Goal: Task Accomplishment & Management: Complete application form

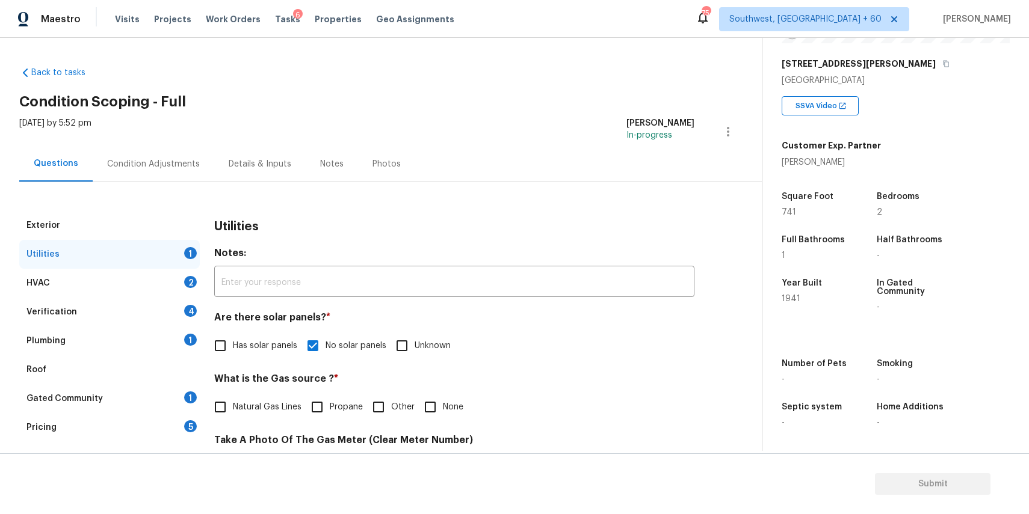
click at [164, 265] on div "Utilities 1" at bounding box center [109, 254] width 180 height 29
click at [177, 284] on div "HVAC 2" at bounding box center [109, 283] width 180 height 29
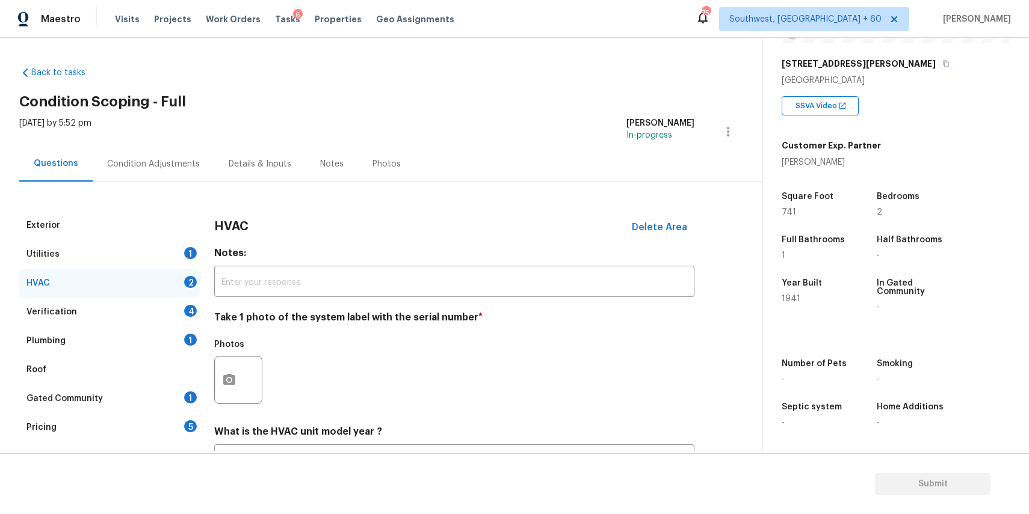
scroll to position [105, 0]
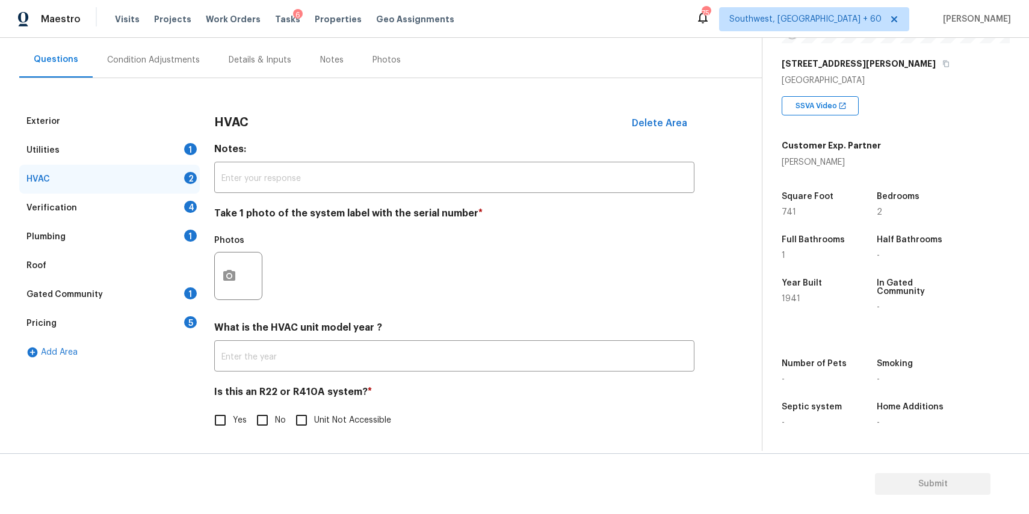
click at [264, 417] on input "No" at bounding box center [262, 420] width 25 height 25
checkbox input "true"
click at [171, 197] on div "Verification 4" at bounding box center [109, 207] width 180 height 29
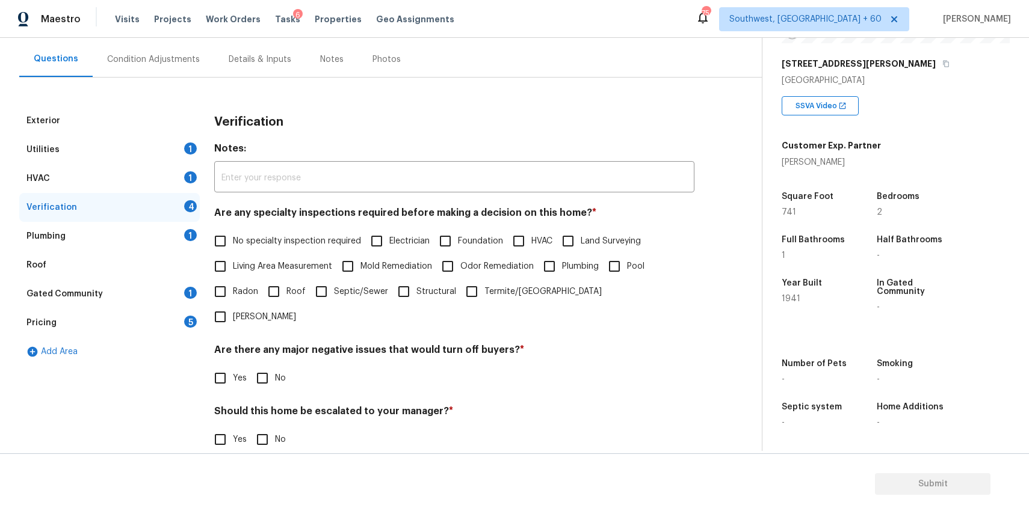
click at [273, 238] on span "No specialty inspection required" at bounding box center [297, 241] width 128 height 13
click at [233, 238] on input "No specialty inspection required" at bounding box center [220, 241] width 25 height 25
checkbox input "true"
click at [269, 367] on input "No" at bounding box center [262, 379] width 25 height 25
checkbox input "true"
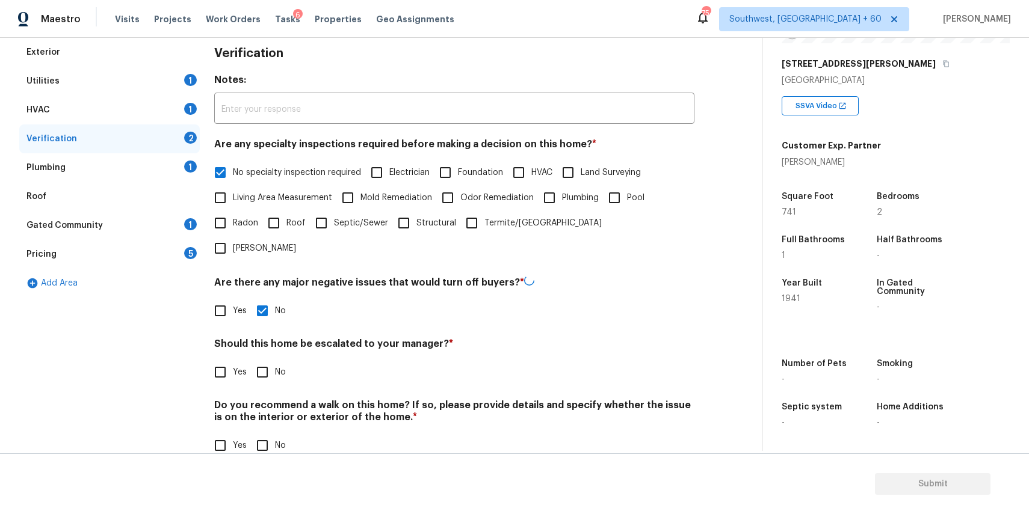
scroll to position [172, 0]
click at [268, 339] on h4 "Should this home be escalated to your manager? *" at bounding box center [454, 347] width 480 height 17
click at [270, 360] on input "No" at bounding box center [262, 372] width 25 height 25
checkbox input "true"
click at [268, 434] on input "No" at bounding box center [262, 446] width 25 height 25
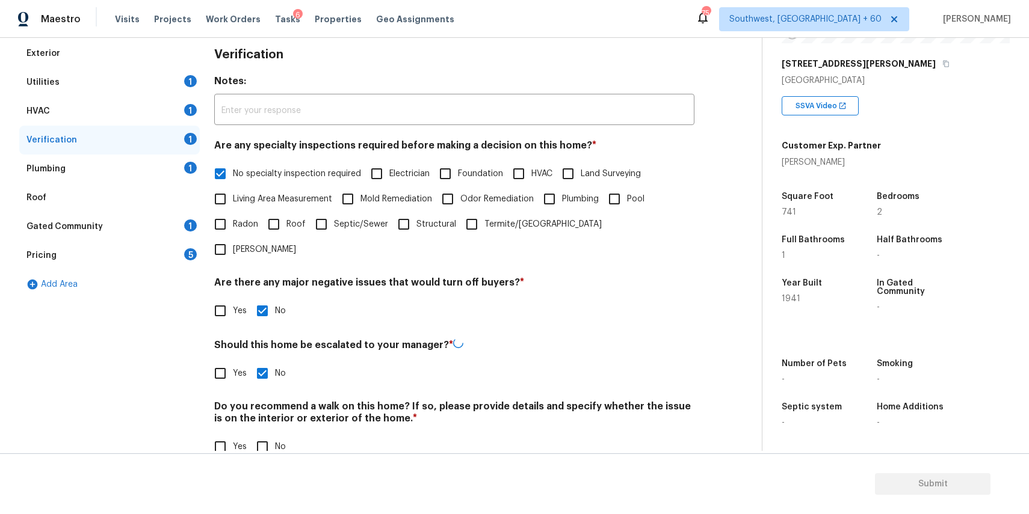
checkbox input "true"
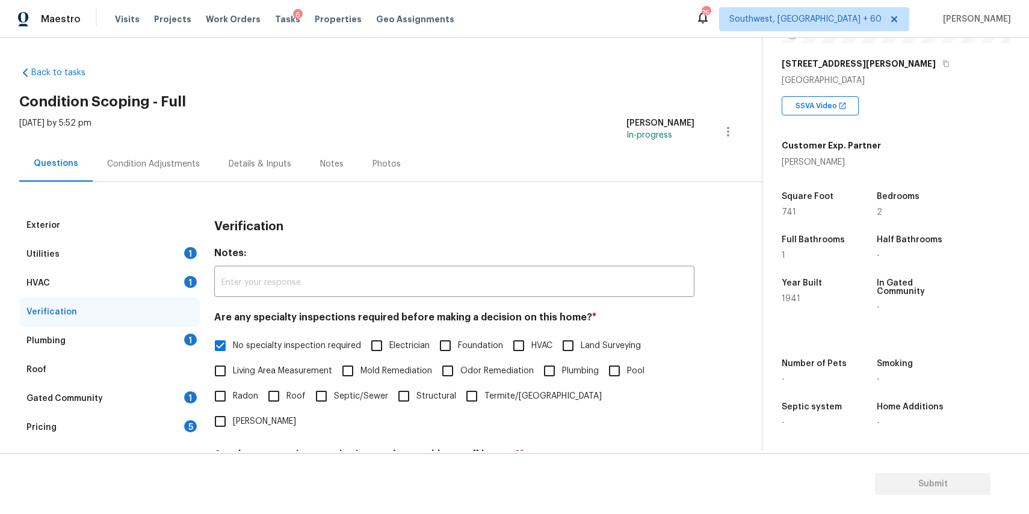
scroll to position [174, 0]
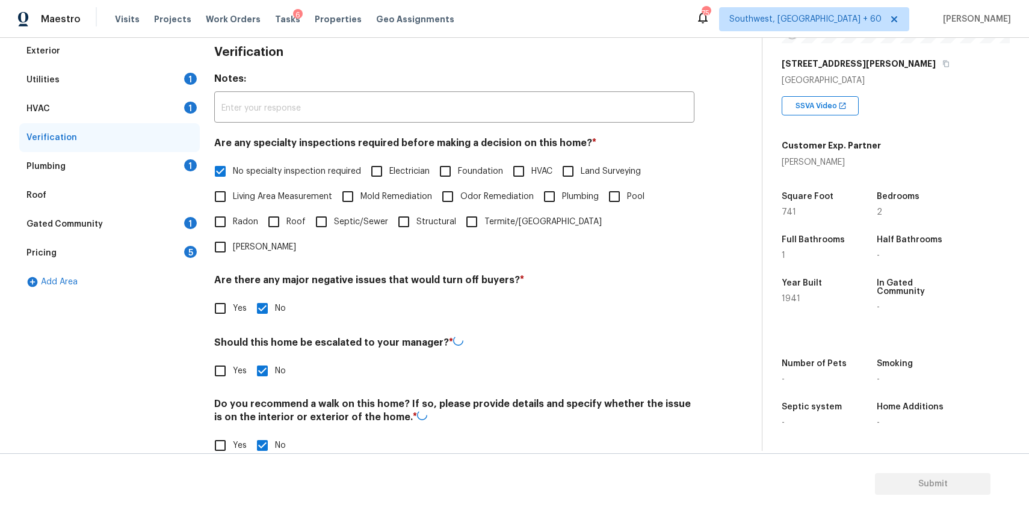
click at [232, 359] on input "Yes" at bounding box center [220, 371] width 25 height 25
checkbox input "true"
checkbox input "false"
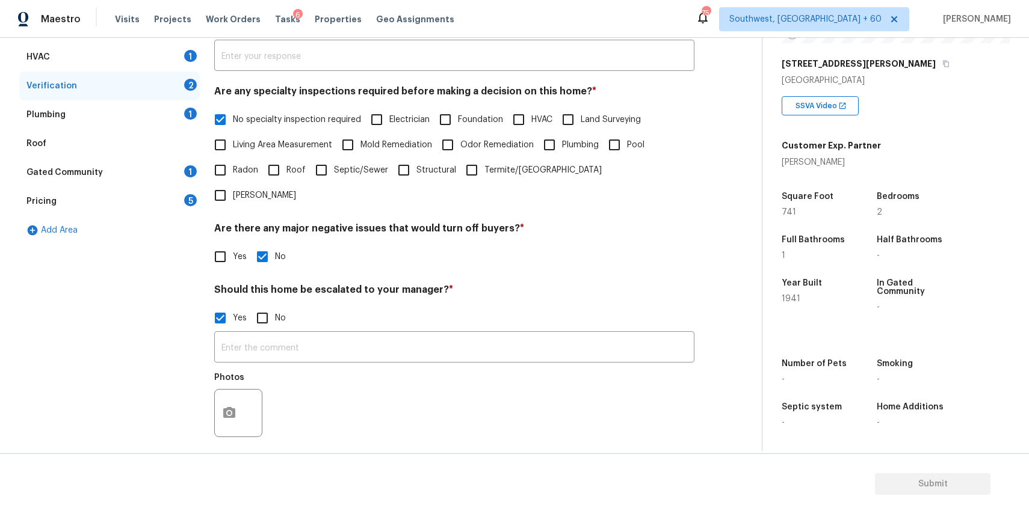
scroll to position [286, 0]
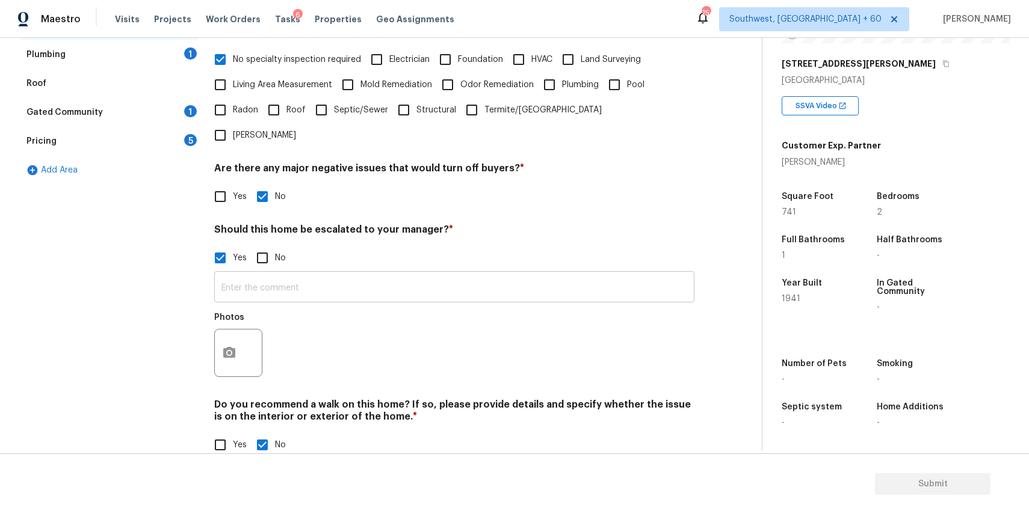
click at [318, 274] on input "text" at bounding box center [454, 288] width 480 height 28
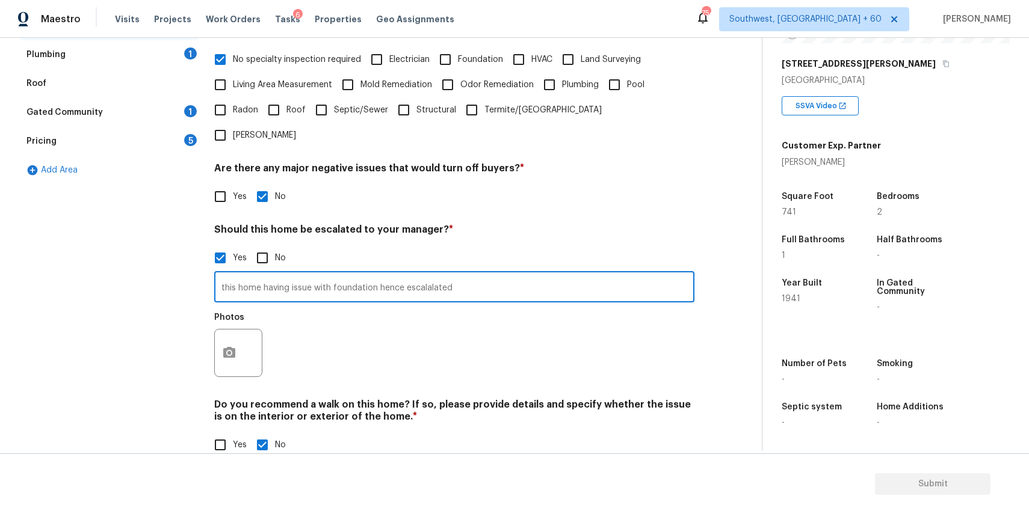
type input "this home having issue with foundation hence escalalated"
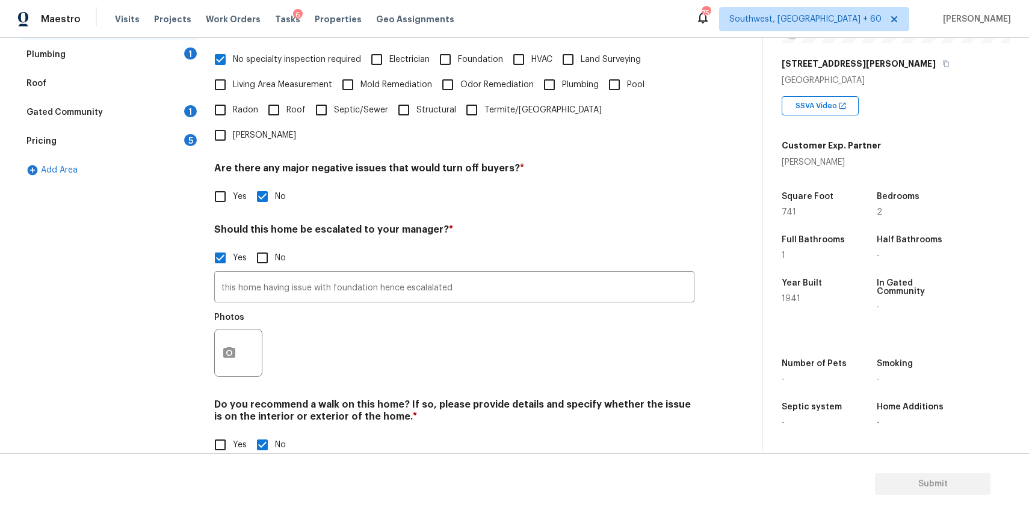
click at [337, 343] on div "Photos" at bounding box center [454, 345] width 480 height 78
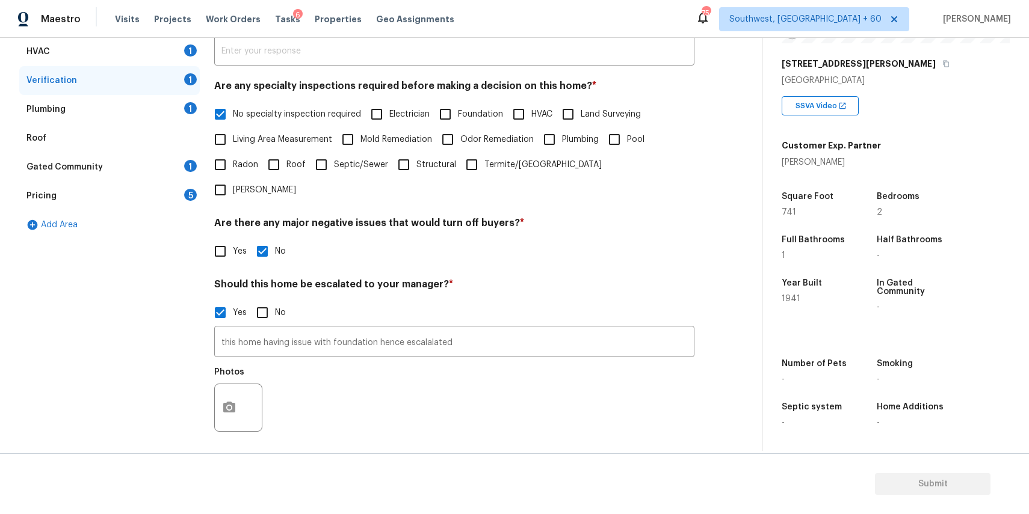
scroll to position [115, 0]
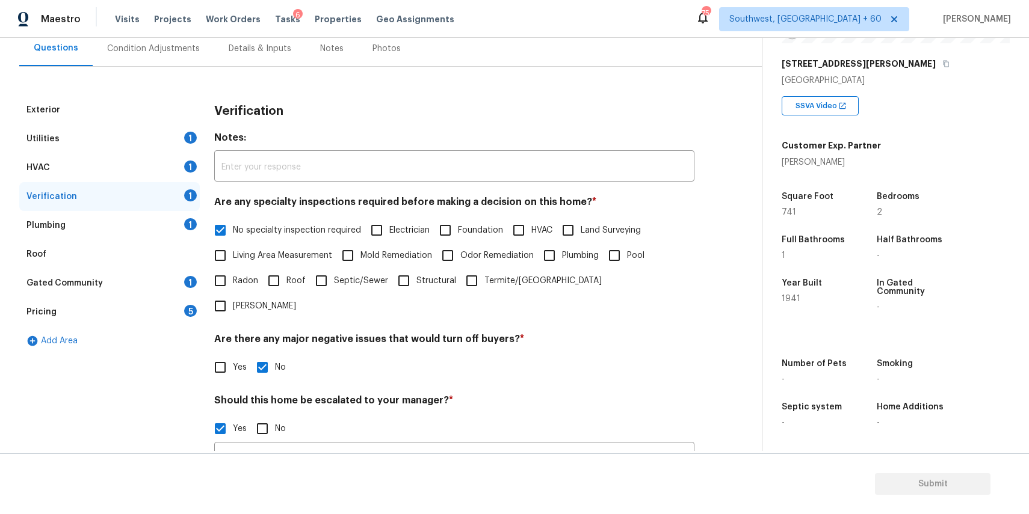
click at [188, 212] on div "Plumbing 1" at bounding box center [109, 225] width 180 height 29
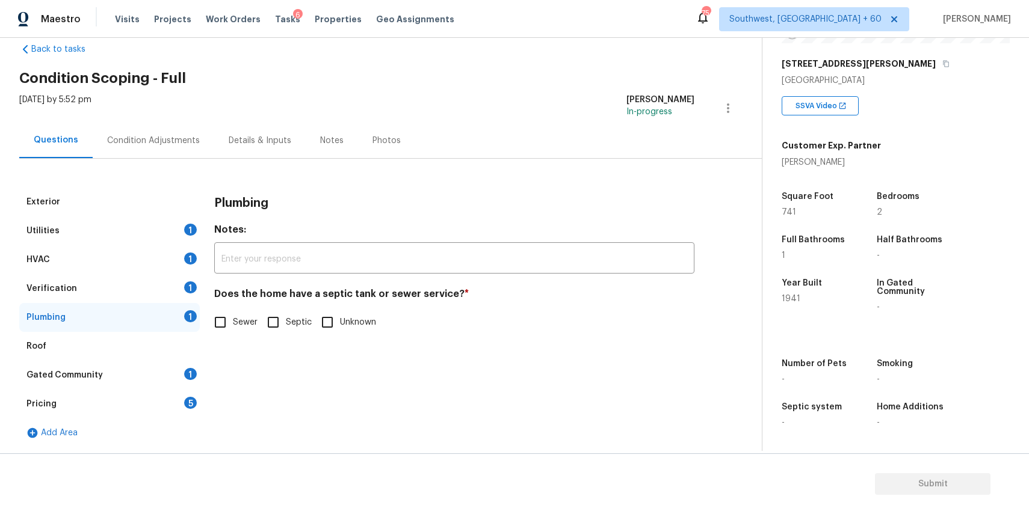
click at [241, 324] on span "Sewer" at bounding box center [245, 322] width 25 height 13
click at [233, 324] on input "Sewer" at bounding box center [220, 322] width 25 height 25
checkbox input "true"
click at [163, 363] on div "Gated Community 1" at bounding box center [109, 375] width 180 height 29
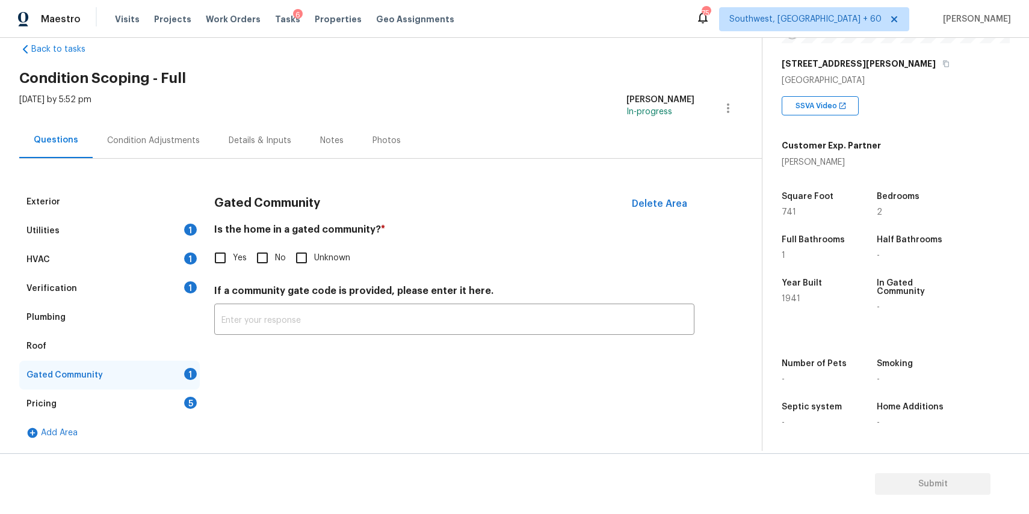
click at [175, 370] on div "Gated Community 1" at bounding box center [109, 375] width 180 height 29
click at [280, 252] on span "No" at bounding box center [280, 258] width 11 height 13
click at [275, 251] on input "No" at bounding box center [262, 257] width 25 height 25
checkbox input "true"
click at [126, 405] on div "Pricing 5" at bounding box center [109, 404] width 180 height 29
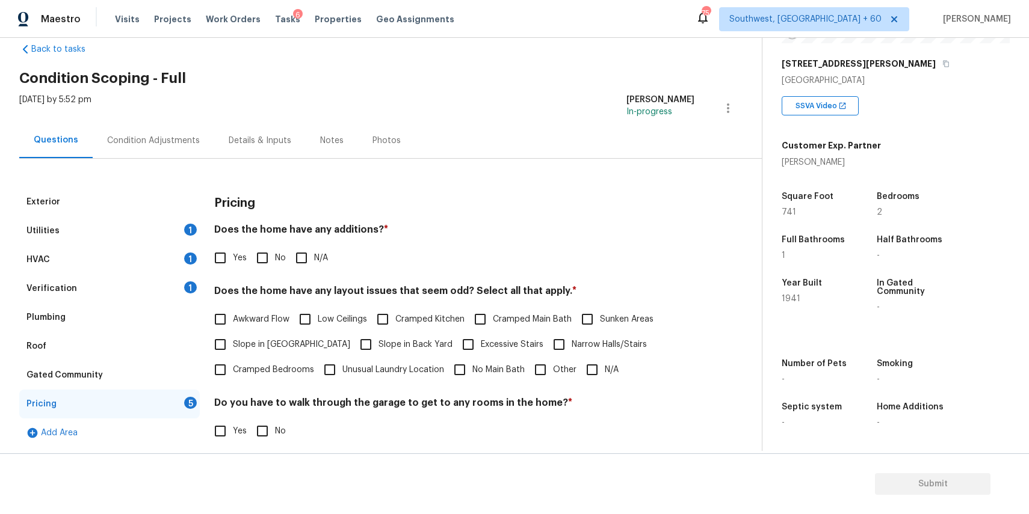
click at [308, 254] on input "N/A" at bounding box center [301, 257] width 25 height 25
checkbox input "true"
click at [586, 366] on input "N/A" at bounding box center [591, 369] width 25 height 25
checkbox input "true"
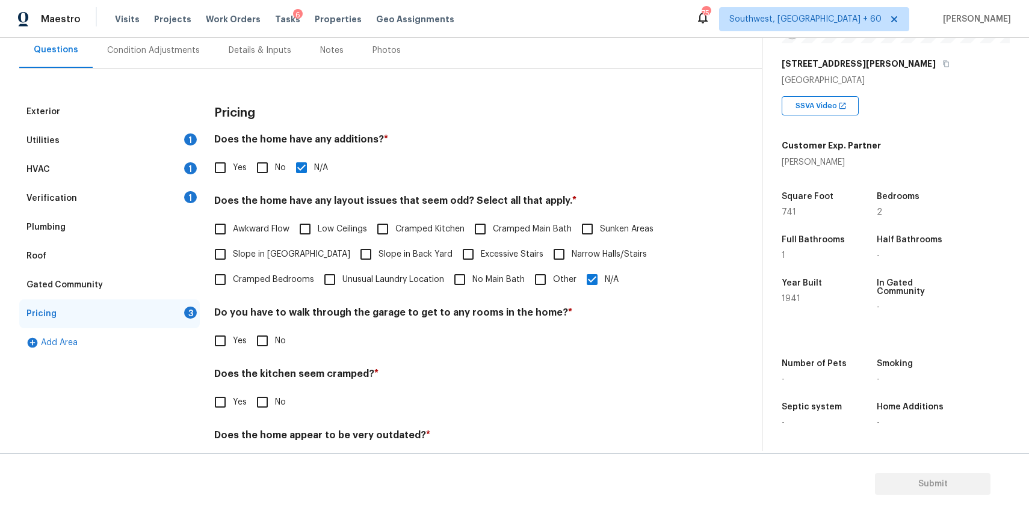
click at [263, 352] on input "No" at bounding box center [262, 340] width 25 height 25
checkbox input "true"
click at [267, 402] on input "No" at bounding box center [262, 403] width 25 height 25
checkbox input "true"
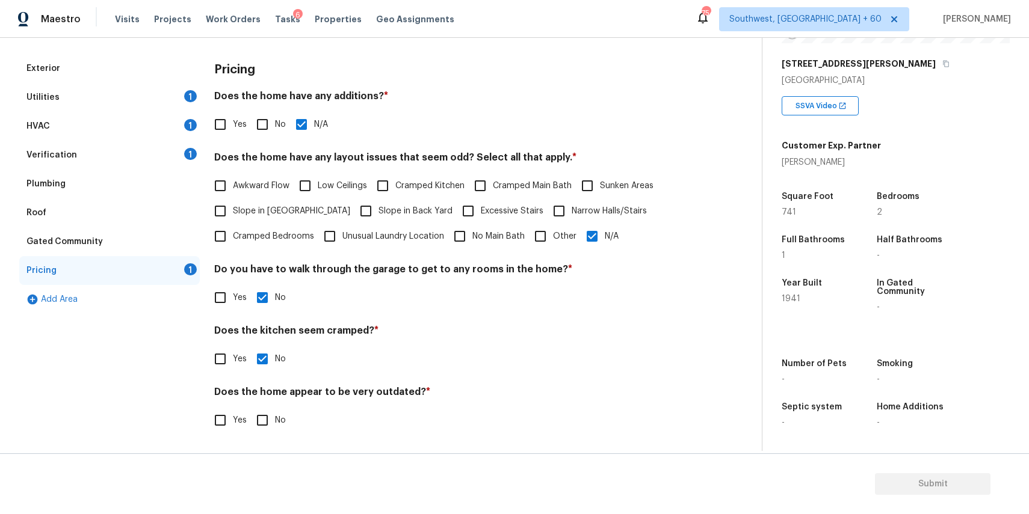
scroll to position [157, 0]
click at [263, 416] on input "No" at bounding box center [262, 420] width 25 height 25
checkbox input "true"
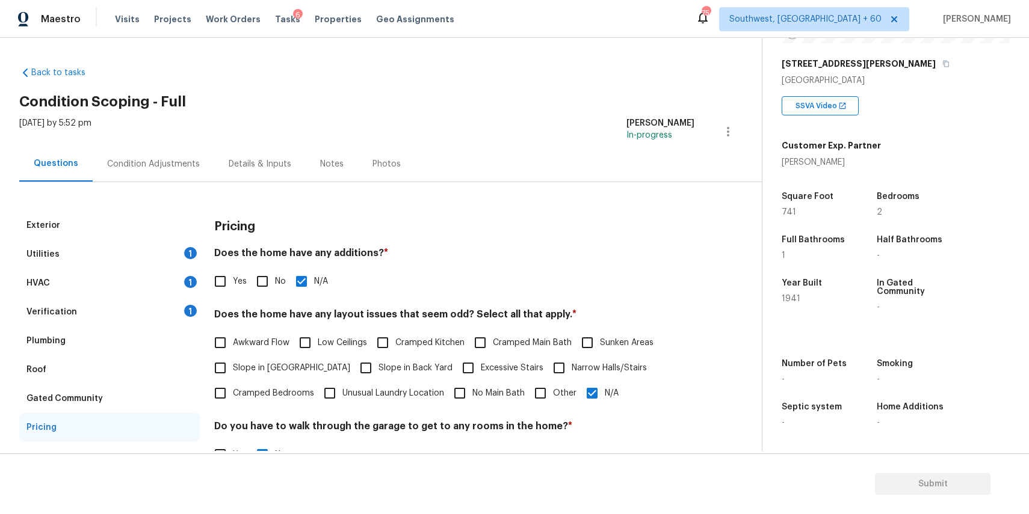
click at [177, 150] on div "Condition Adjustments" at bounding box center [154, 163] width 122 height 35
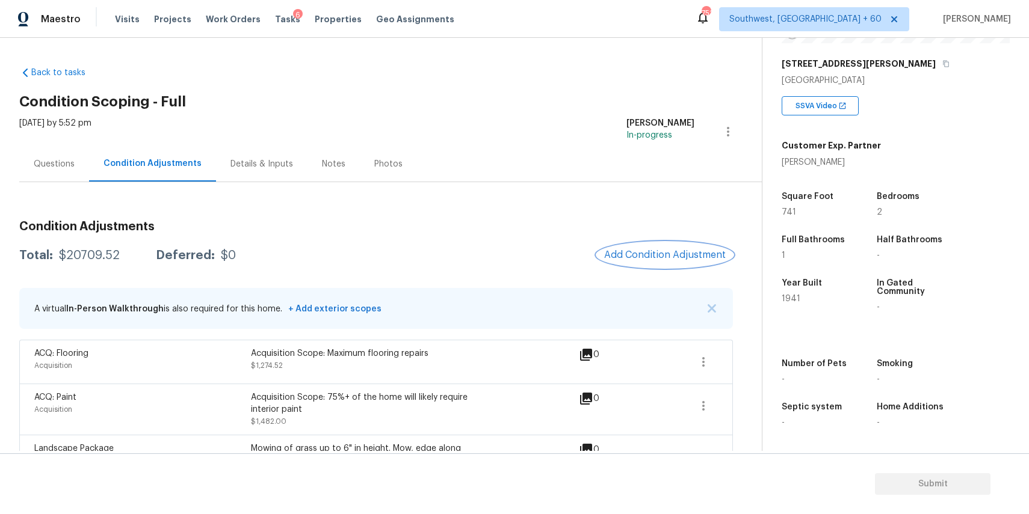
click at [630, 250] on span "Add Condition Adjustment" at bounding box center [665, 255] width 122 height 11
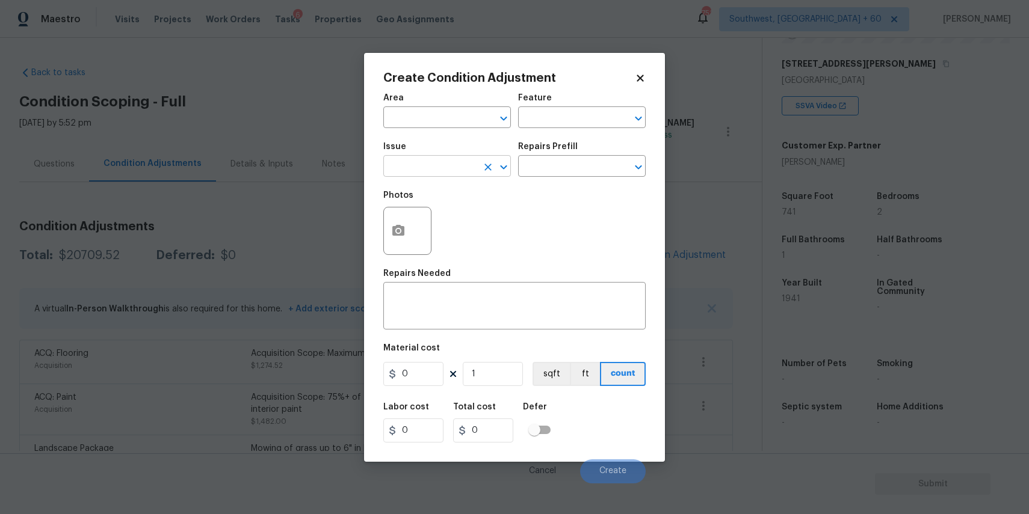
click at [386, 165] on input "text" at bounding box center [430, 167] width 94 height 19
click at [445, 227] on li "Exterior Garage Door" at bounding box center [447, 224] width 128 height 20
type input "Exterior Garage Door"
click at [563, 170] on input "text" at bounding box center [565, 167] width 94 height 19
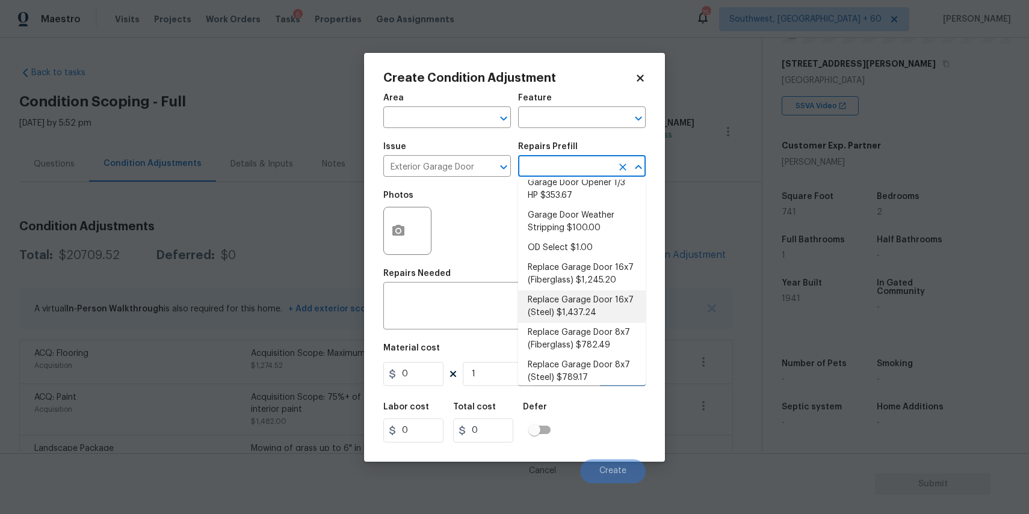
scroll to position [91, 0]
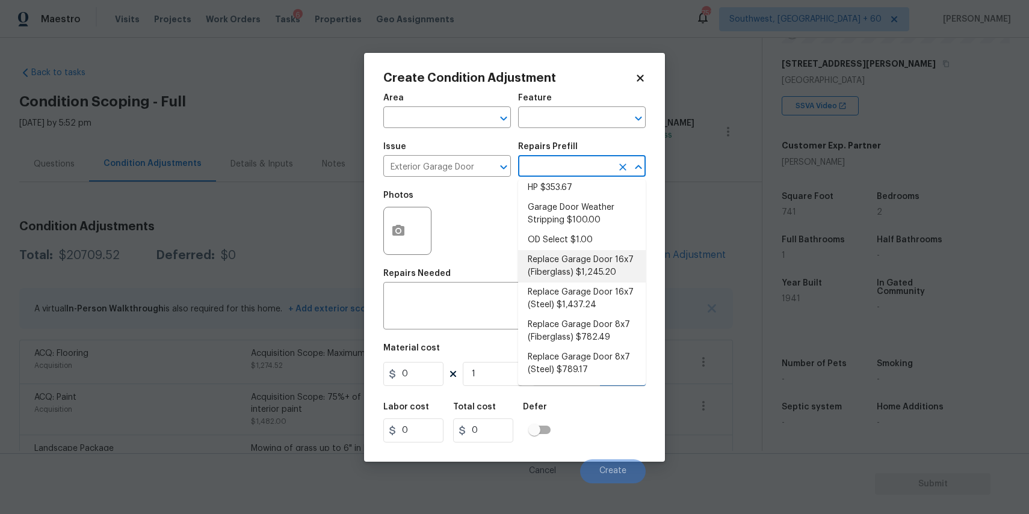
click at [614, 265] on li "Replace Garage Door 16x7 (Fiberglass) $1,245.20" at bounding box center [582, 266] width 128 height 32
type input "Interior Door"
type textarea "Remove the existing garage door and ALL of the existing hardware. Install new h…"
type input "1245.2"
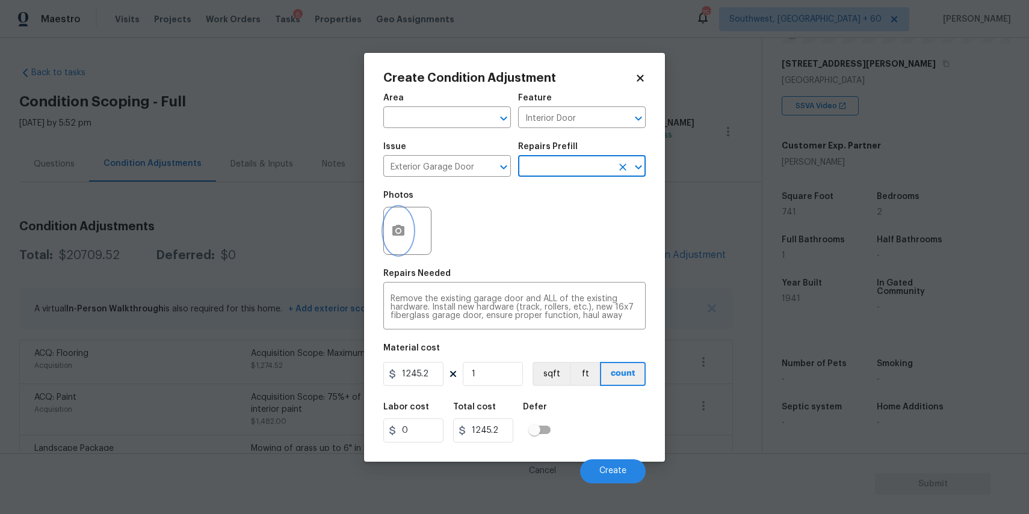
click at [412, 228] on button "button" at bounding box center [398, 231] width 29 height 47
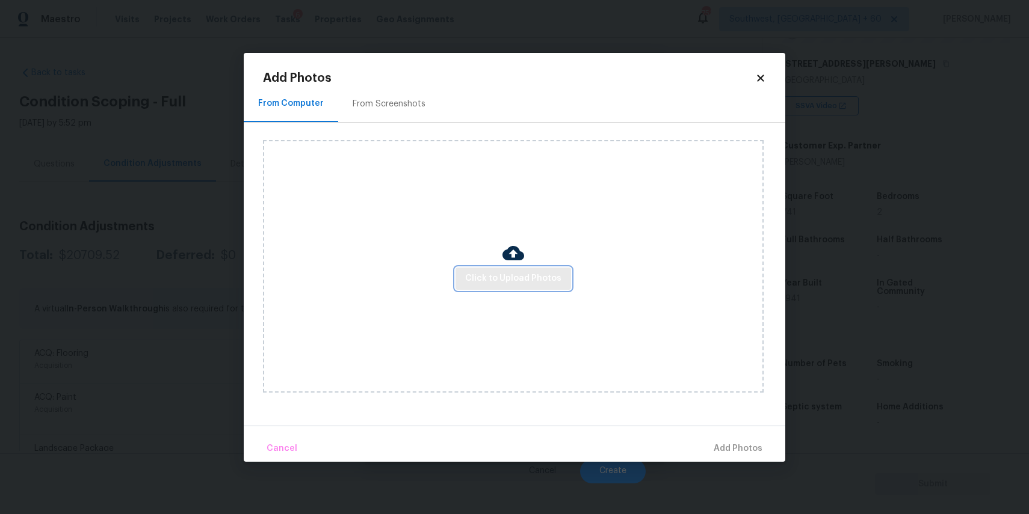
click at [496, 268] on button "Click to Upload Photos" at bounding box center [512, 279] width 115 height 22
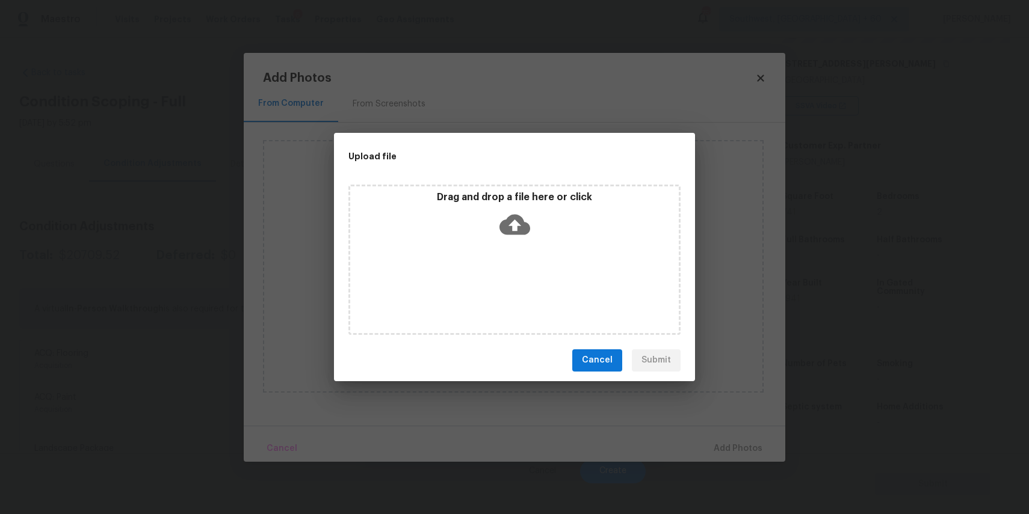
click at [496, 268] on div "Drag and drop a file here or click" at bounding box center [514, 260] width 332 height 150
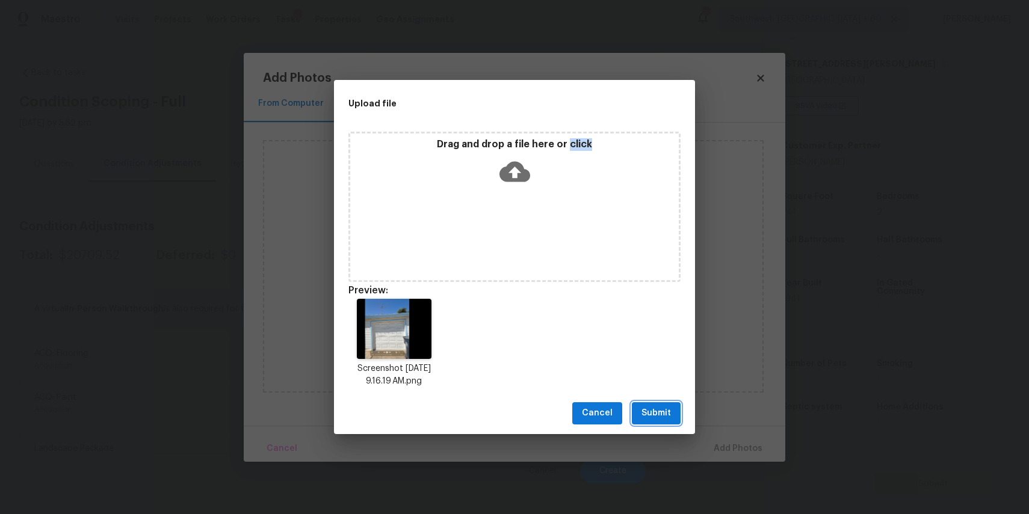
click at [656, 414] on span "Submit" at bounding box center [655, 413] width 29 height 15
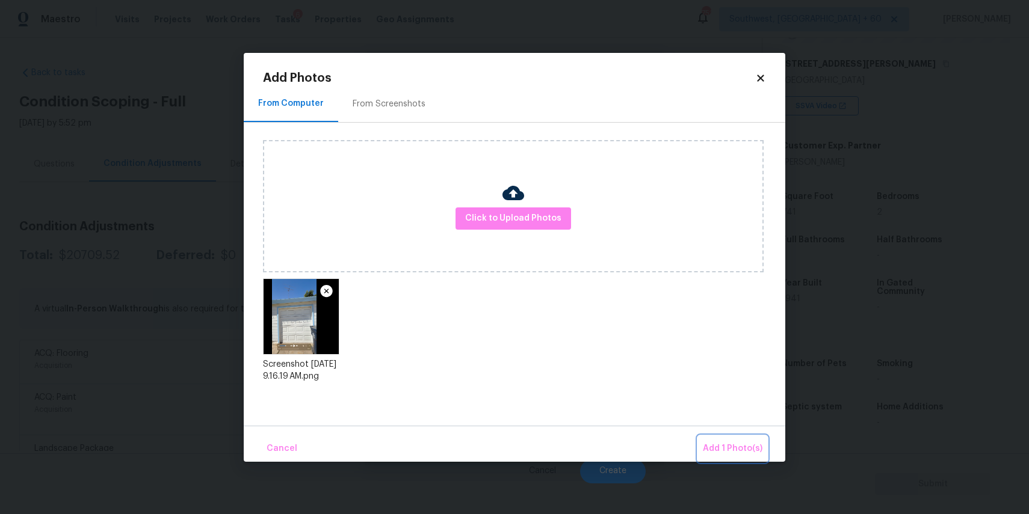
click at [718, 443] on span "Add 1 Photo(s)" at bounding box center [733, 449] width 60 height 15
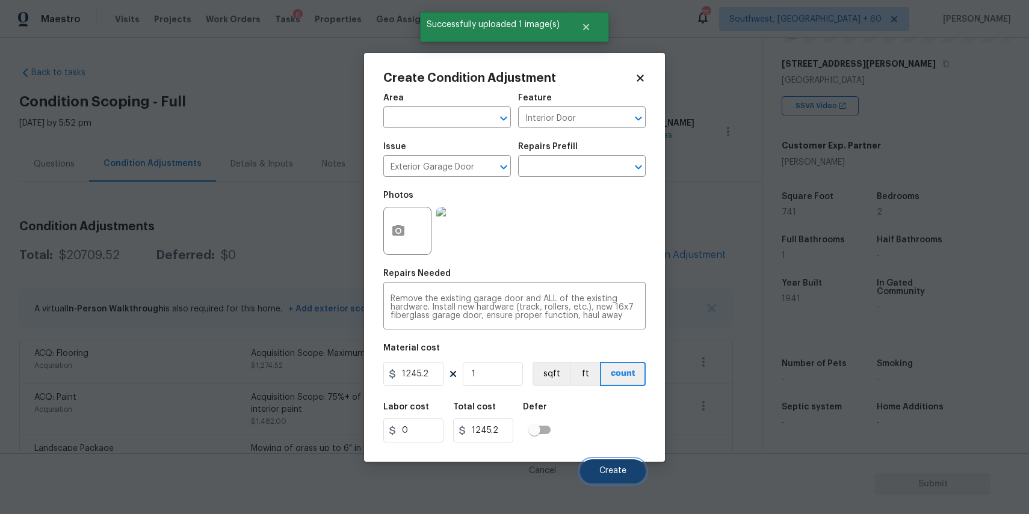
click at [621, 474] on span "Create" at bounding box center [612, 471] width 27 height 9
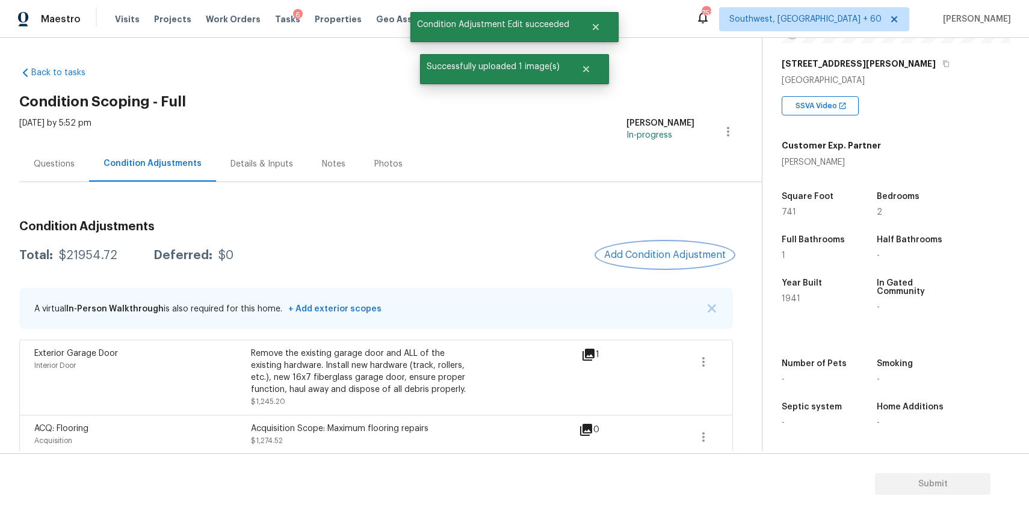
click at [671, 245] on button "Add Condition Adjustment" at bounding box center [665, 254] width 136 height 25
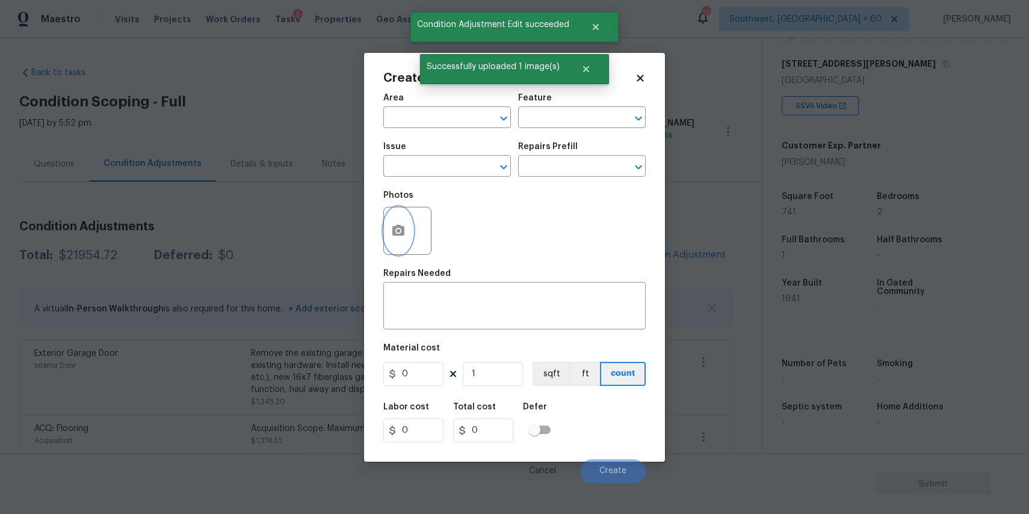
click at [391, 229] on icon "button" at bounding box center [398, 231] width 14 height 14
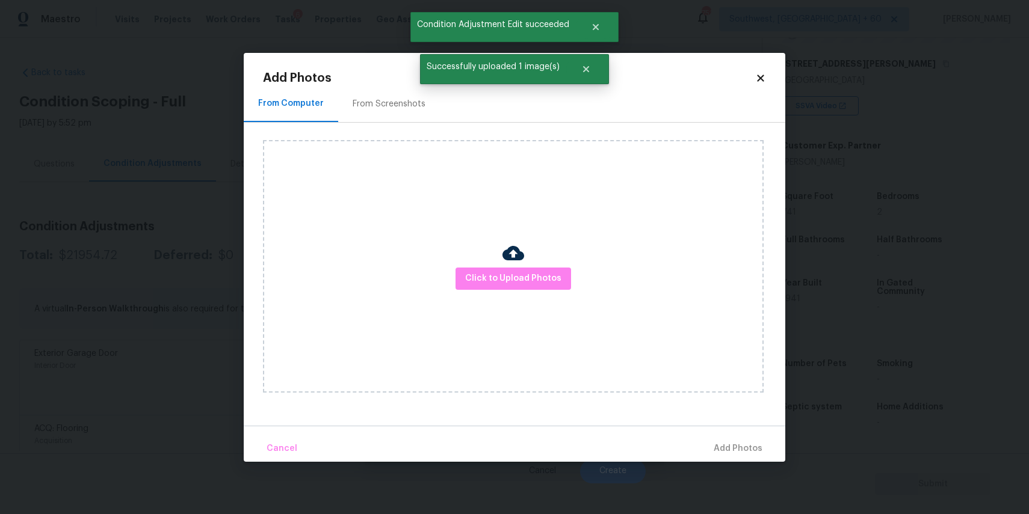
click at [455, 250] on div "Click to Upload Photos" at bounding box center [513, 266] width 500 height 253
click at [496, 275] on span "Click to Upload Photos" at bounding box center [513, 278] width 96 height 15
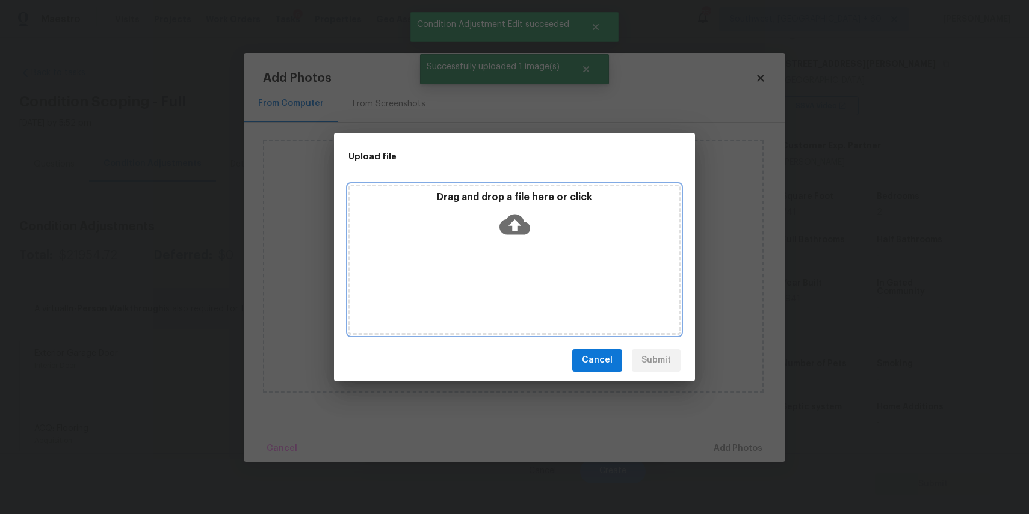
click at [494, 248] on div "Drag and drop a file here or click" at bounding box center [514, 260] width 332 height 150
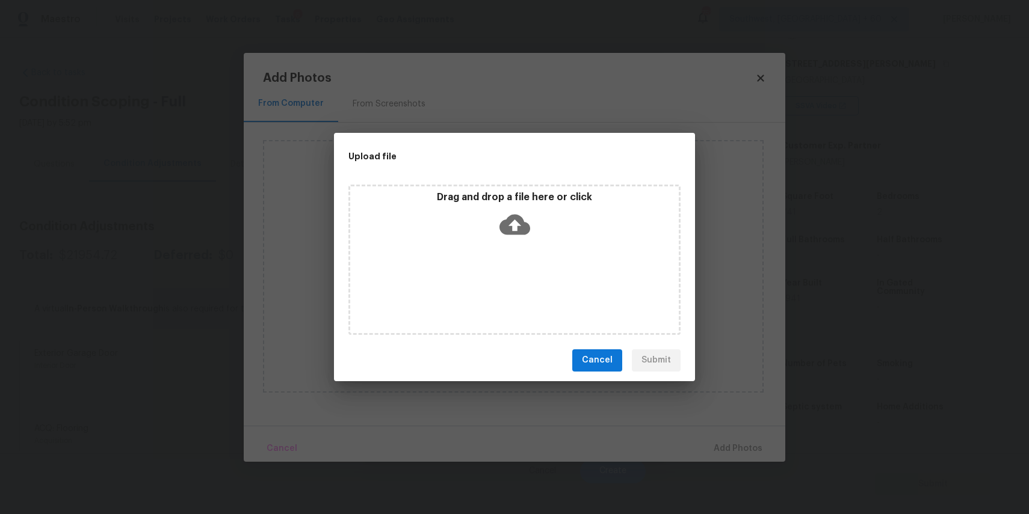
click at [863, 401] on div "Upload file Drag and drop a file here or click Cancel Submit" at bounding box center [514, 257] width 1029 height 514
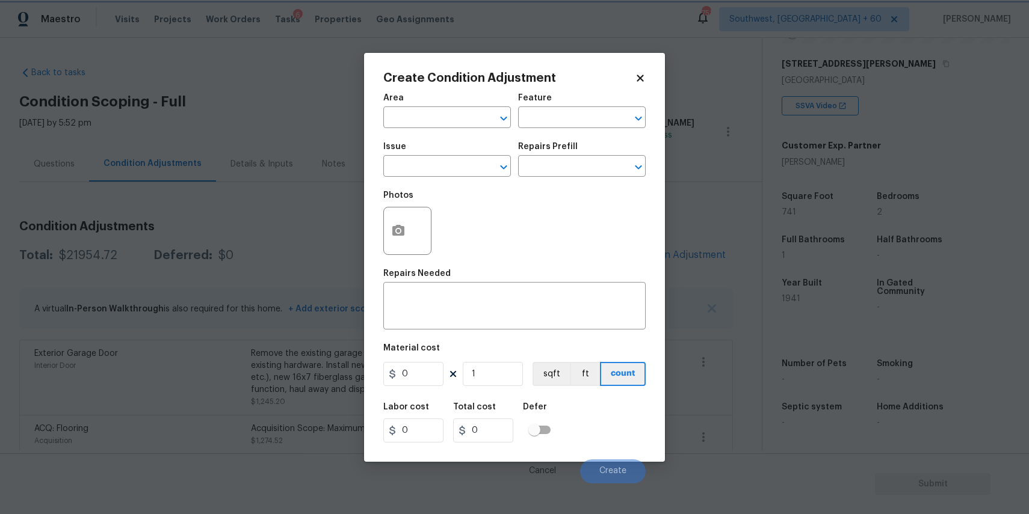
click at [863, 401] on body "Maestro Visits Projects Work Orders Tasks 6 Properties Geo Assignments 751 Sout…" at bounding box center [514, 257] width 1029 height 514
click at [689, 400] on body "Maestro Visits Projects Work Orders Tasks 6 Properties Geo Assignments 751 Sout…" at bounding box center [514, 257] width 1029 height 514
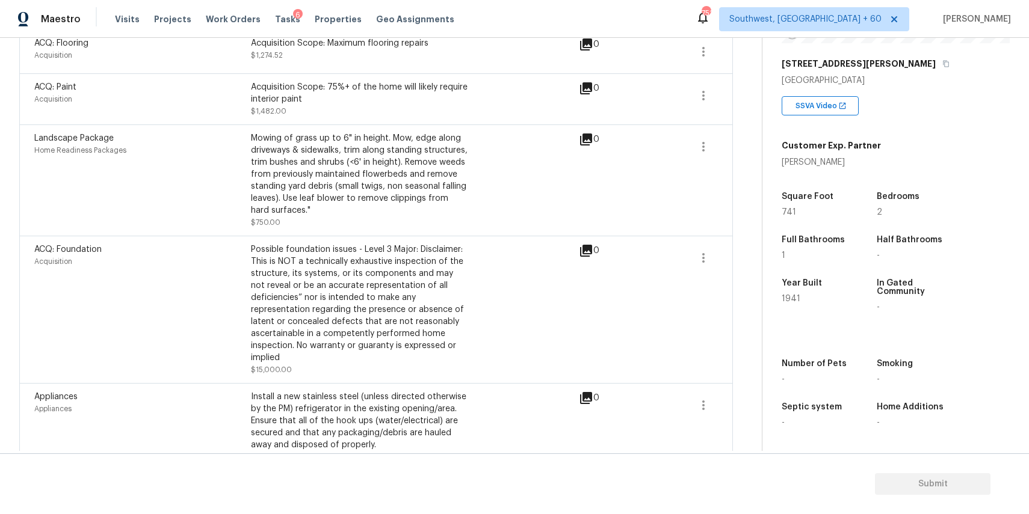
scroll to position [395, 0]
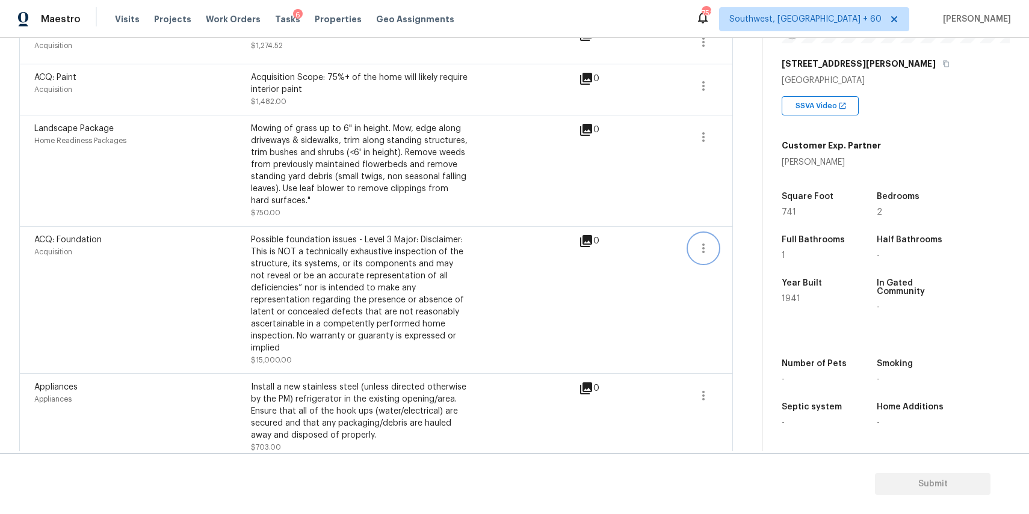
click at [699, 254] on icon "button" at bounding box center [703, 248] width 14 height 14
click at [754, 254] on link "Edit" at bounding box center [772, 247] width 102 height 18
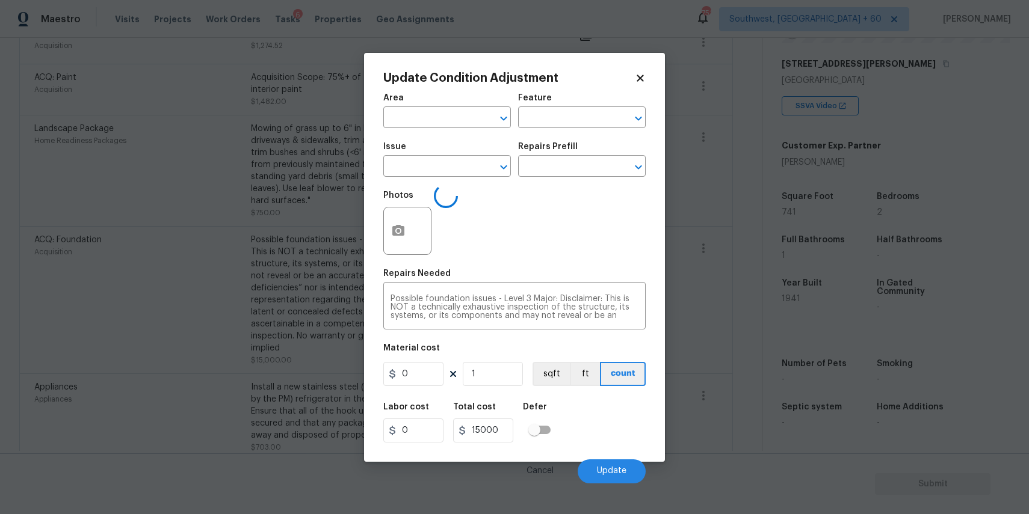
type input "Acquisition"
type input "ACQ: Foundation"
type input "15000"
click at [405, 234] on icon "button" at bounding box center [398, 231] width 14 height 14
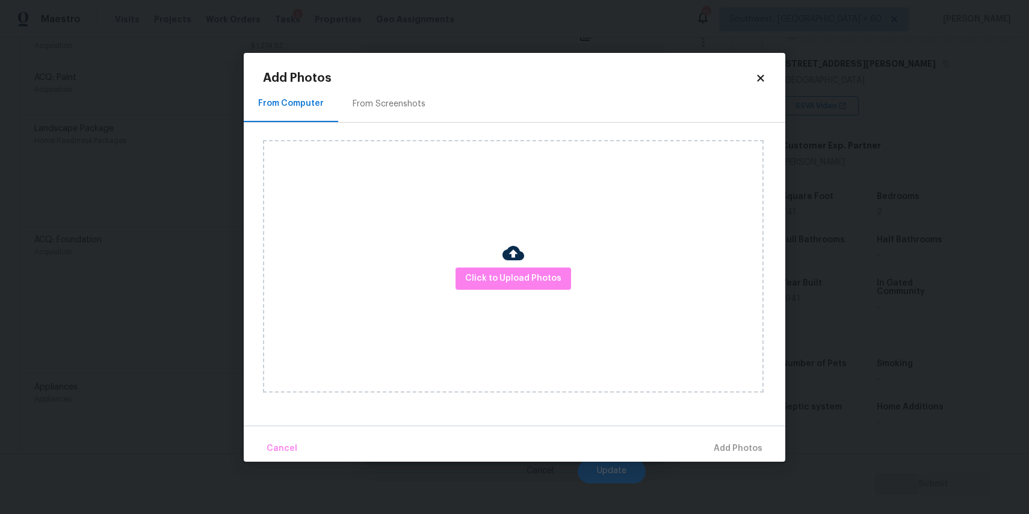
click at [479, 254] on div "Click to Upload Photos" at bounding box center [513, 266] width 500 height 253
click at [503, 277] on span "Click to Upload Photos" at bounding box center [513, 278] width 96 height 15
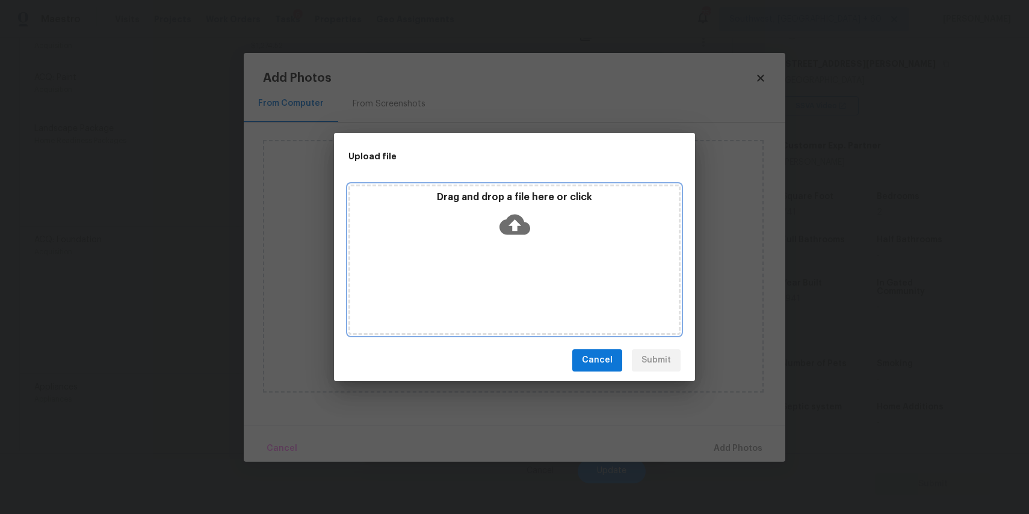
click at [502, 262] on div "Drag and drop a file here or click" at bounding box center [514, 260] width 332 height 150
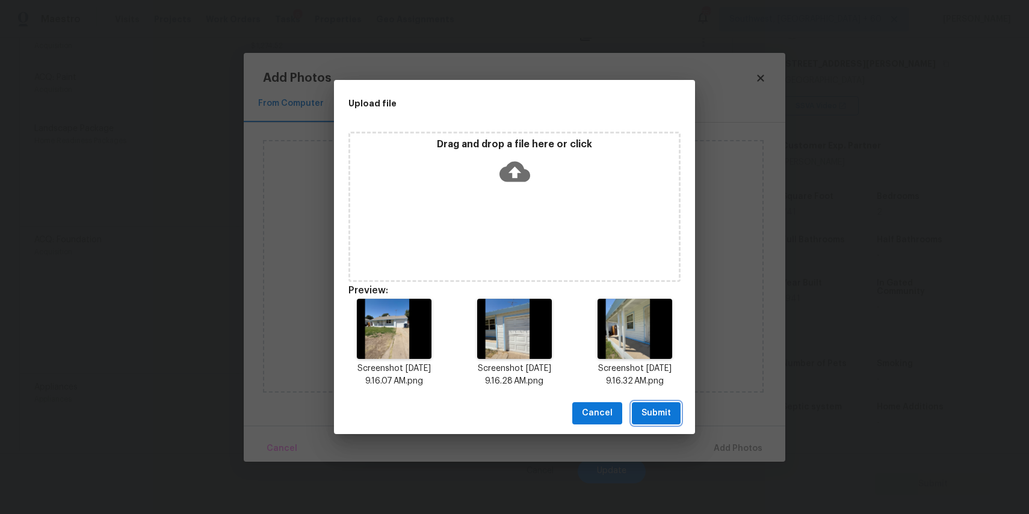
click at [654, 418] on span "Submit" at bounding box center [655, 413] width 29 height 15
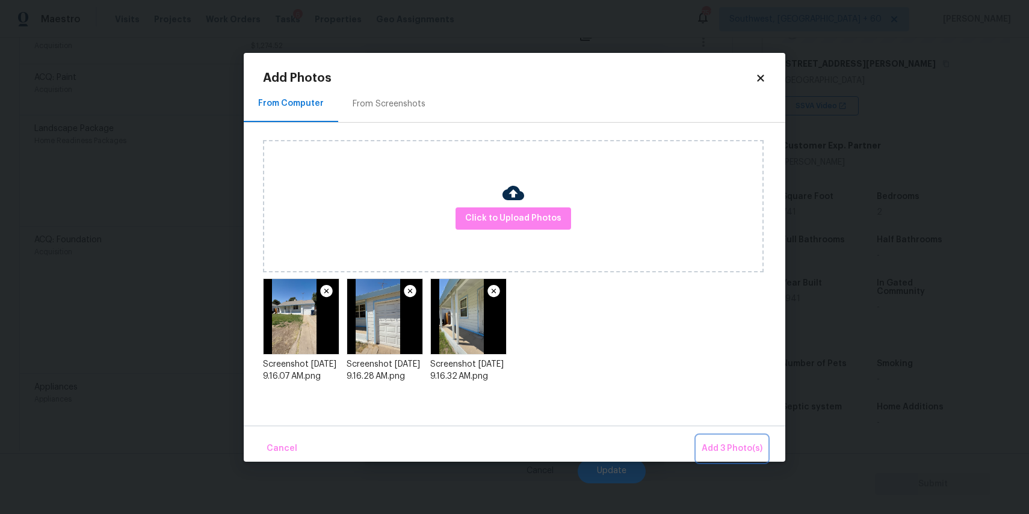
click at [720, 439] on button "Add 3 Photo(s)" at bounding box center [732, 449] width 70 height 26
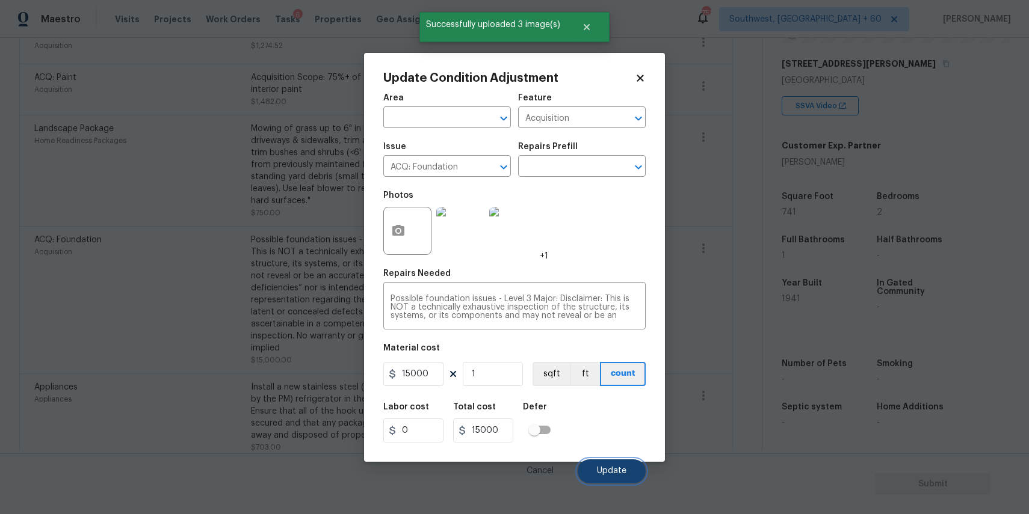
click at [605, 473] on span "Update" at bounding box center [611, 471] width 29 height 9
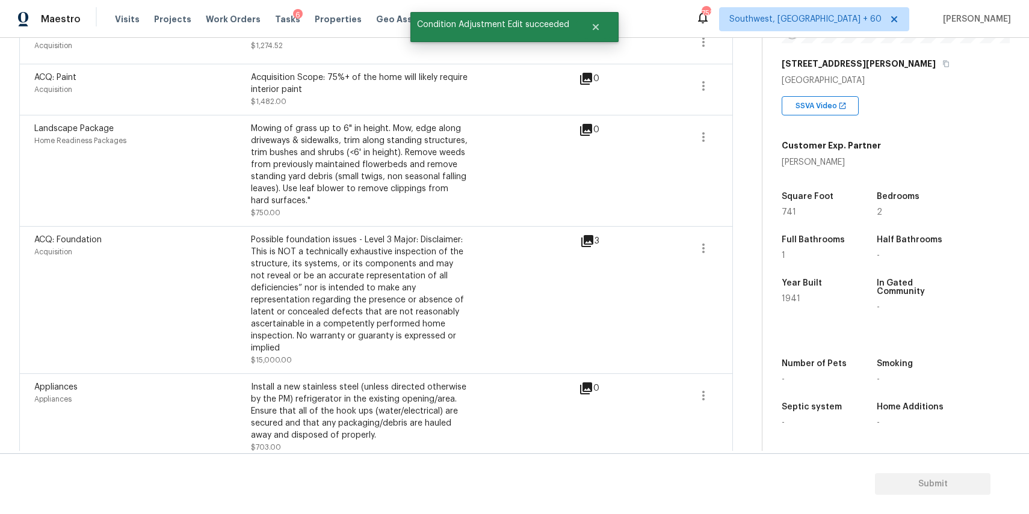
scroll to position [0, 0]
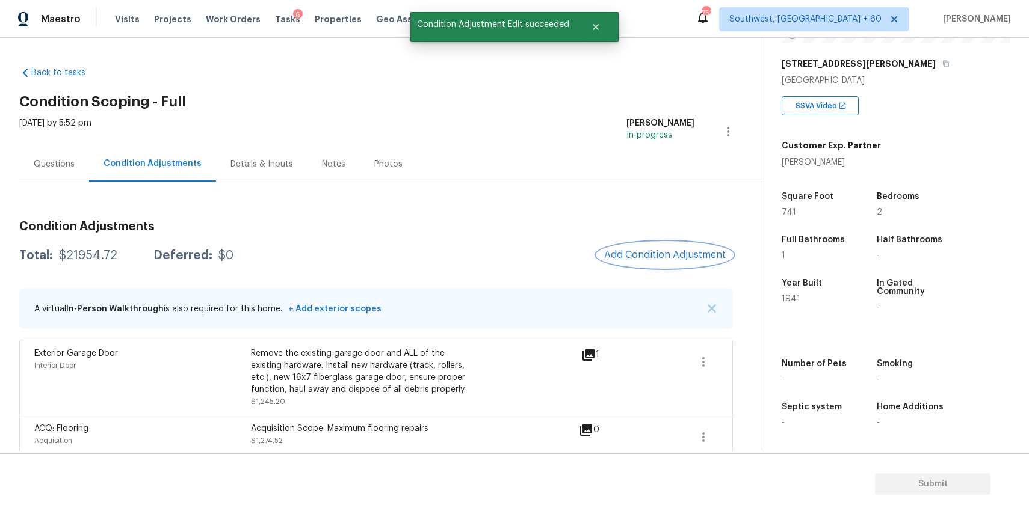
click at [688, 250] on span "Add Condition Adjustment" at bounding box center [665, 255] width 122 height 11
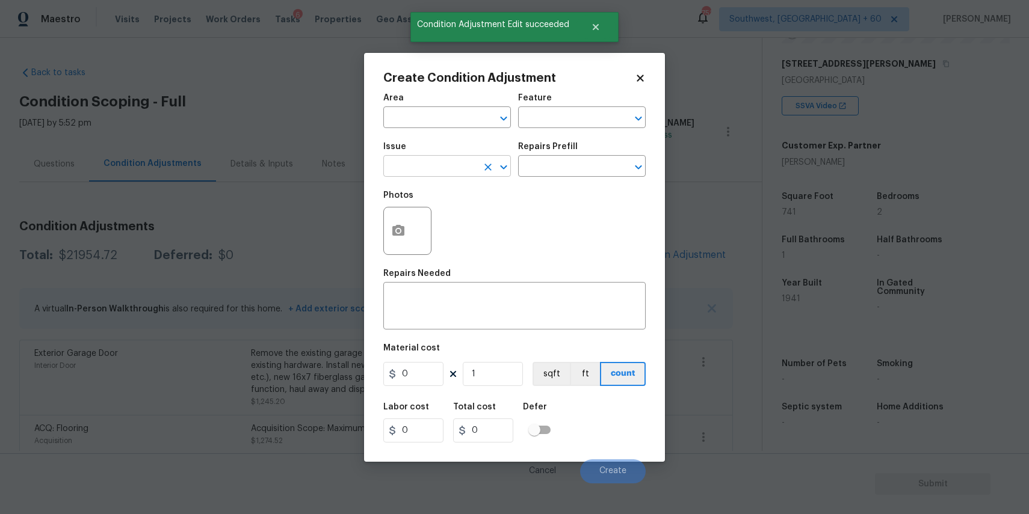
click at [451, 164] on input "text" at bounding box center [430, 167] width 94 height 19
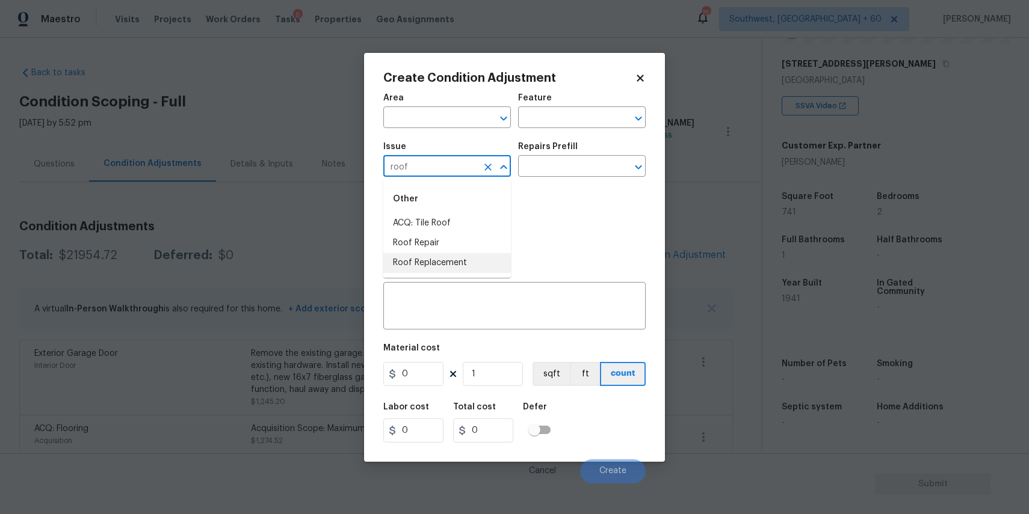
click at [470, 260] on li "Roof Replacement" at bounding box center [447, 263] width 128 height 20
click at [550, 170] on input "text" at bounding box center [565, 167] width 94 height 19
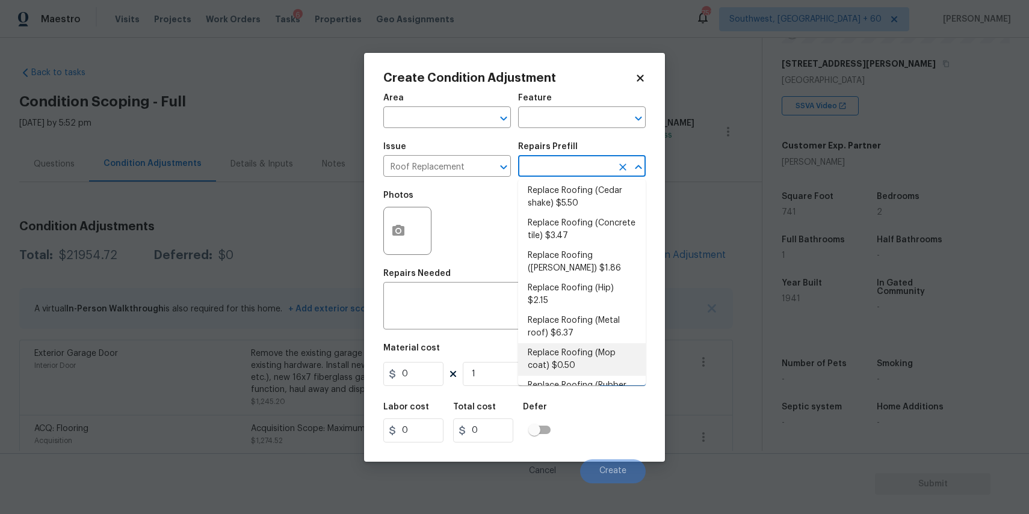
scroll to position [123, 0]
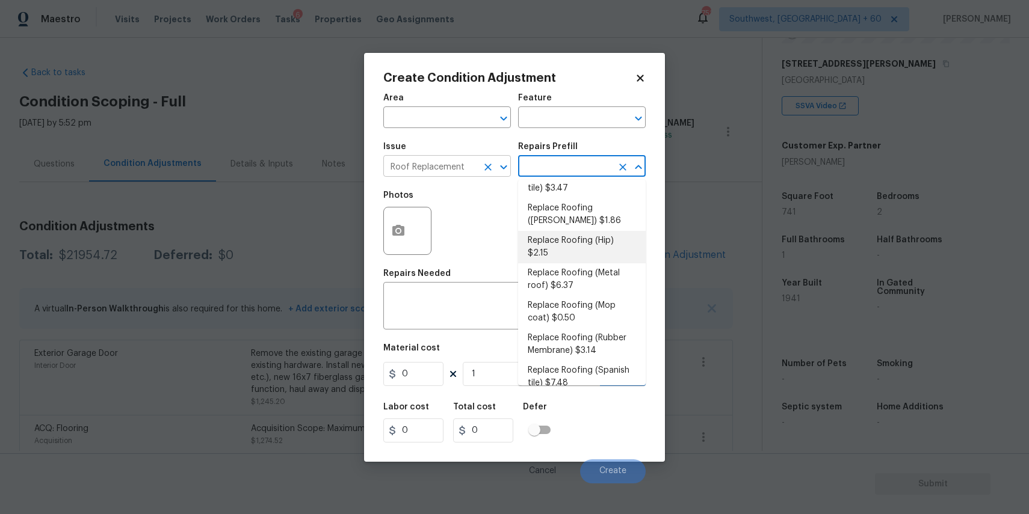
click at [451, 165] on input "Roof Replacement" at bounding box center [430, 167] width 94 height 19
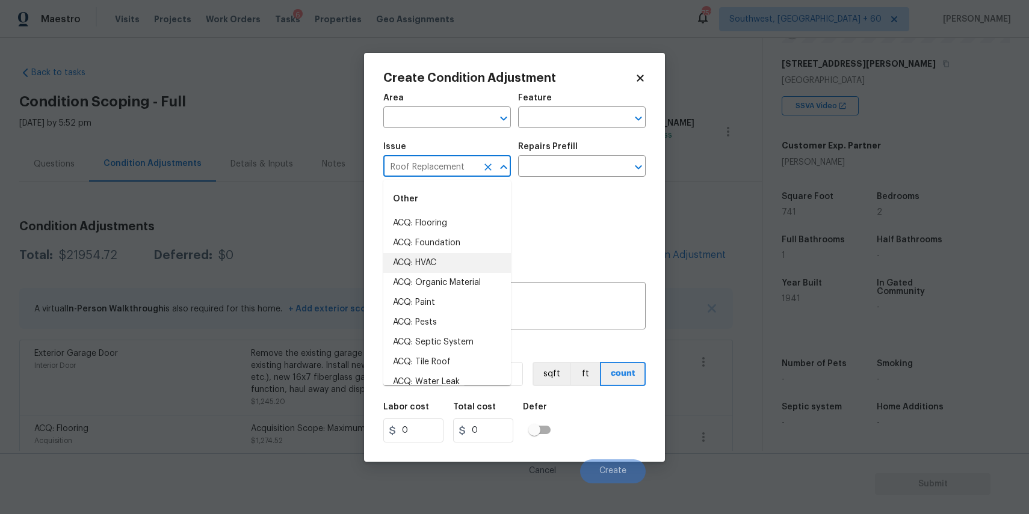
click at [451, 165] on input "Roof Replacement" at bounding box center [430, 167] width 94 height 19
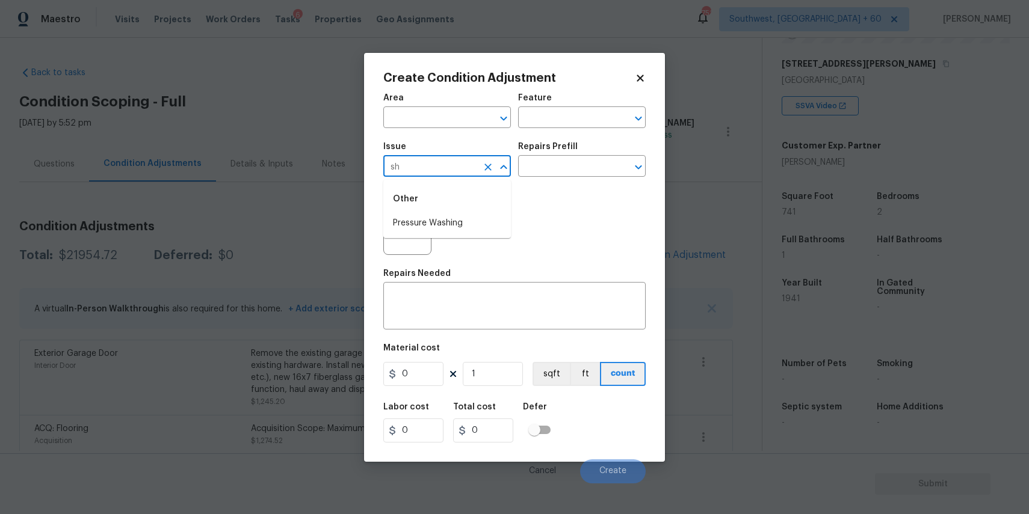
type input "s"
click at [438, 299] on li "Roof Repair" at bounding box center [447, 303] width 128 height 20
type input "Roof Repair"
click at [565, 168] on input "text" at bounding box center [565, 167] width 94 height 19
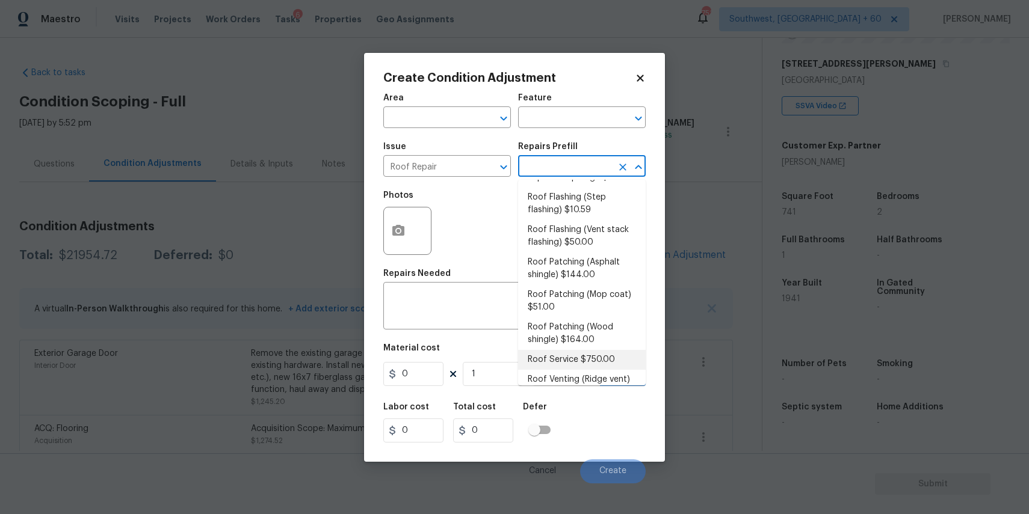
scroll to position [156, 0]
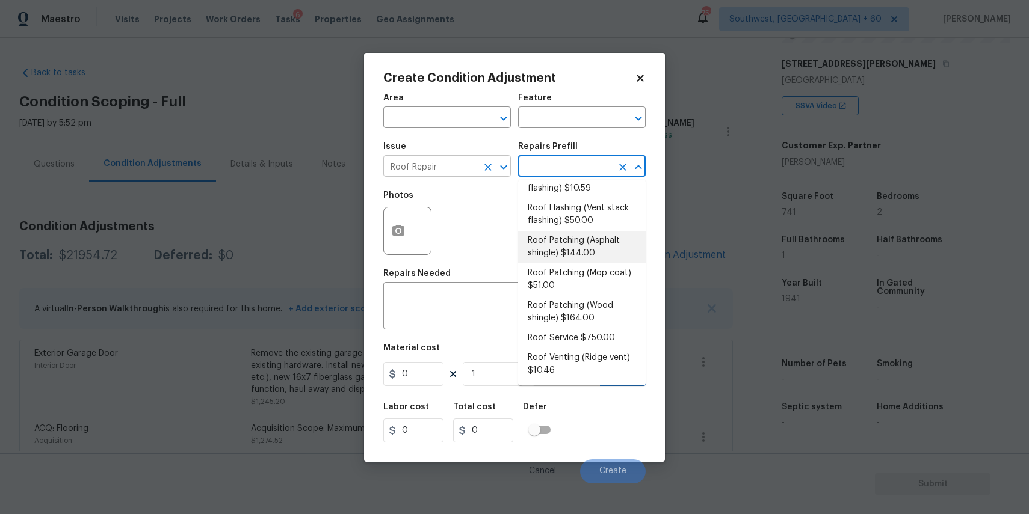
click at [490, 165] on icon "Clear" at bounding box center [487, 167] width 7 height 7
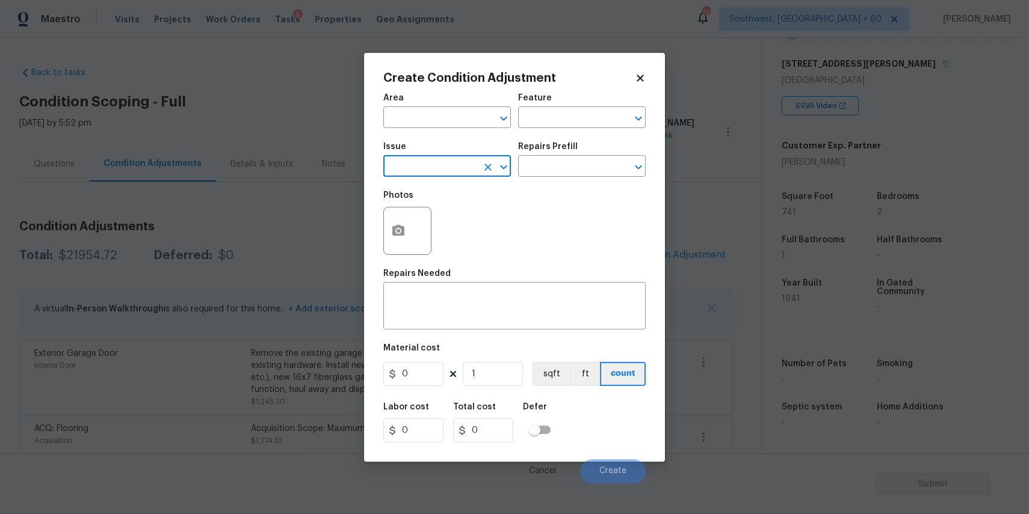
click at [971, 75] on body "Maestro Visits Projects Work Orders Tasks 6 Properties Geo Assignments 751 Sout…" at bounding box center [514, 257] width 1029 height 514
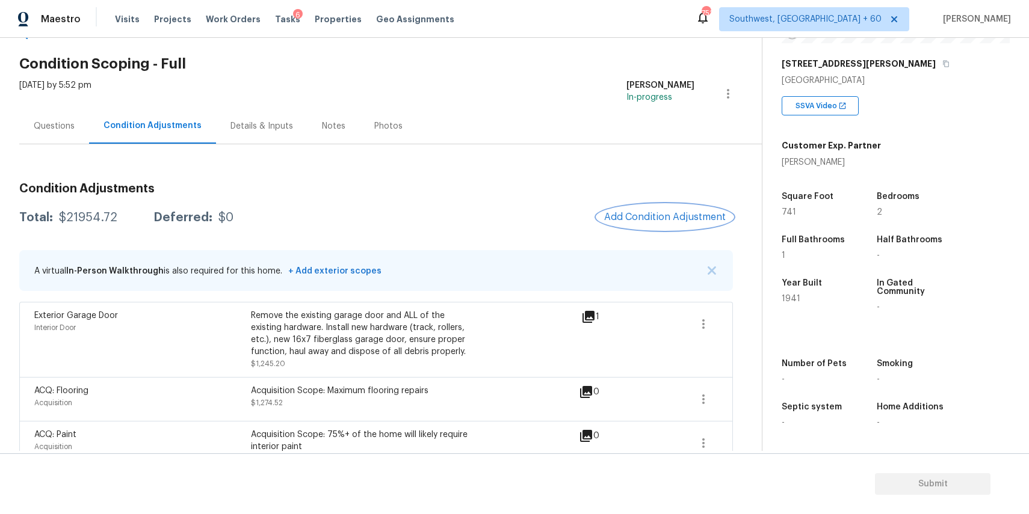
scroll to position [48, 0]
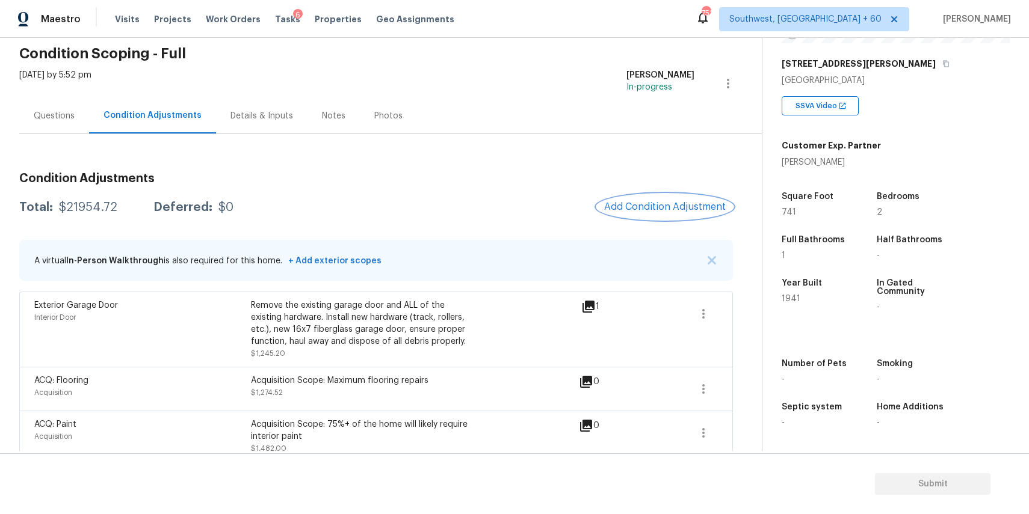
click at [677, 205] on span "Add Condition Adjustment" at bounding box center [665, 207] width 122 height 11
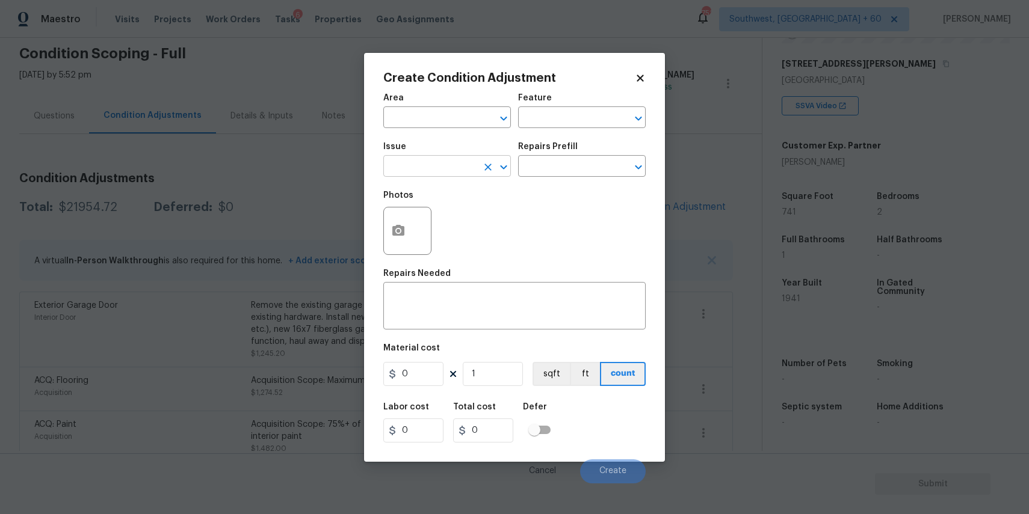
click at [449, 165] on input "text" at bounding box center [430, 167] width 94 height 19
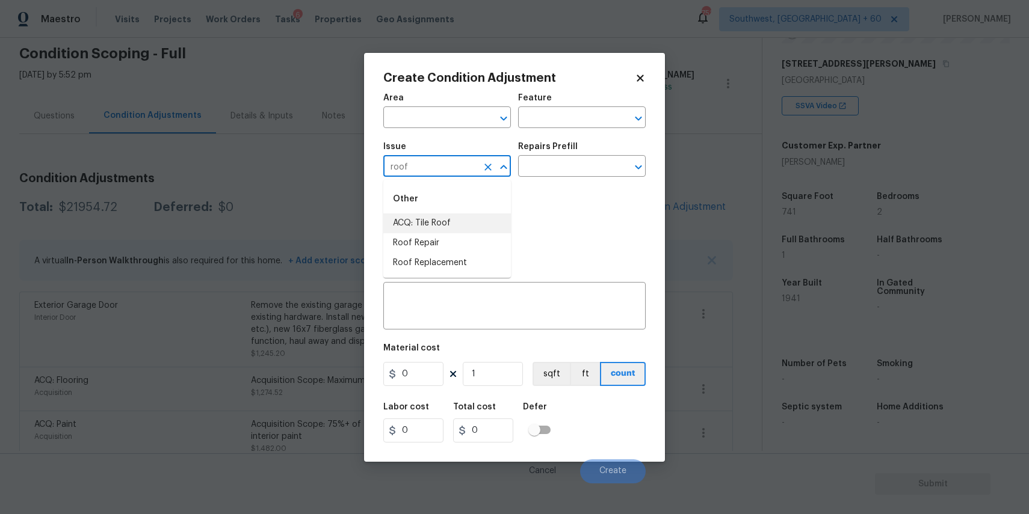
click at [455, 239] on li "Roof Repair" at bounding box center [447, 243] width 128 height 20
type input "Roof Repair"
click at [457, 309] on textarea at bounding box center [514, 307] width 248 height 25
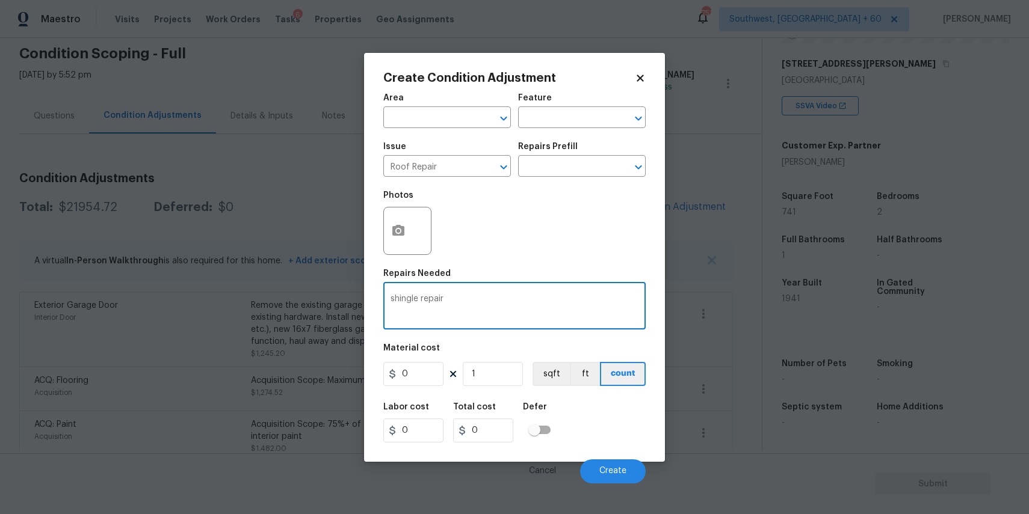
type textarea "shingle repair"
click at [428, 380] on input "0" at bounding box center [413, 374] width 60 height 24
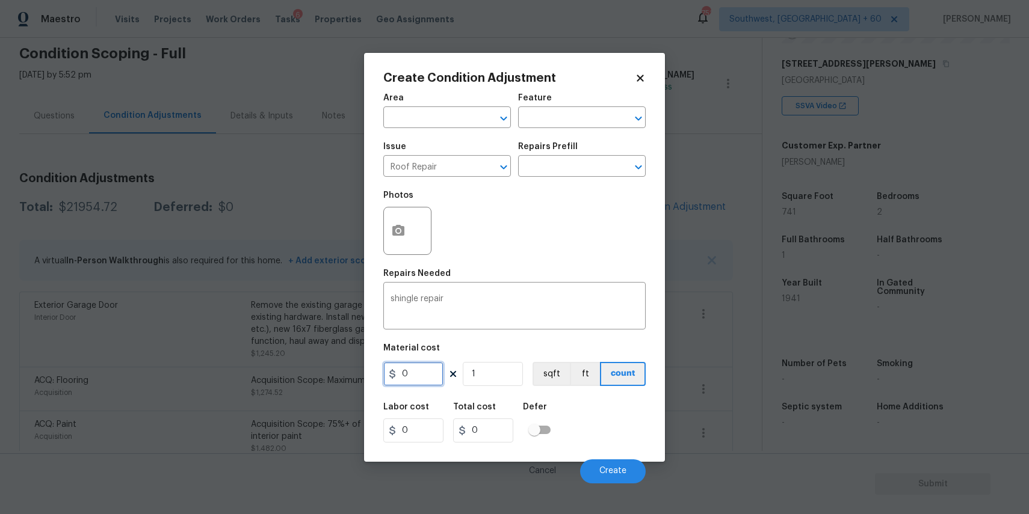
click at [428, 380] on input "0" at bounding box center [413, 374] width 60 height 24
type input "2500"
click at [404, 230] on icon "button" at bounding box center [398, 230] width 12 height 11
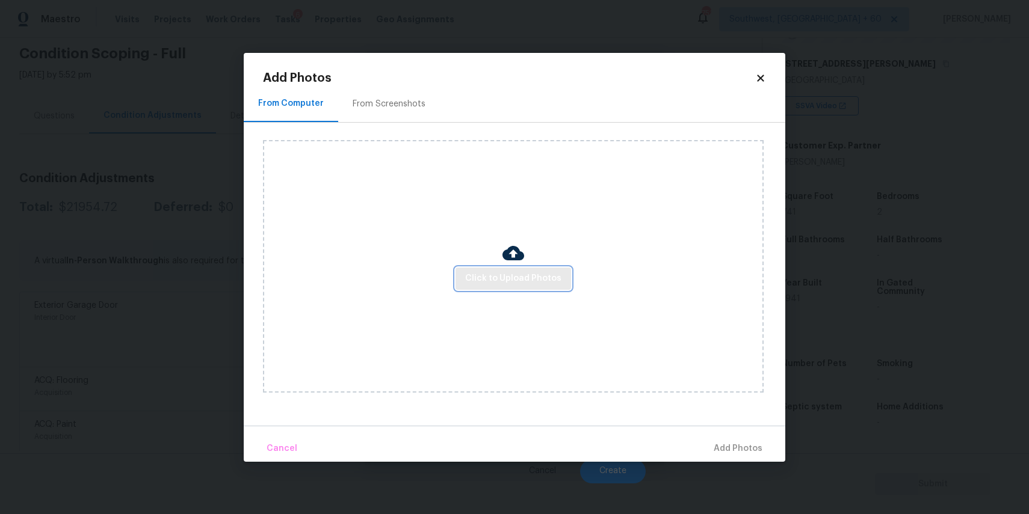
click at [552, 272] on span "Click to Upload Photos" at bounding box center [513, 278] width 96 height 15
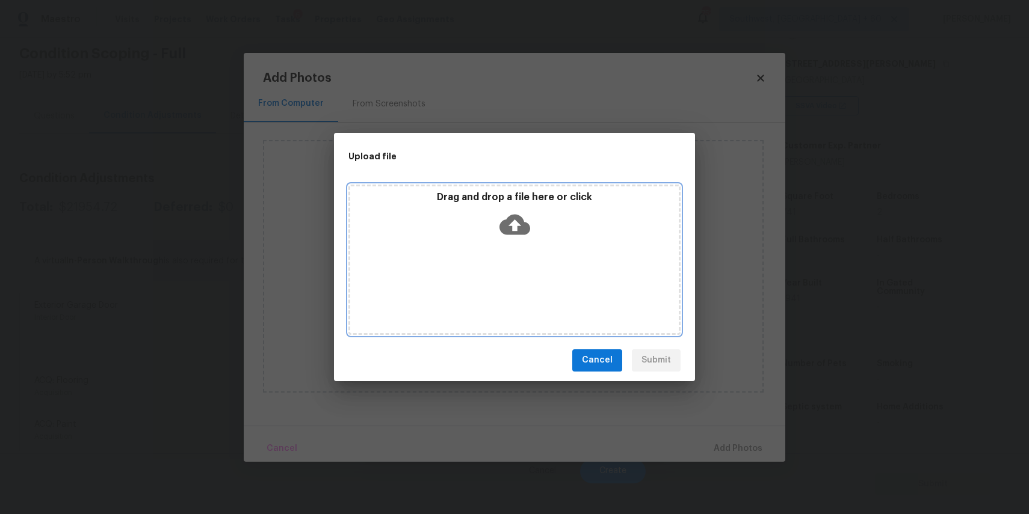
click at [552, 272] on div "Drag and drop a file here or click" at bounding box center [514, 260] width 332 height 150
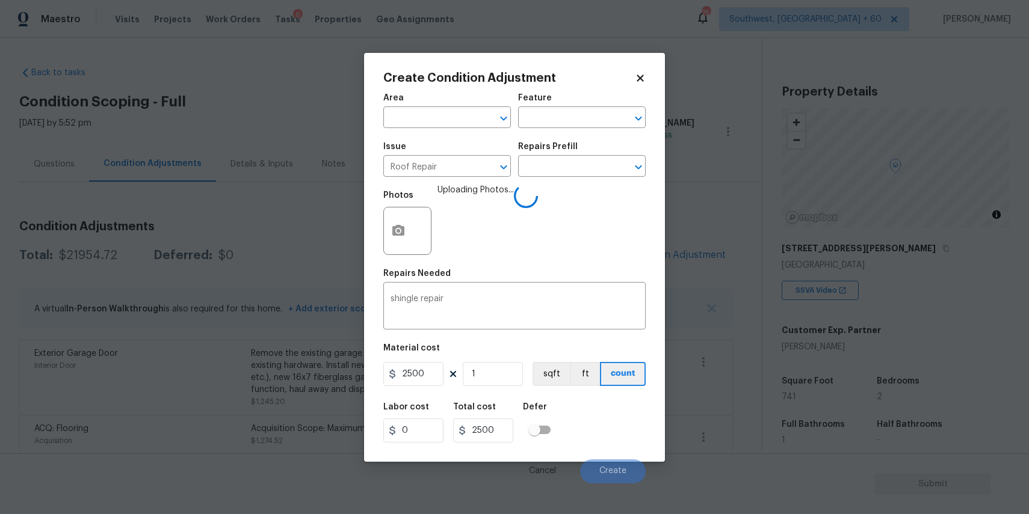
scroll to position [185, 0]
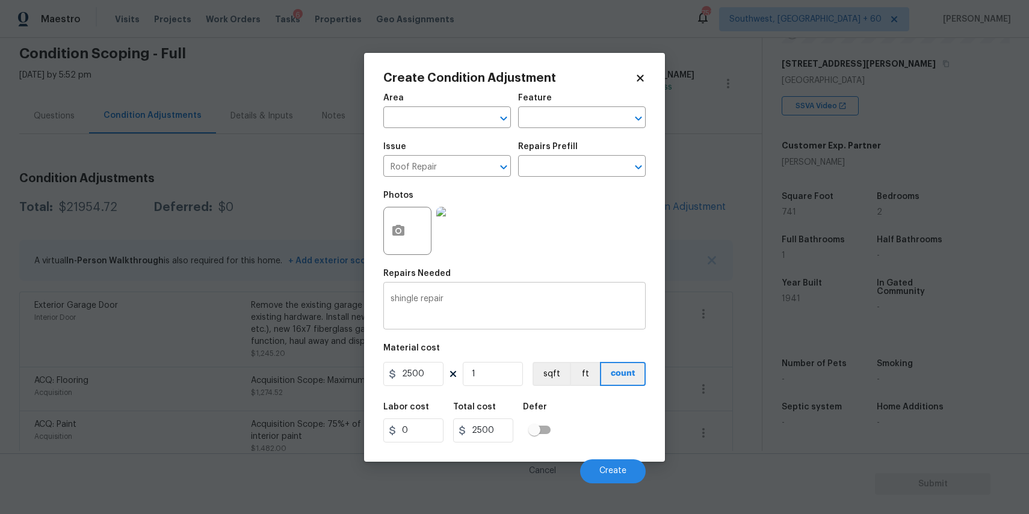
click at [483, 303] on textarea "shingle repair" at bounding box center [514, 307] width 248 height 25
click at [390, 301] on textarea "shingle repair" at bounding box center [514, 307] width 248 height 25
click at [488, 298] on textarea "some part of shingle repair" at bounding box center [514, 307] width 248 height 25
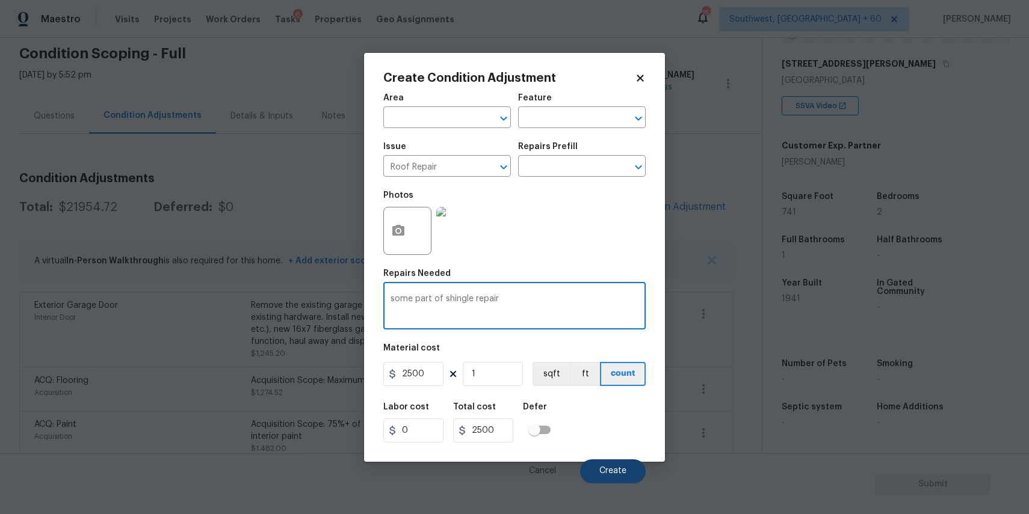
type textarea "some part of shingle repair"
click at [599, 465] on button "Create" at bounding box center [613, 472] width 66 height 24
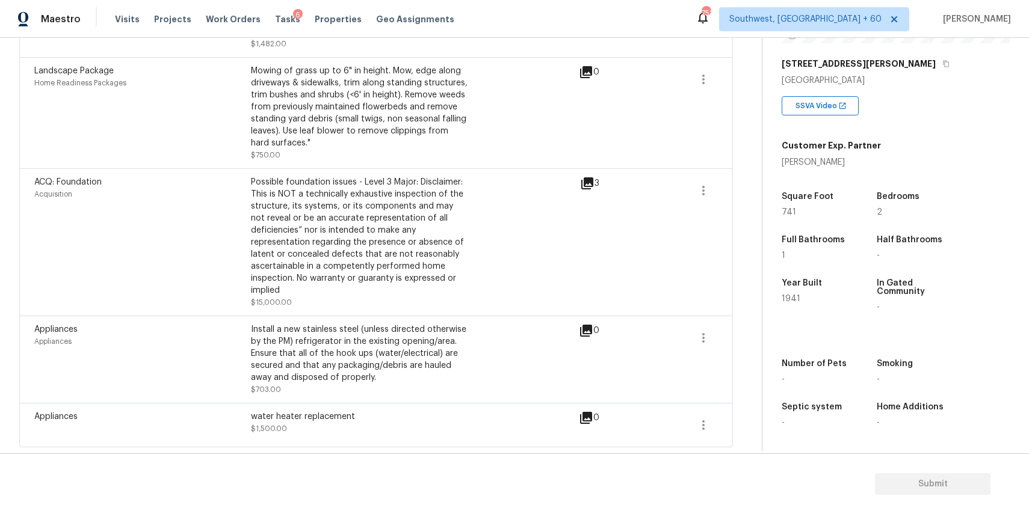
scroll to position [0, 0]
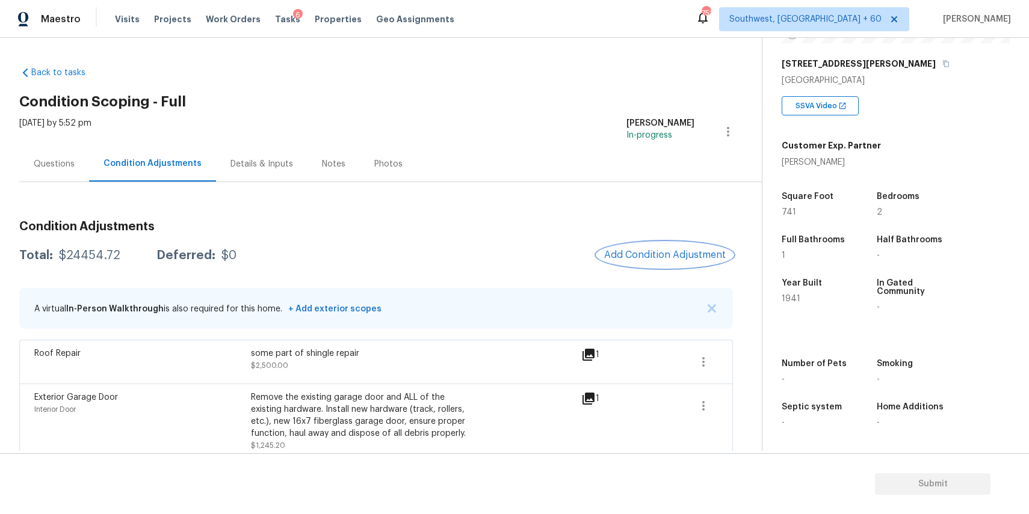
click at [677, 250] on span "Add Condition Adjustment" at bounding box center [665, 255] width 122 height 11
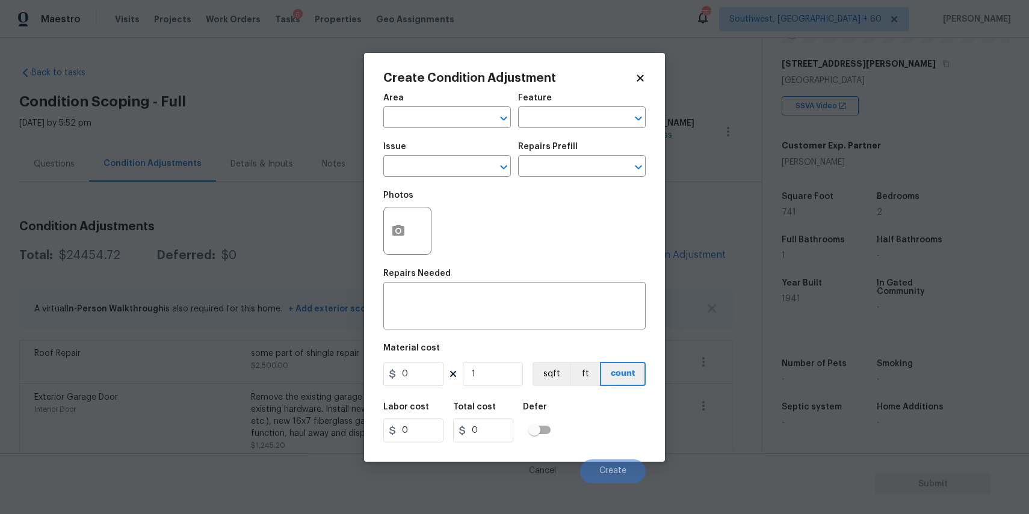
click at [458, 158] on div "Issue" at bounding box center [447, 151] width 128 height 16
click at [467, 173] on input "text" at bounding box center [430, 167] width 94 height 19
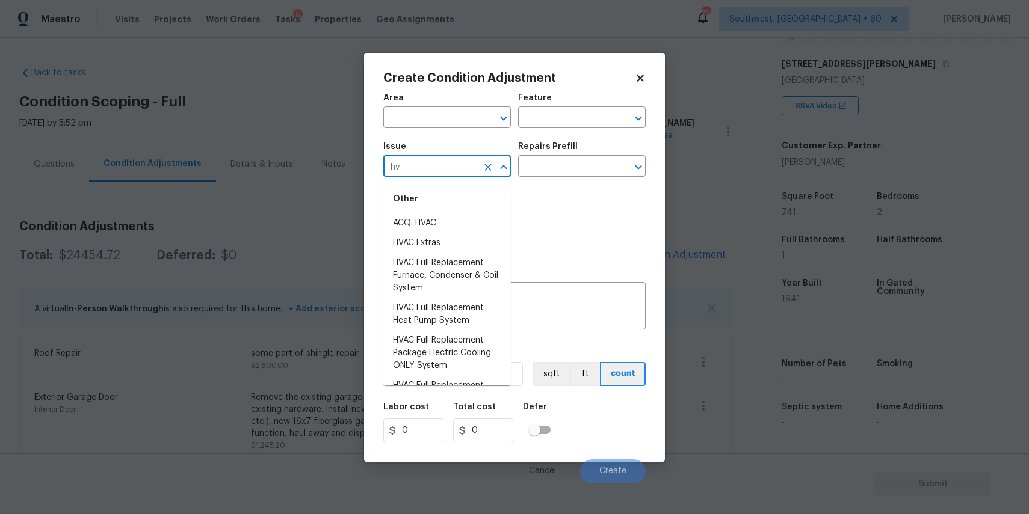
type input "hv"
click at [721, 82] on body "Maestro Visits Projects Work Orders Tasks 6 Properties Geo Assignments 751 Sout…" at bounding box center [514, 257] width 1029 height 514
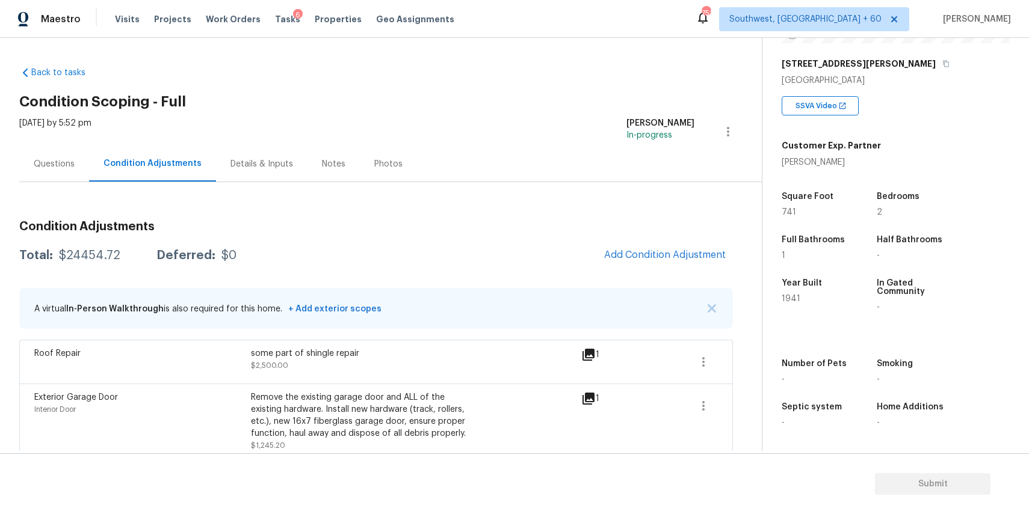
click at [661, 61] on div "Back to tasks Condition Scoping - Full Fri, Aug 22 2025 by 5:52 pm Ranjith Kuma…" at bounding box center [390, 502] width 742 height 891
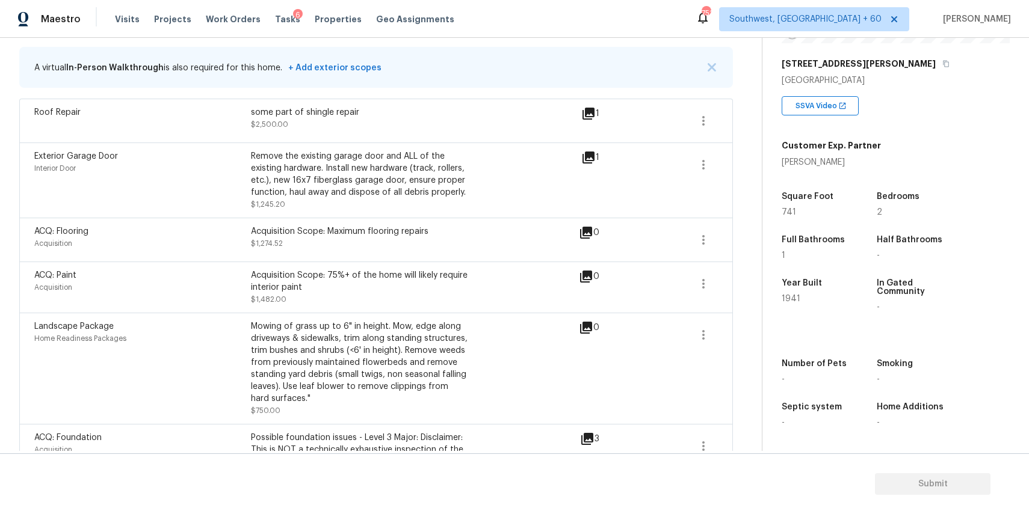
scroll to position [265, 0]
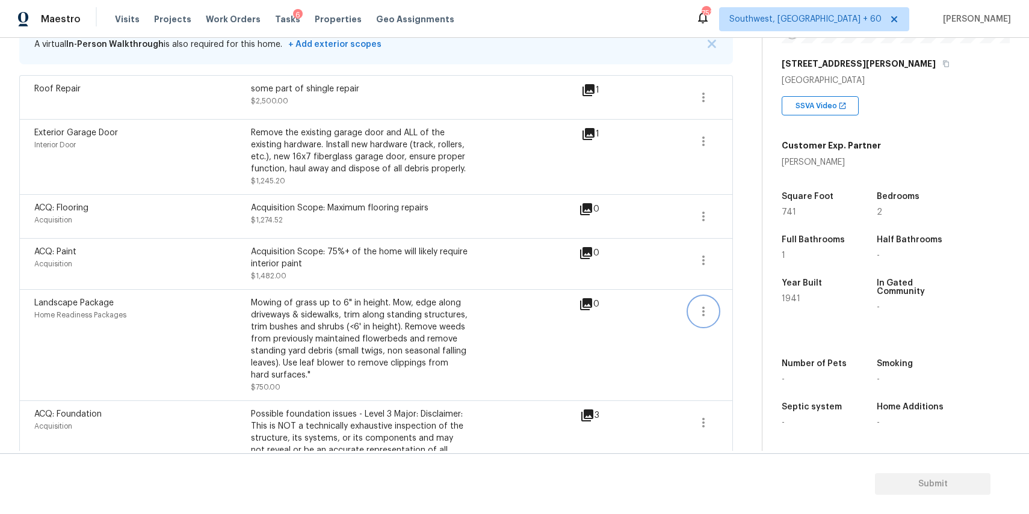
click at [713, 308] on button "button" at bounding box center [703, 311] width 29 height 29
click at [753, 307] on div "Edit" at bounding box center [772, 310] width 94 height 12
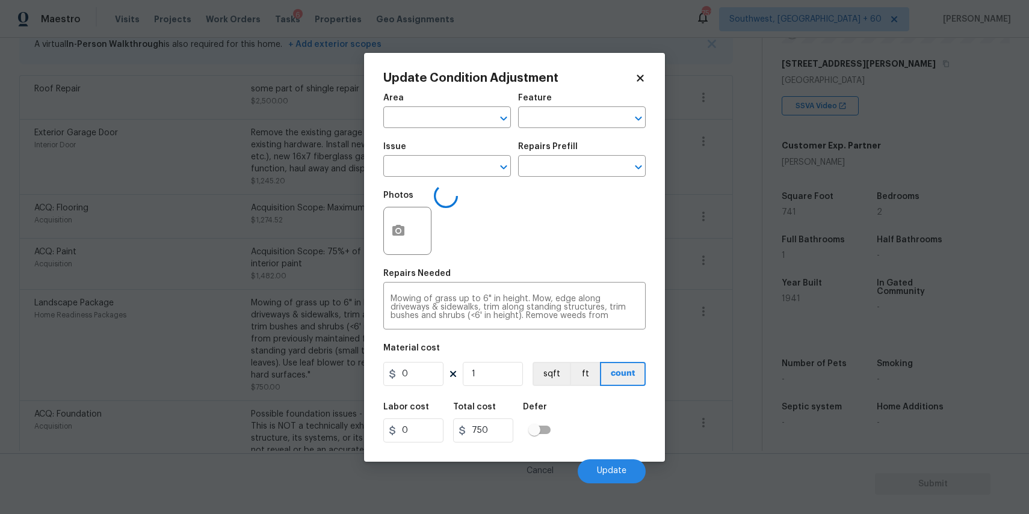
type input "Home Readiness Packages"
type input "Landscape Package"
type input "750"
click at [395, 236] on icon "button" at bounding box center [398, 230] width 12 height 11
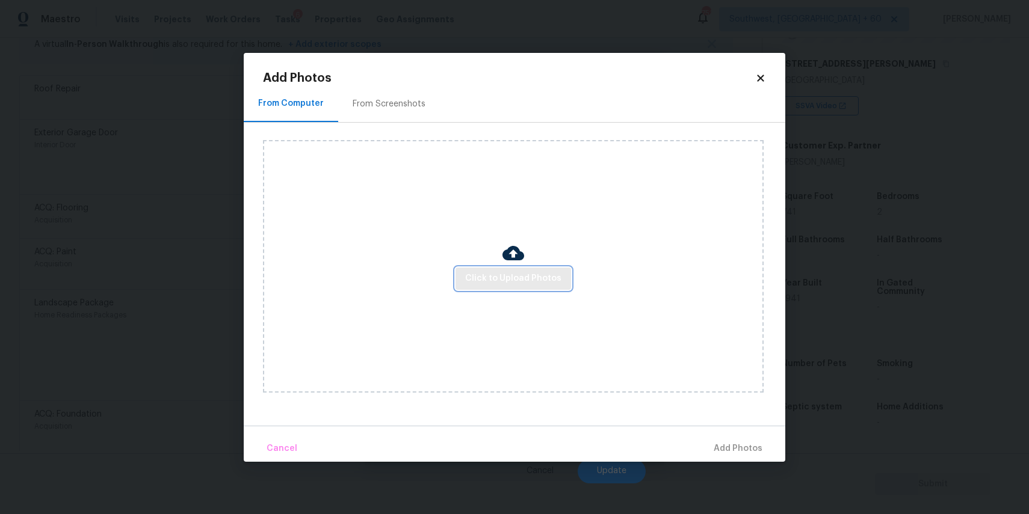
click at [463, 269] on button "Click to Upload Photos" at bounding box center [512, 279] width 115 height 22
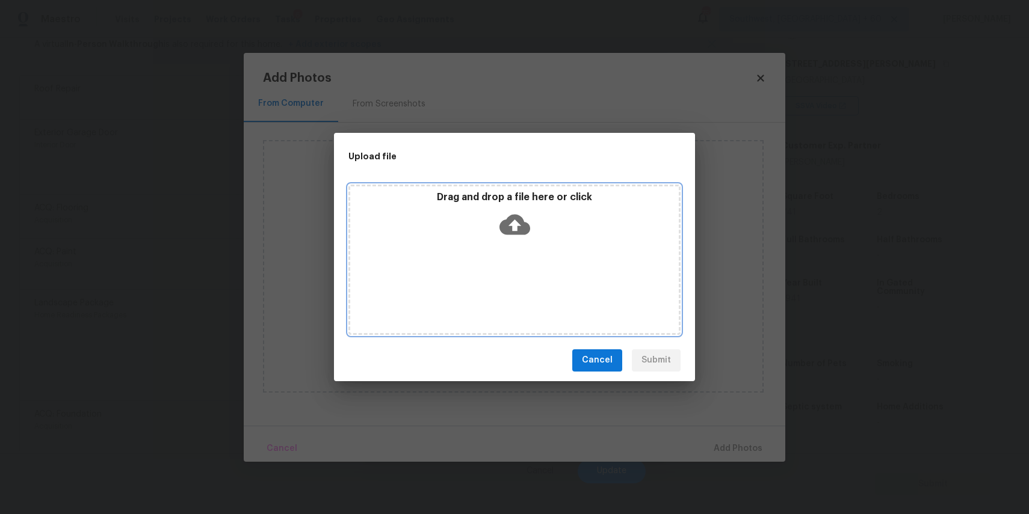
click at [463, 269] on div "Drag and drop a file here or click" at bounding box center [514, 260] width 332 height 150
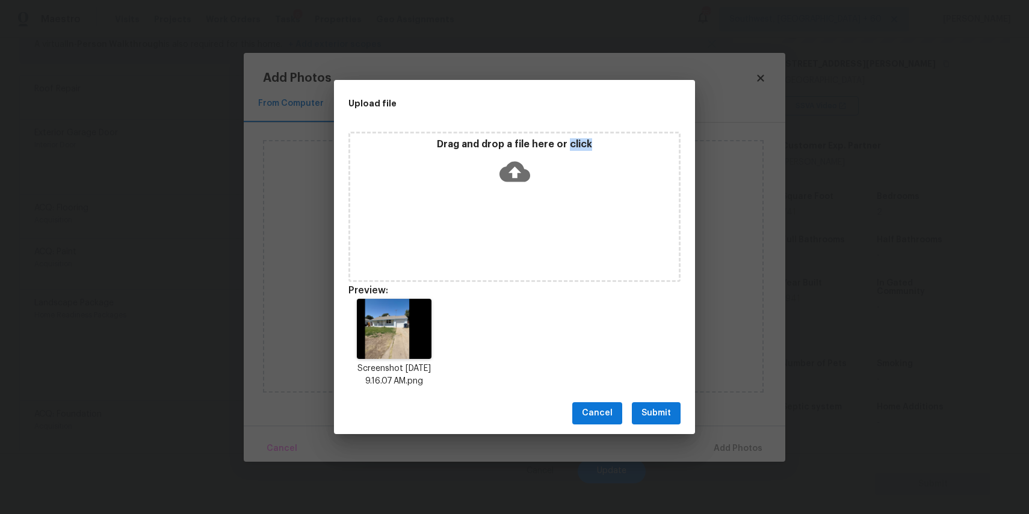
click at [665, 412] on span "Submit" at bounding box center [655, 413] width 29 height 15
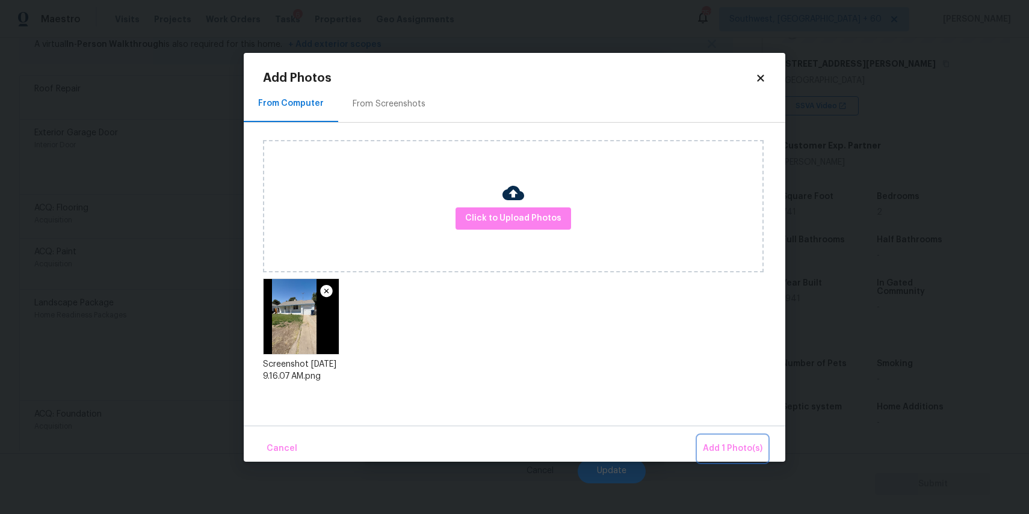
click at [726, 442] on span "Add 1 Photo(s)" at bounding box center [733, 449] width 60 height 15
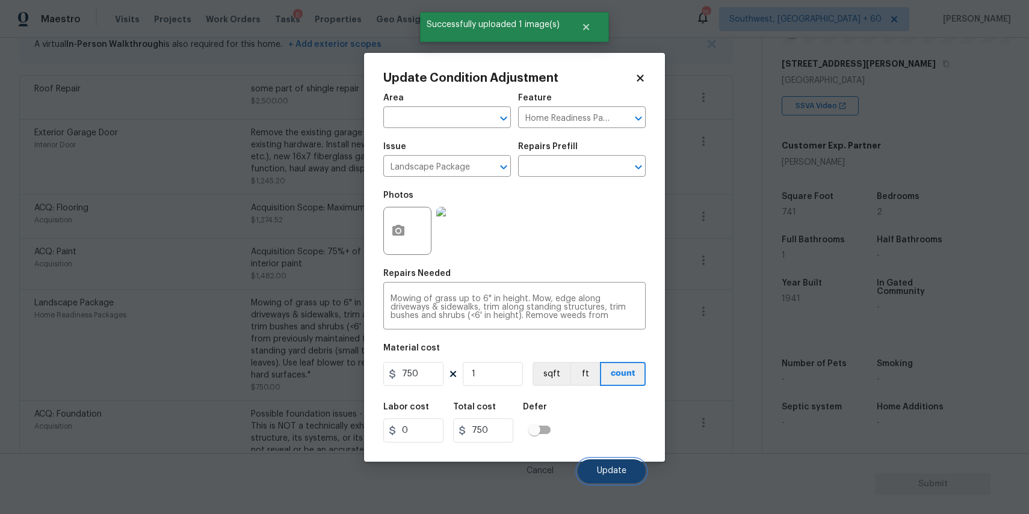
click at [617, 462] on button "Update" at bounding box center [611, 472] width 68 height 24
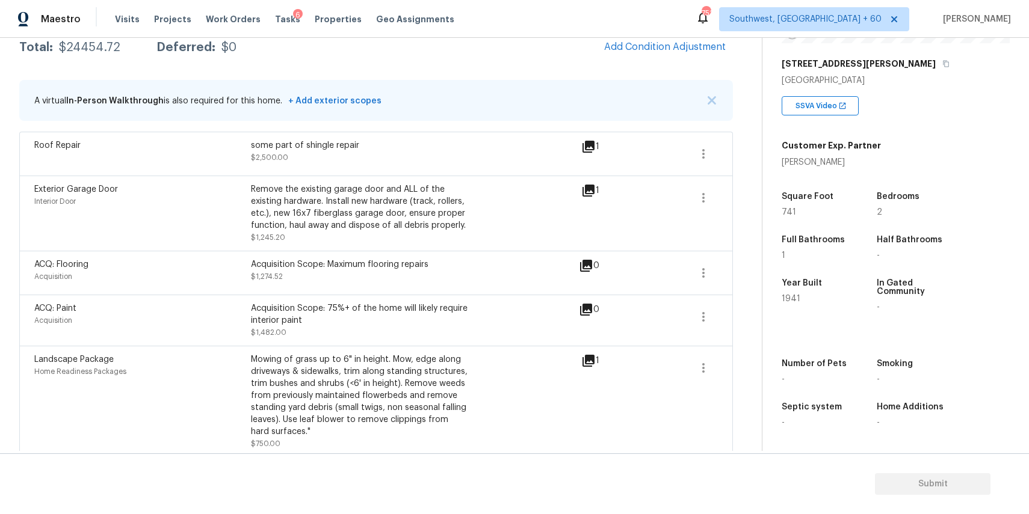
scroll to position [212, 0]
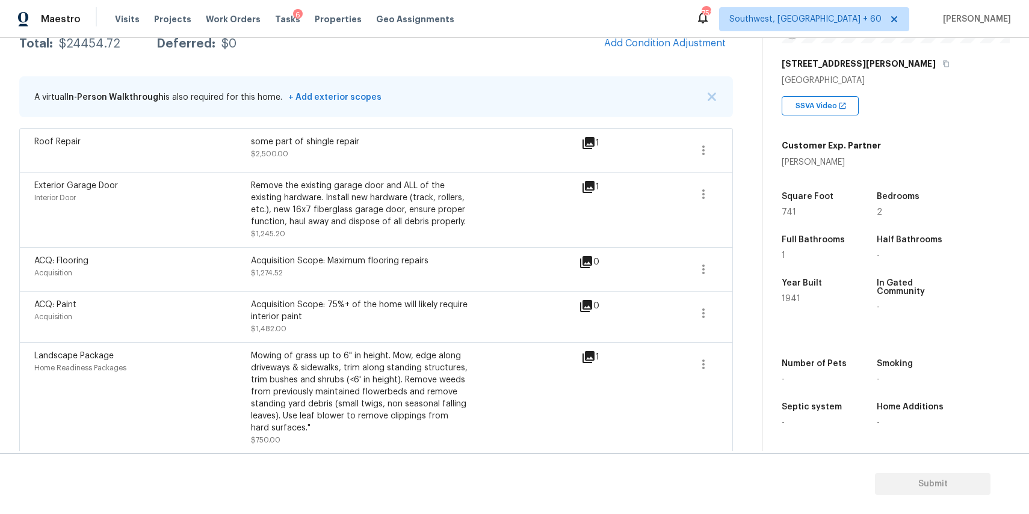
click at [659, 87] on div "A virtual In-Person Walkthrough is also required for this home. + Add exterior …" at bounding box center [375, 96] width 713 height 41
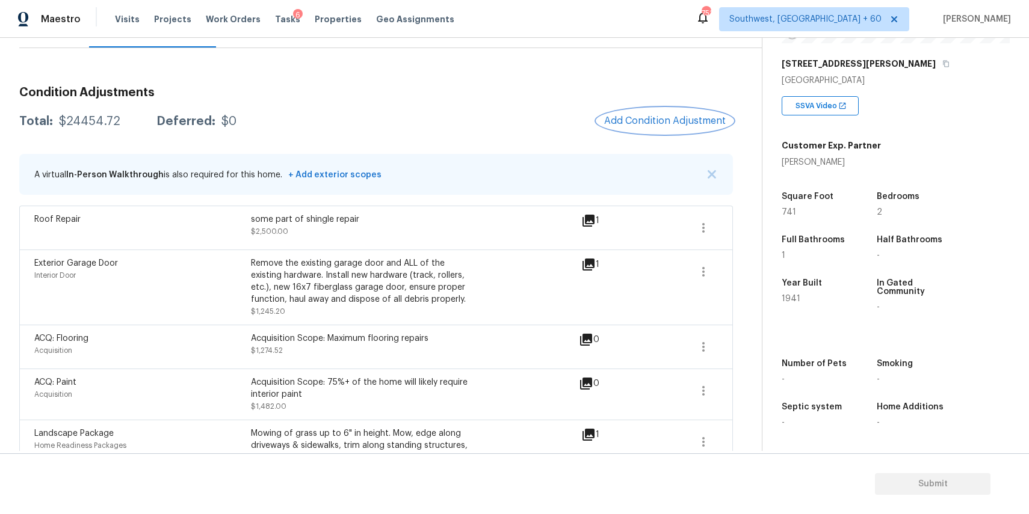
click at [649, 124] on span "Add Condition Adjustment" at bounding box center [665, 120] width 122 height 11
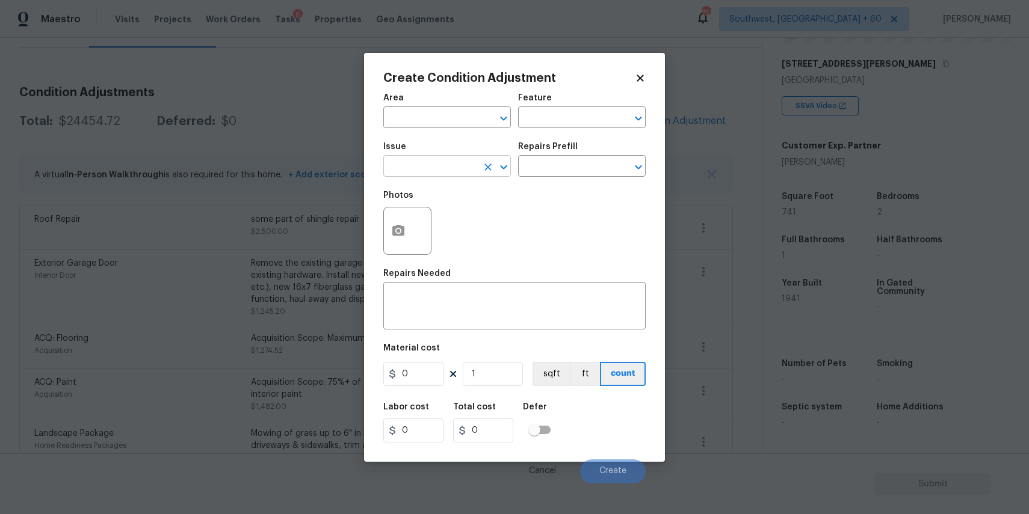
click at [431, 161] on input "text" at bounding box center [430, 167] width 94 height 19
click at [458, 233] on li "Pressure Washing" at bounding box center [447, 224] width 128 height 20
type input "Pressure Washing"
click at [455, 322] on div "x ​" at bounding box center [514, 307] width 262 height 45
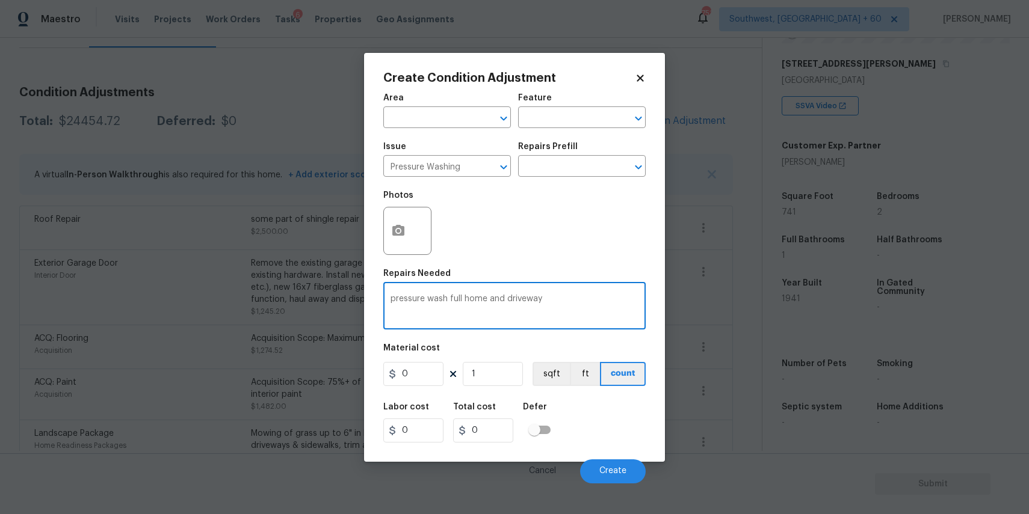
type textarea "pressure wash full home and driveway"
click at [436, 383] on input "0" at bounding box center [413, 374] width 60 height 24
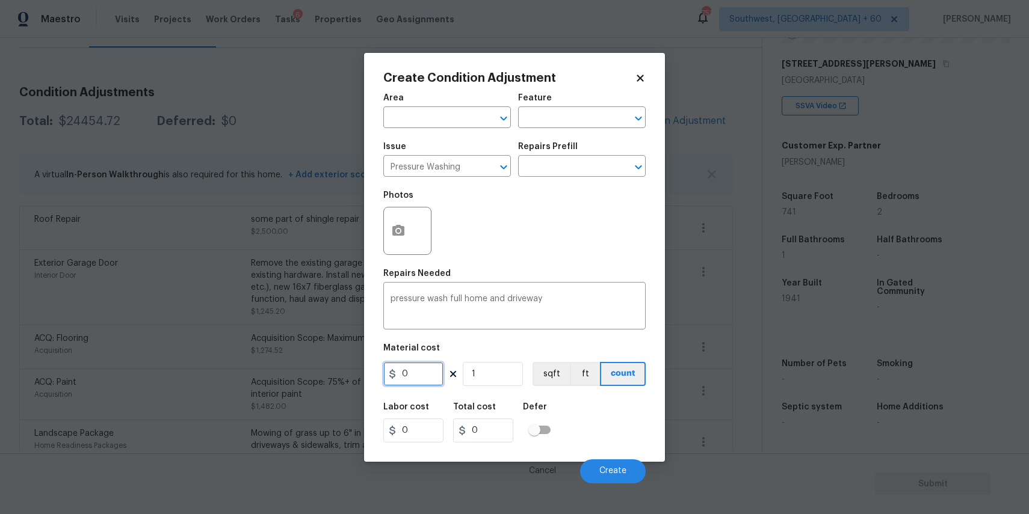
click at [436, 383] on input "0" at bounding box center [413, 374] width 60 height 24
type input "300"
click at [609, 456] on div "Cancel Create" at bounding box center [514, 467] width 262 height 34
type input "300"
click at [609, 465] on button "Create" at bounding box center [613, 472] width 66 height 24
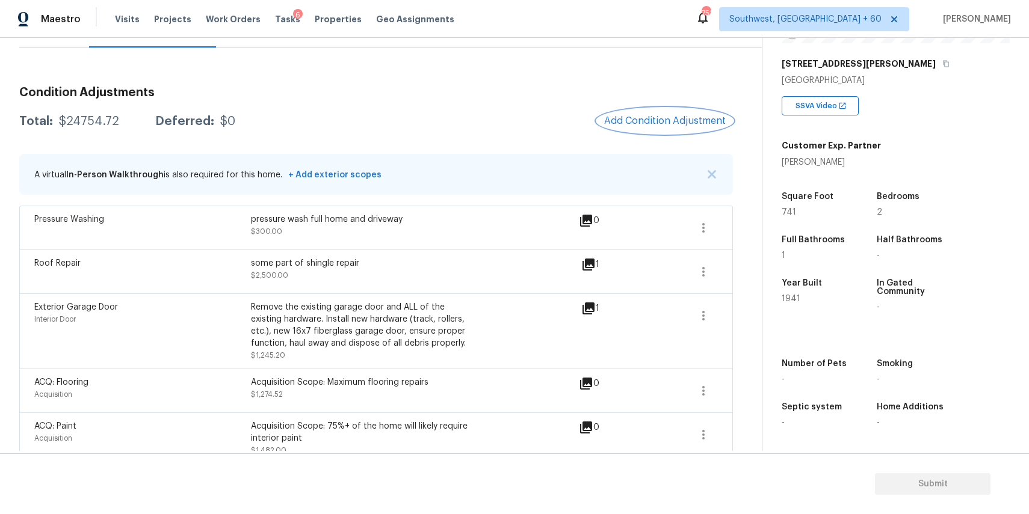
click at [685, 117] on span "Add Condition Adjustment" at bounding box center [665, 120] width 122 height 11
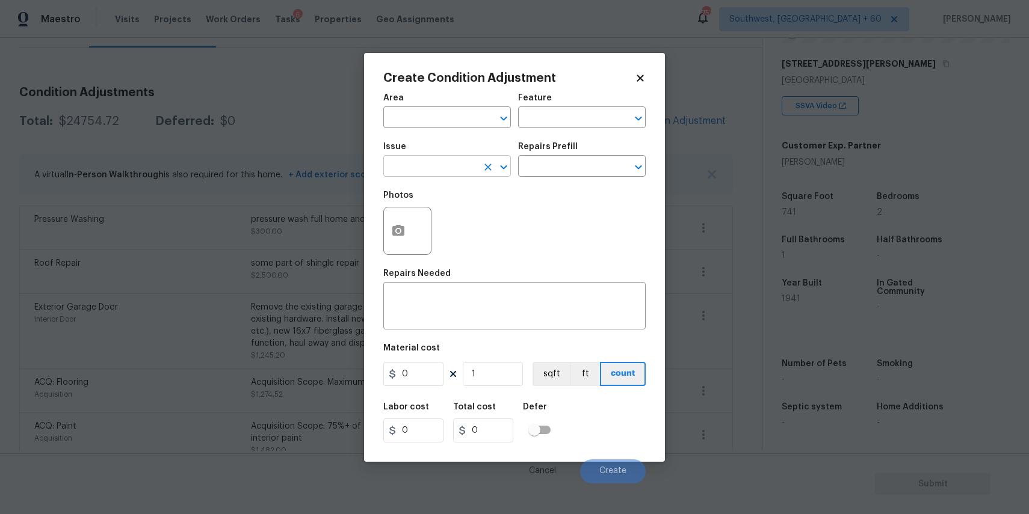
click at [421, 171] on input "text" at bounding box center [430, 167] width 94 height 19
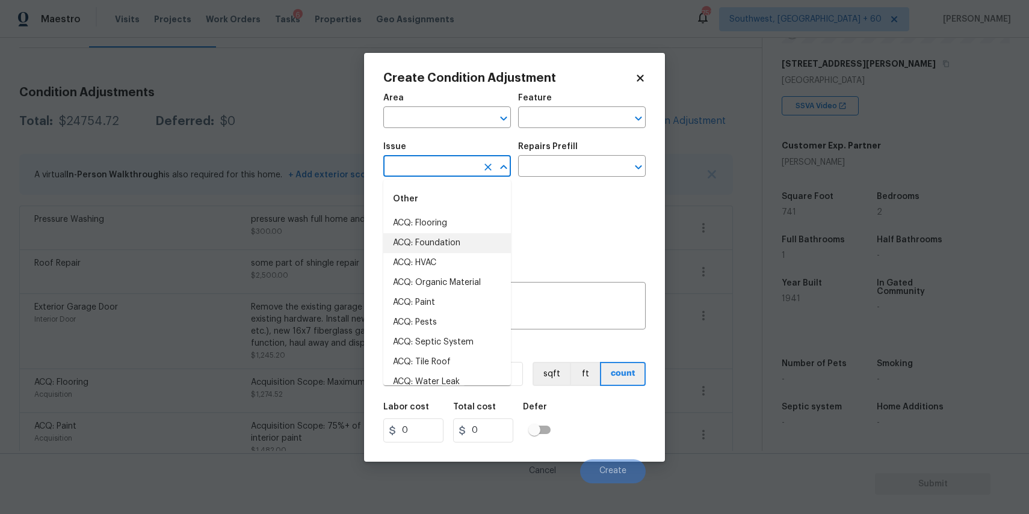
type input "d"
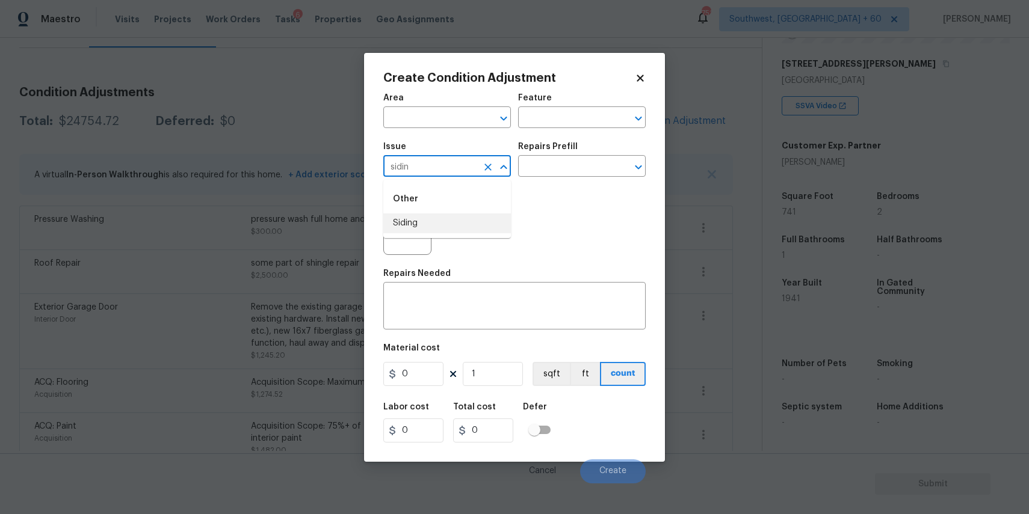
click at [448, 227] on li "Siding" at bounding box center [447, 224] width 128 height 20
type input "Siding"
click at [536, 162] on input "text" at bounding box center [565, 167] width 94 height 19
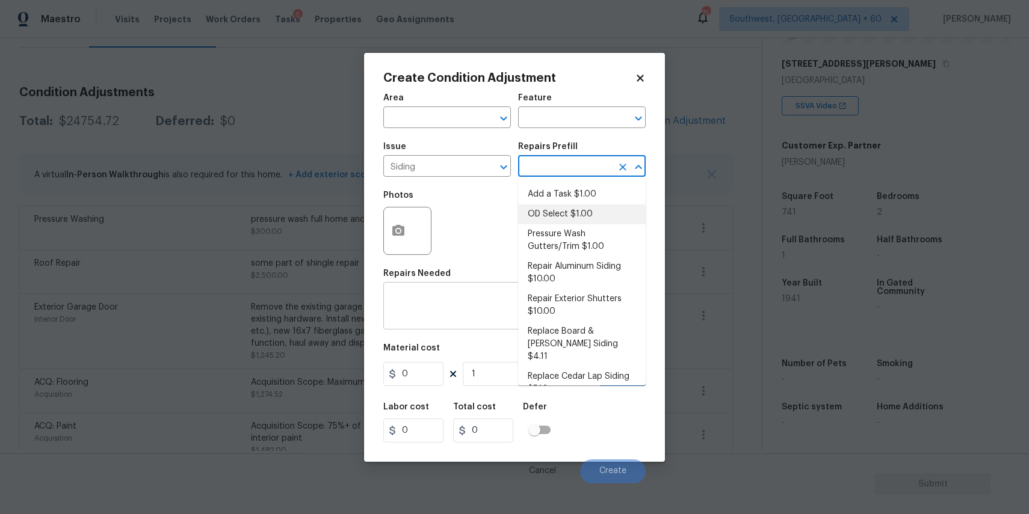
click at [399, 290] on div "x ​" at bounding box center [514, 307] width 262 height 45
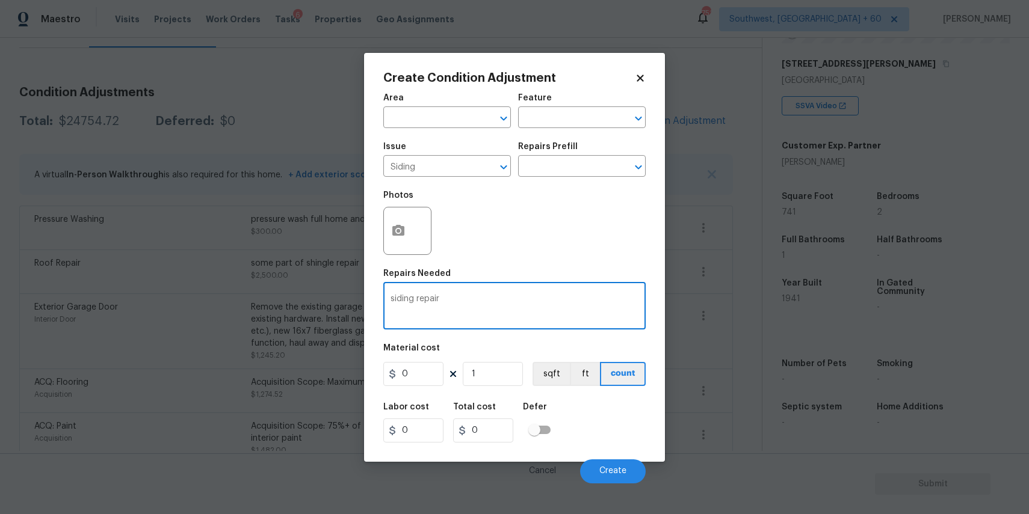
type textarea "siding repair"
click at [426, 395] on div "Area ​ Feature ​ Issue Siding ​ Repairs Prefill ​ Photos Repairs Needed siding …" at bounding box center [514, 285] width 262 height 397
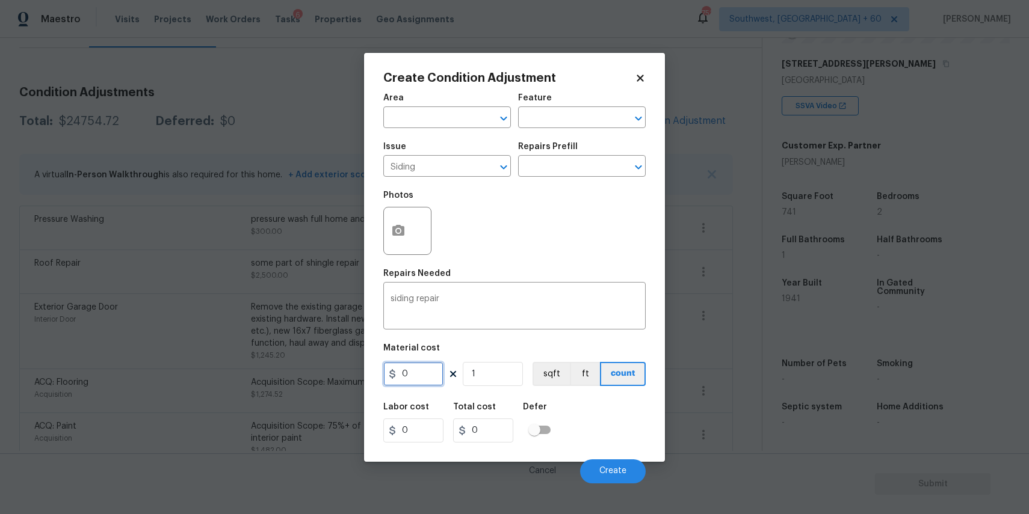
click at [431, 373] on input "0" at bounding box center [413, 374] width 60 height 24
type input "1000"
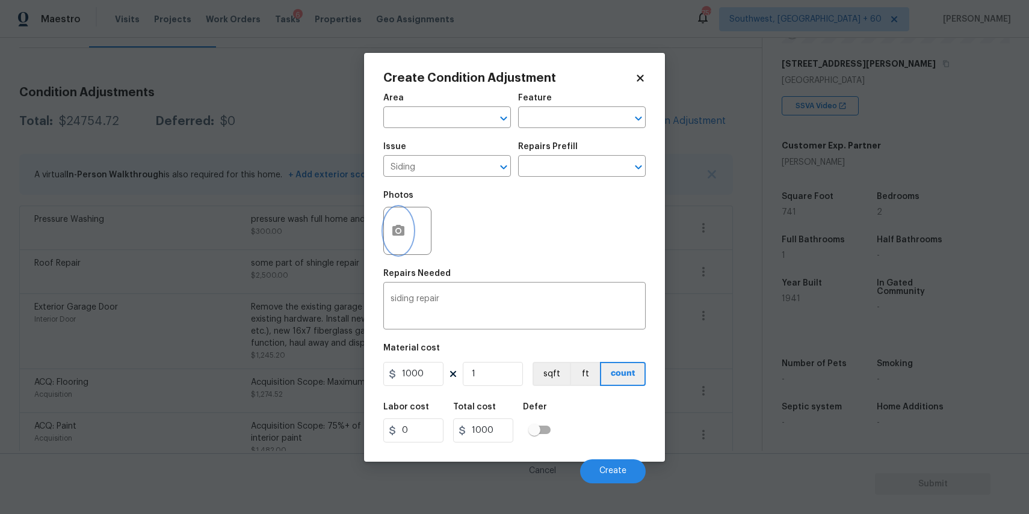
click at [397, 244] on button "button" at bounding box center [398, 231] width 29 height 47
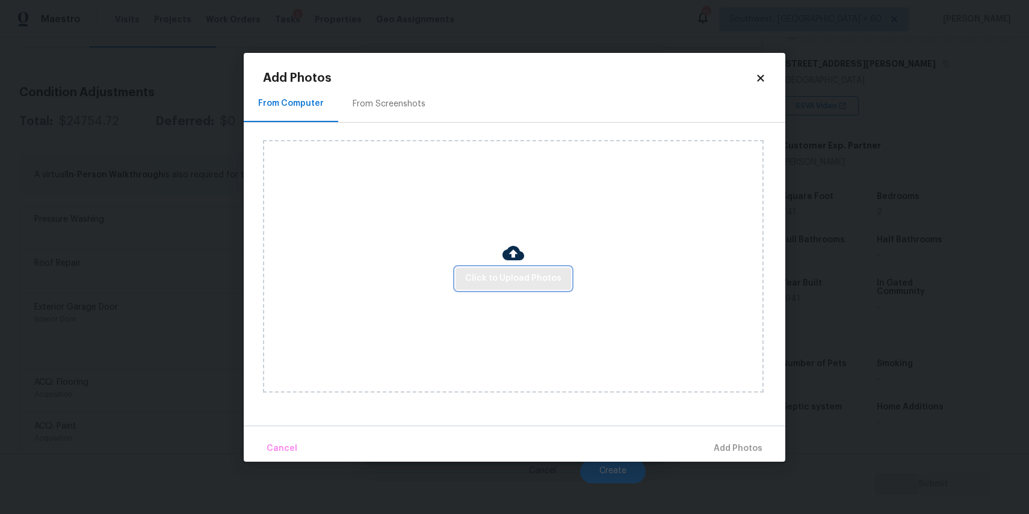
click at [461, 274] on button "Click to Upload Photos" at bounding box center [512, 279] width 115 height 22
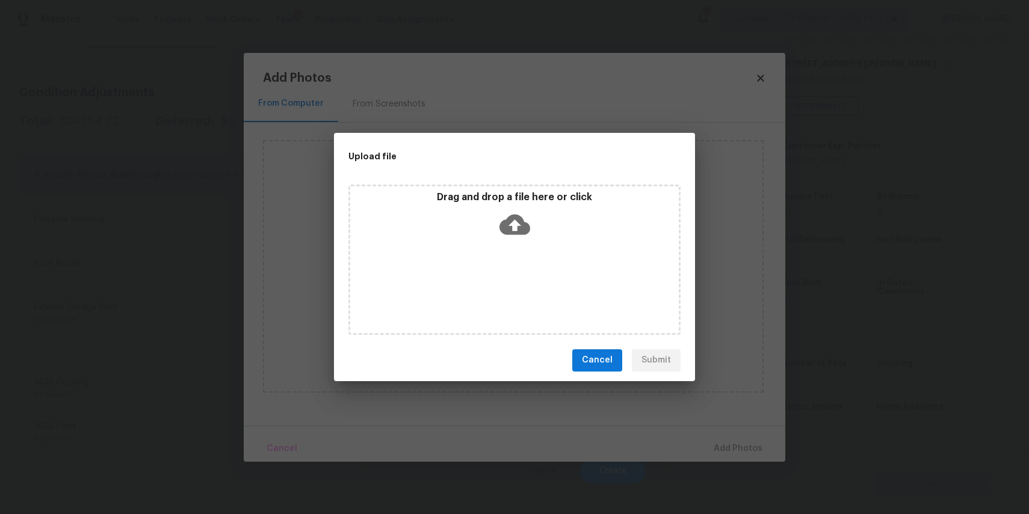
click at [461, 274] on div "Drag and drop a file here or click" at bounding box center [514, 260] width 332 height 150
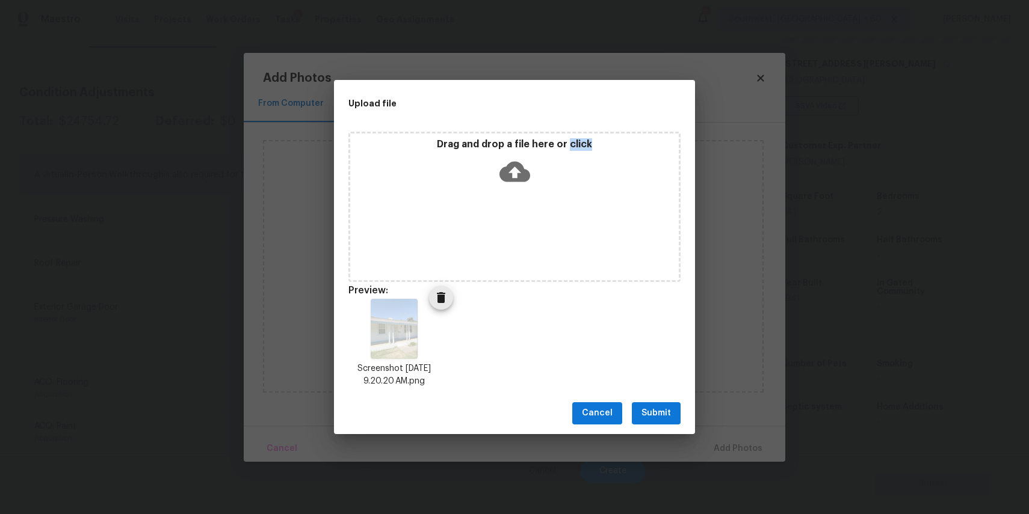
click at [440, 303] on icon "Delete" at bounding box center [441, 297] width 8 height 11
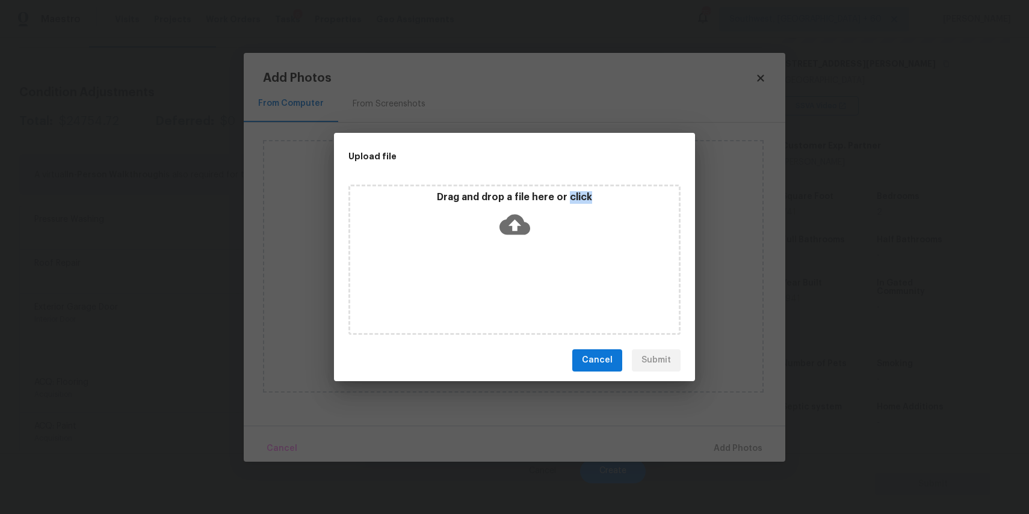
click at [488, 247] on div "Drag and drop a file here or click" at bounding box center [514, 260] width 332 height 150
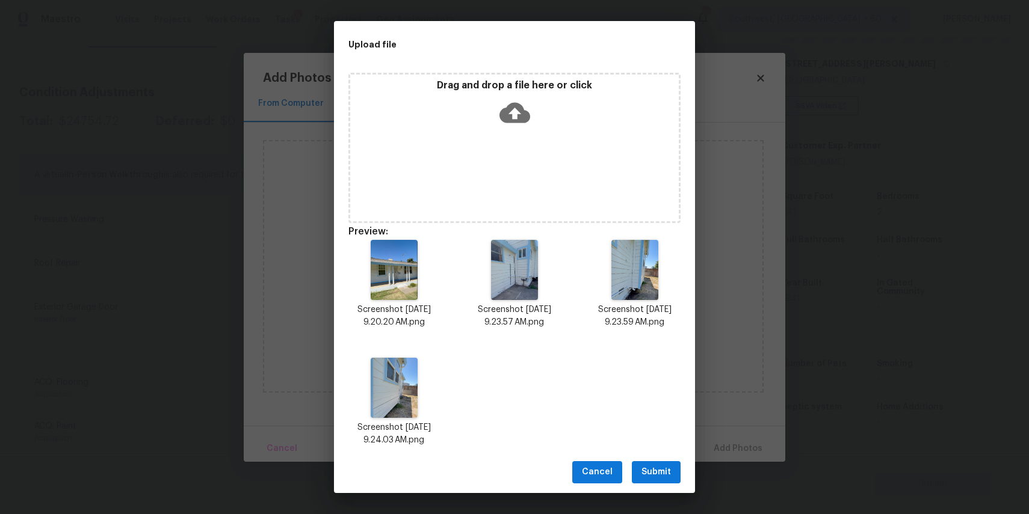
click at [653, 466] on span "Submit" at bounding box center [655, 472] width 29 height 15
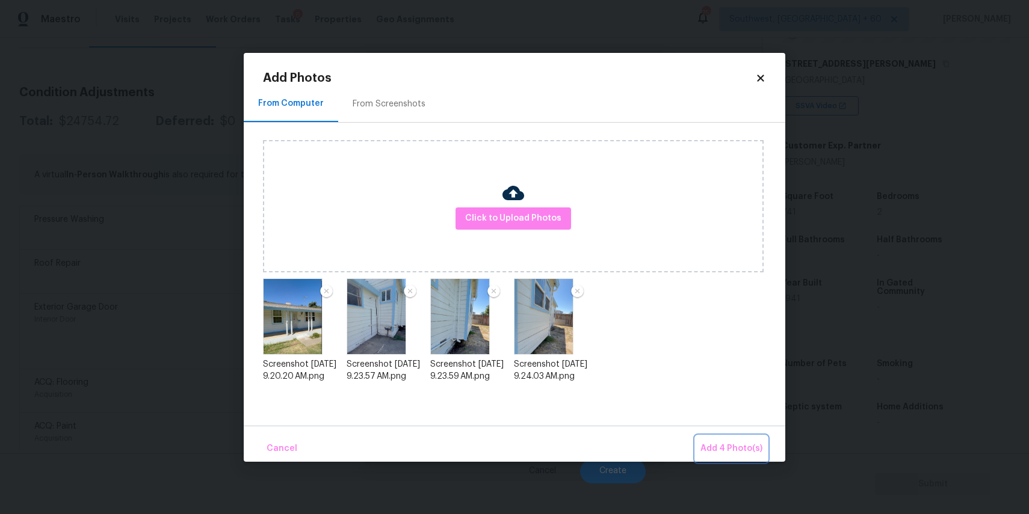
click at [727, 453] on span "Add 4 Photo(s)" at bounding box center [731, 449] width 62 height 15
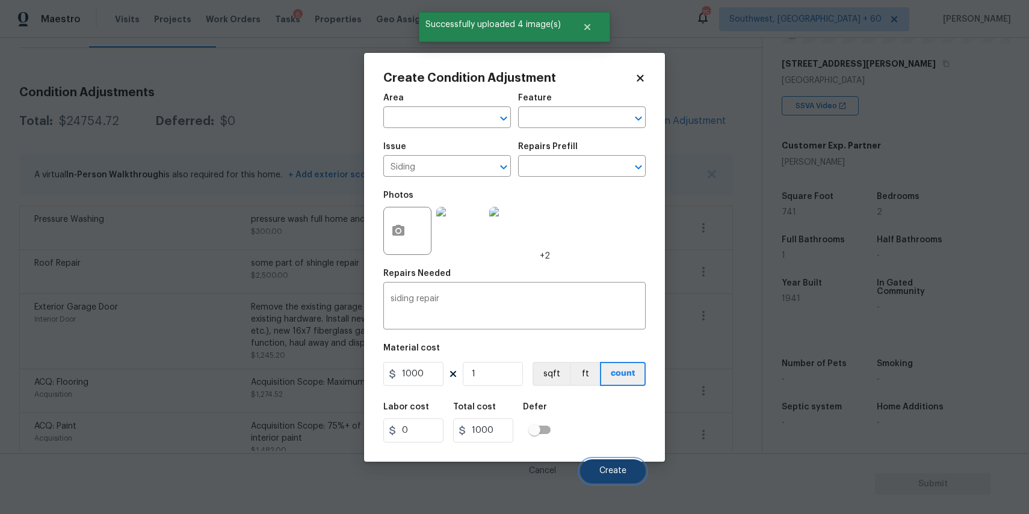
click at [629, 476] on button "Create" at bounding box center [613, 472] width 66 height 24
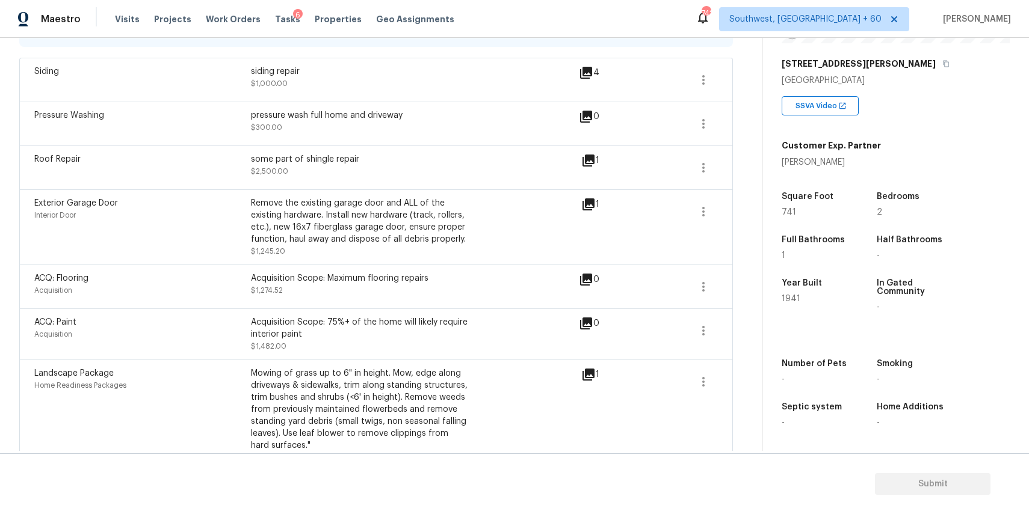
scroll to position [289, 0]
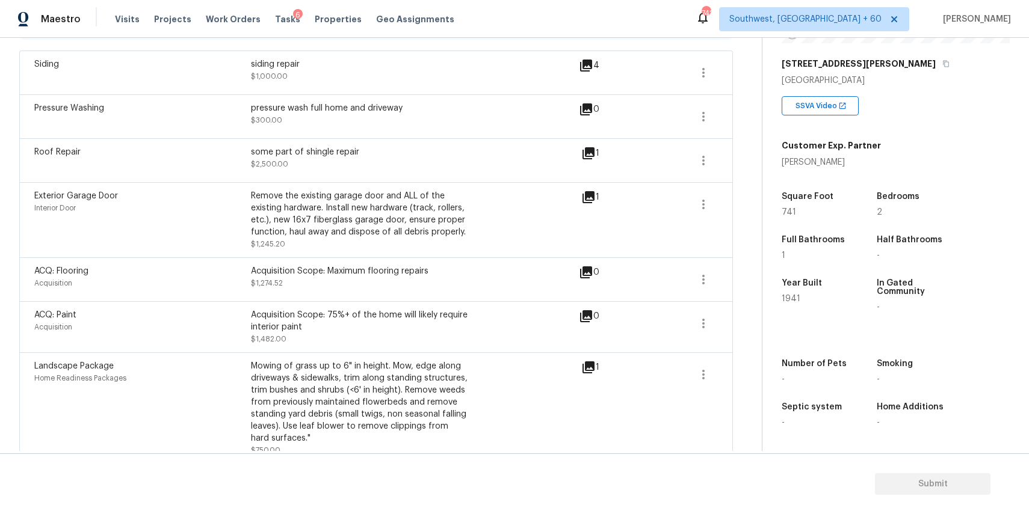
click at [688, 279] on div "ACQ: Flooring Acquisition Acquisition Scope: Maximum flooring repairs $1,274.52…" at bounding box center [375, 279] width 683 height 29
click at [714, 275] on button "button" at bounding box center [703, 279] width 29 height 29
click at [759, 276] on div "Edit" at bounding box center [772, 277] width 94 height 12
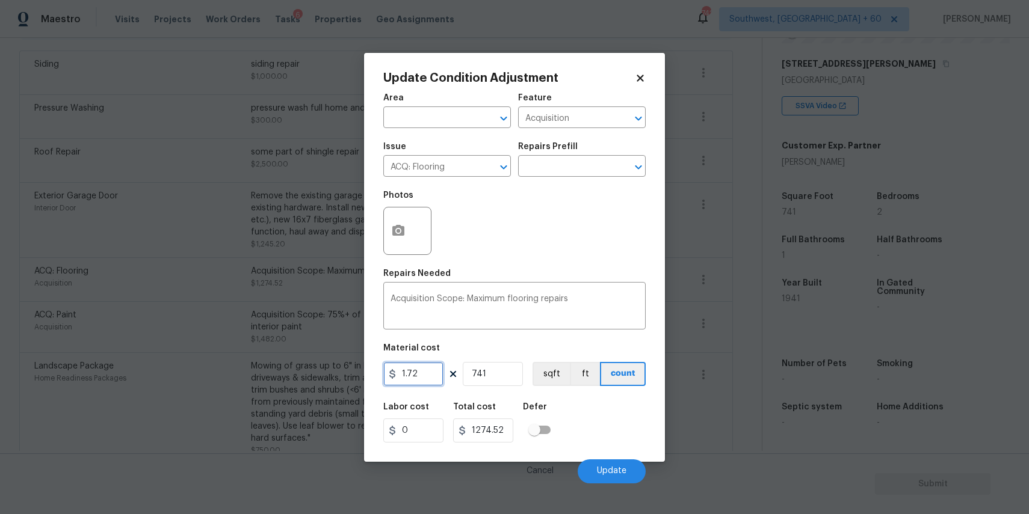
click at [421, 379] on input "1.72" at bounding box center [413, 374] width 60 height 24
type input "5"
type input "3705"
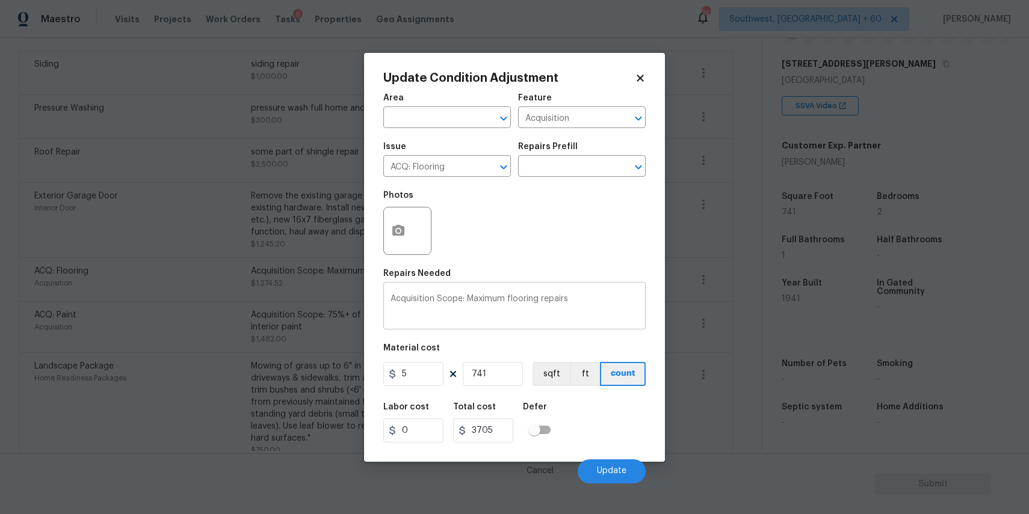
click at [495, 286] on div "Acquisition Scope: Maximum flooring repairs x ​" at bounding box center [514, 307] width 262 height 45
click at [410, 232] on button "button" at bounding box center [398, 231] width 29 height 47
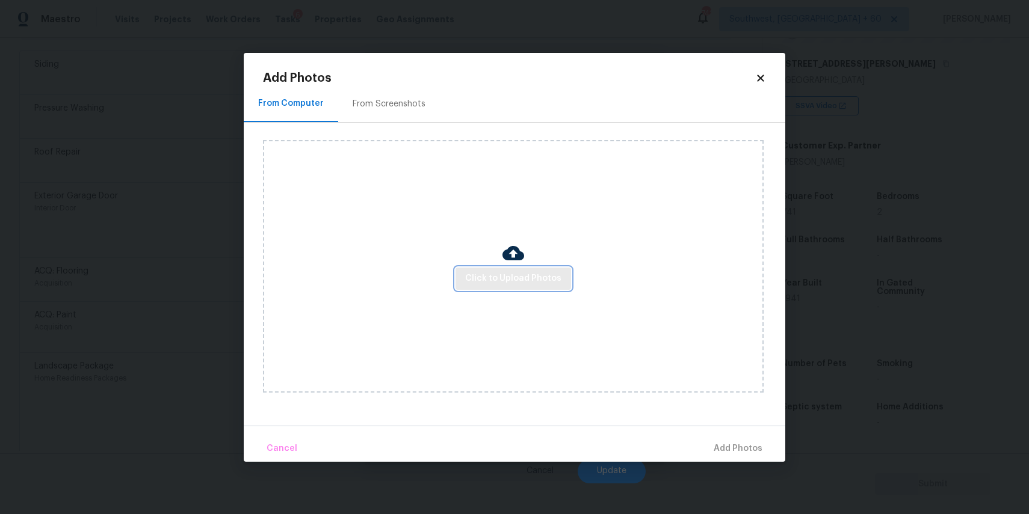
click at [528, 281] on span "Click to Upload Photos" at bounding box center [513, 278] width 96 height 15
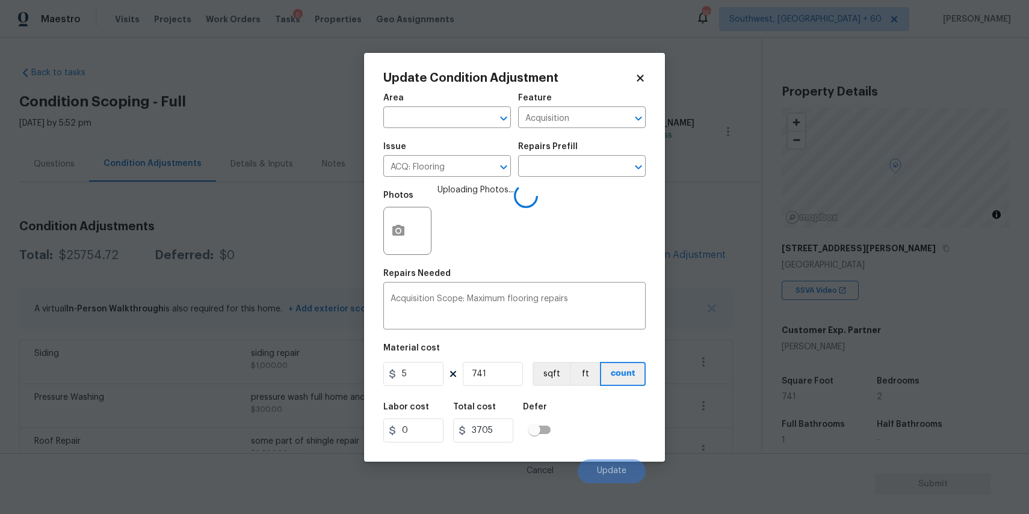
scroll to position [185, 0]
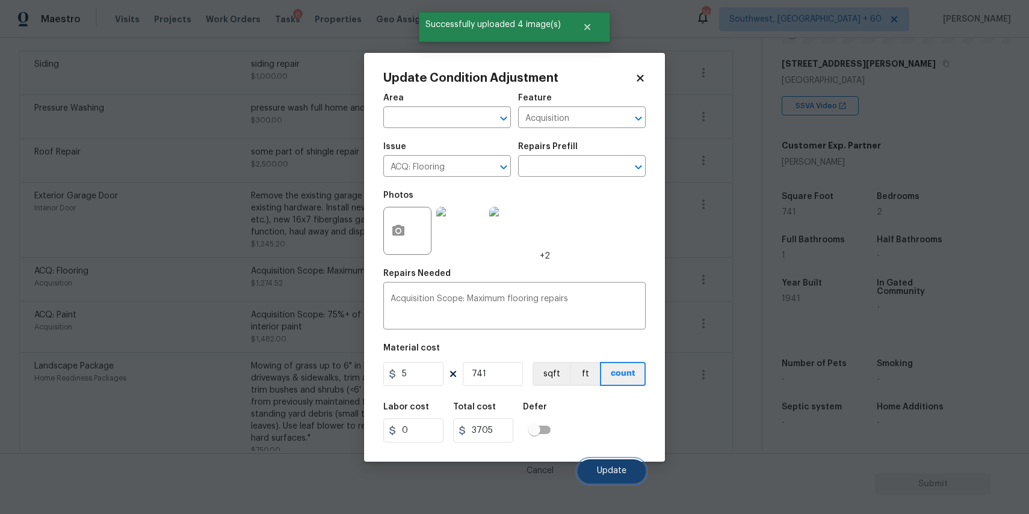
click at [618, 472] on span "Update" at bounding box center [611, 471] width 29 height 9
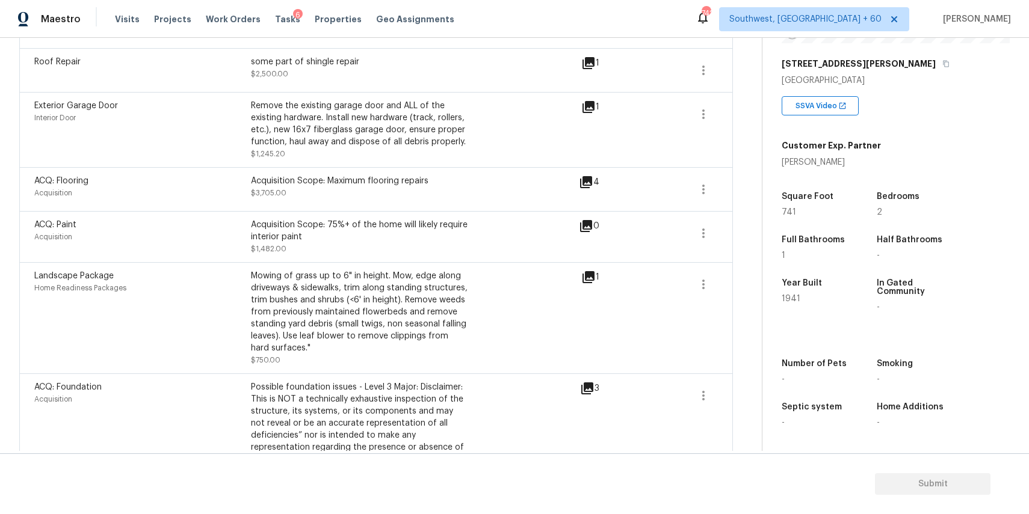
scroll to position [288, 0]
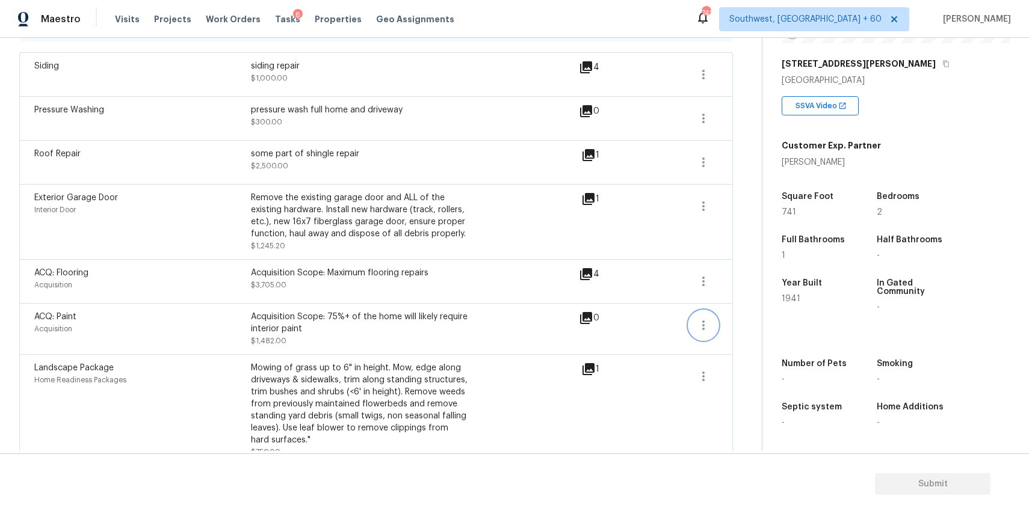
click at [703, 321] on icon "button" at bounding box center [703, 326] width 2 height 10
click at [740, 321] on div "Edit" at bounding box center [772, 323] width 94 height 12
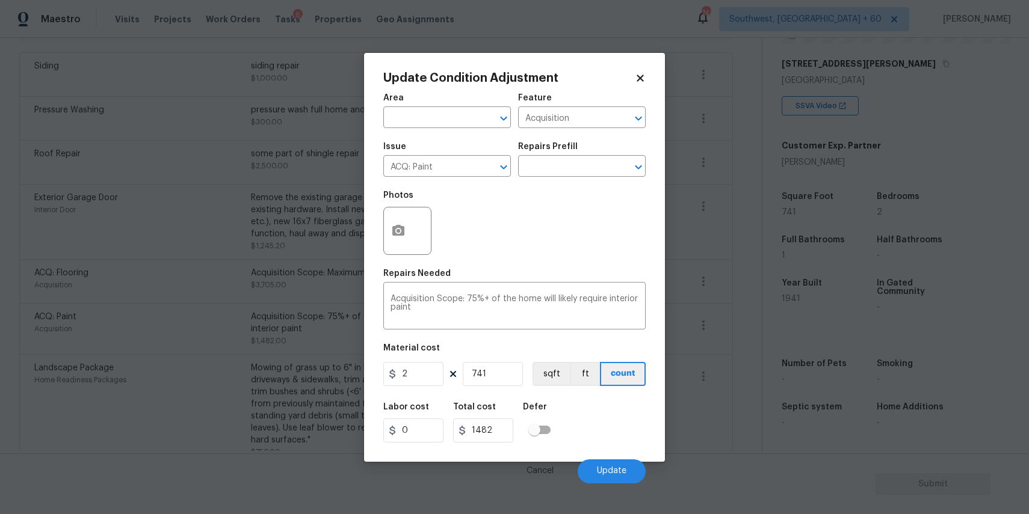
click at [406, 258] on div "Photos" at bounding box center [408, 223] width 51 height 78
click at [404, 239] on button "button" at bounding box center [398, 231] width 29 height 47
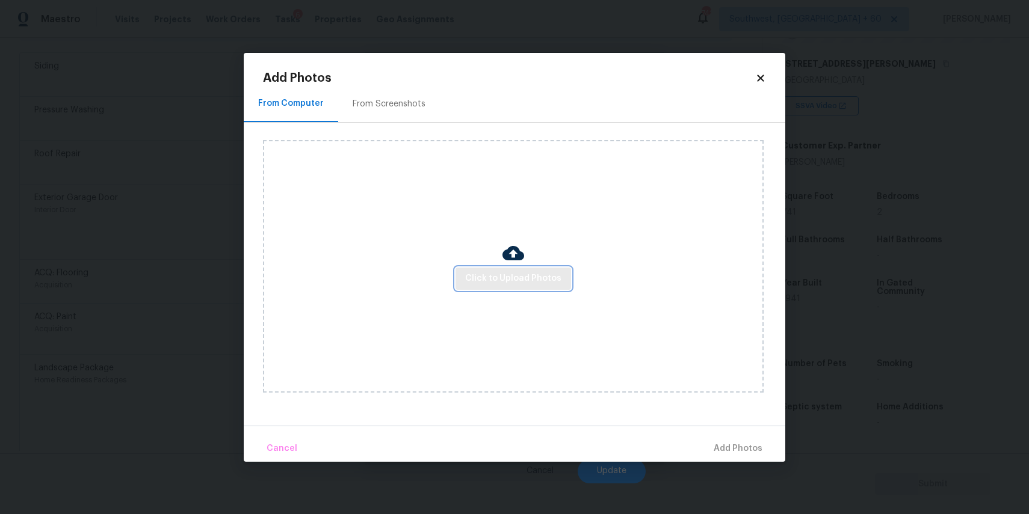
click at [462, 277] on button "Click to Upload Photos" at bounding box center [512, 279] width 115 height 22
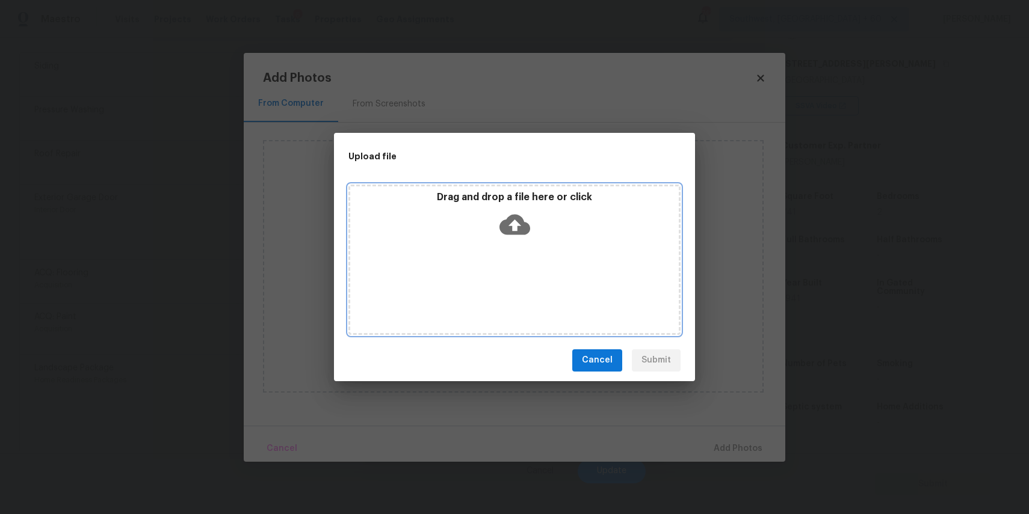
click at [462, 277] on div "Drag and drop a file here or click" at bounding box center [514, 260] width 332 height 150
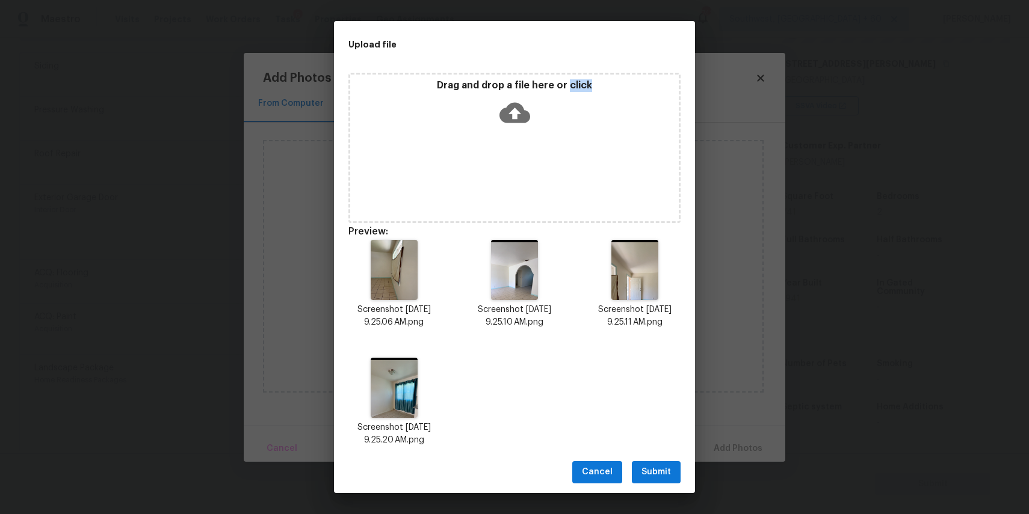
click at [660, 470] on span "Submit" at bounding box center [655, 472] width 29 height 15
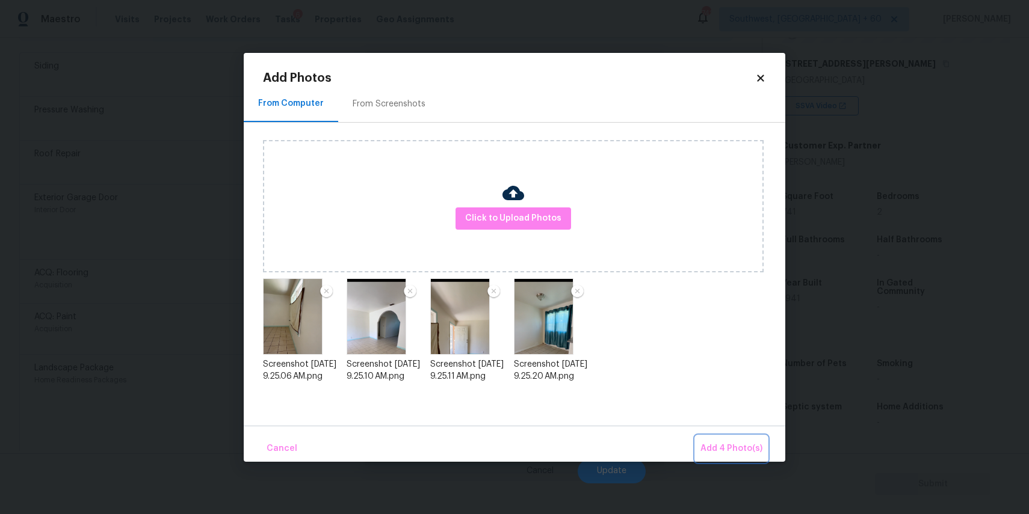
click at [725, 449] on span "Add 4 Photo(s)" at bounding box center [731, 449] width 62 height 15
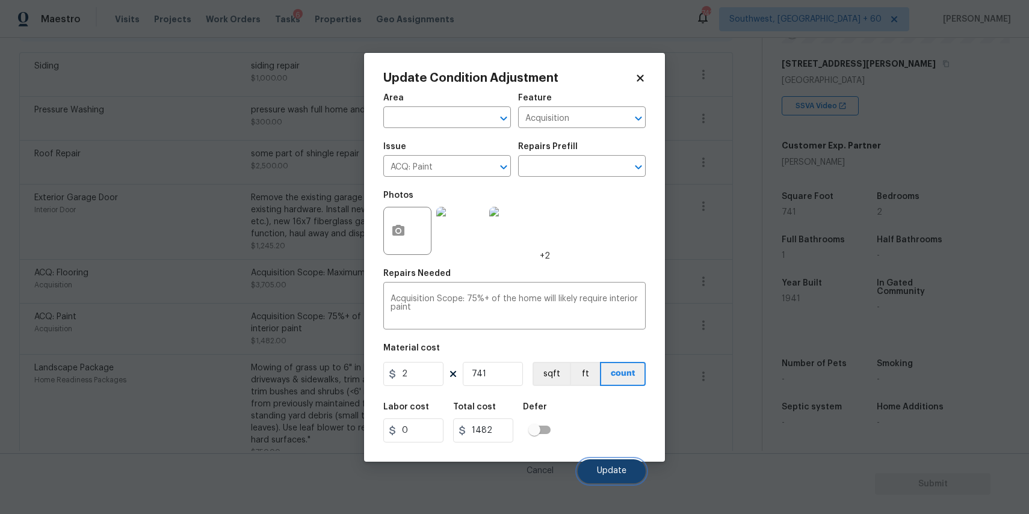
click at [619, 465] on button "Update" at bounding box center [611, 472] width 68 height 24
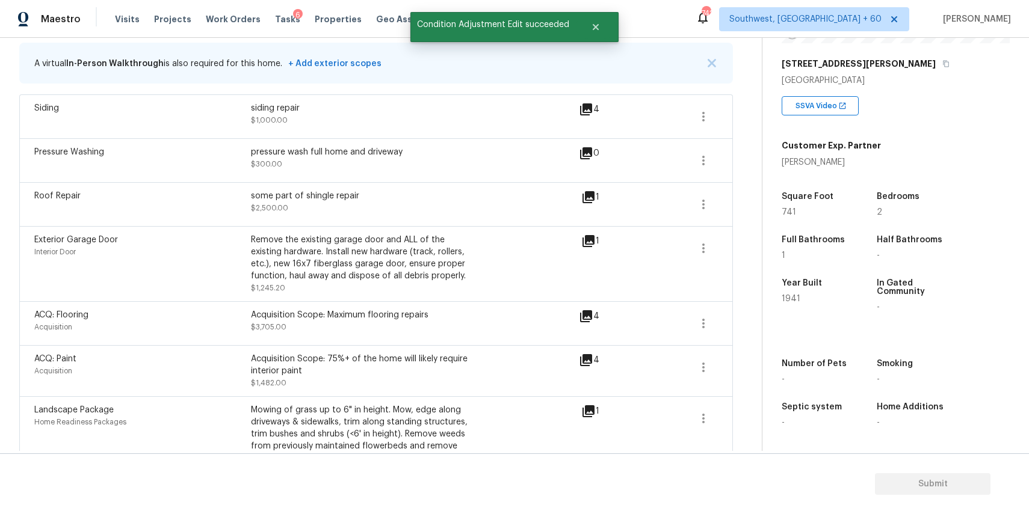
scroll to position [156, 0]
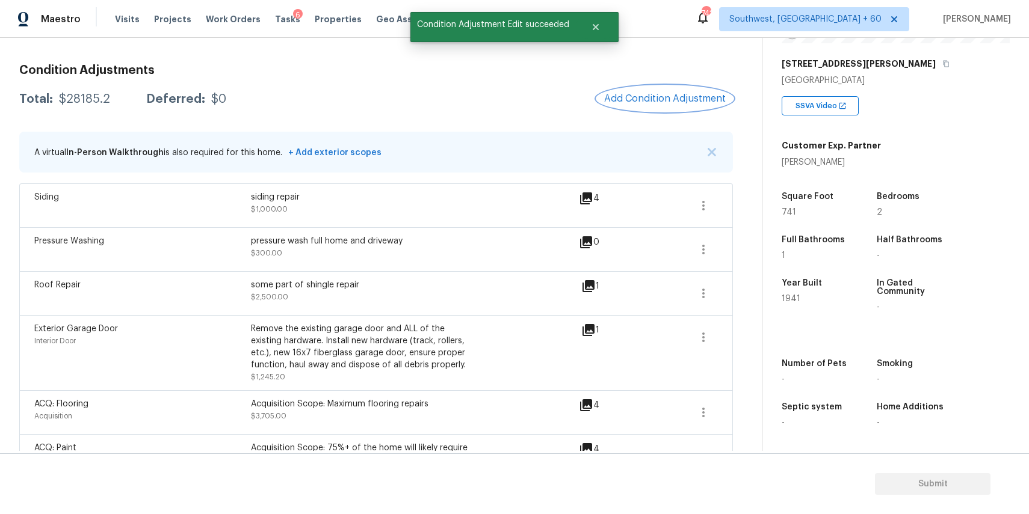
click at [677, 97] on span "Add Condition Adjustment" at bounding box center [665, 98] width 122 height 11
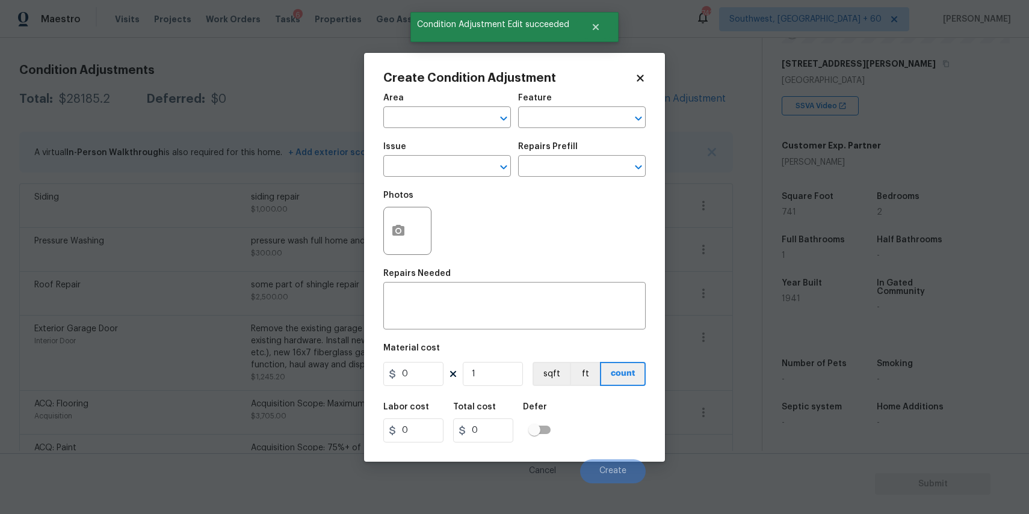
click at [456, 152] on div "Issue" at bounding box center [447, 151] width 128 height 16
click at [459, 158] on input "text" at bounding box center [430, 167] width 94 height 19
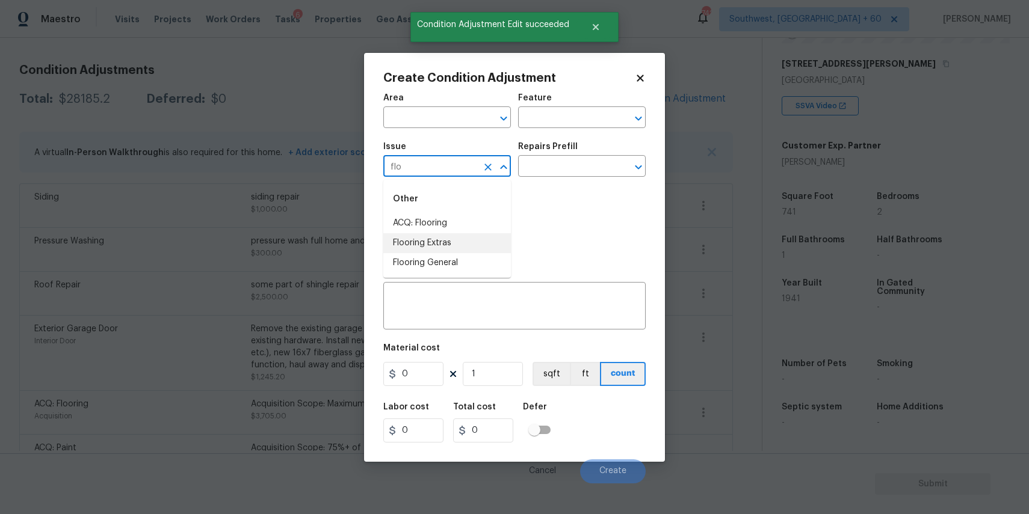
click at [470, 235] on li "Flooring Extras" at bounding box center [447, 243] width 128 height 20
type input "Flooring Extras"
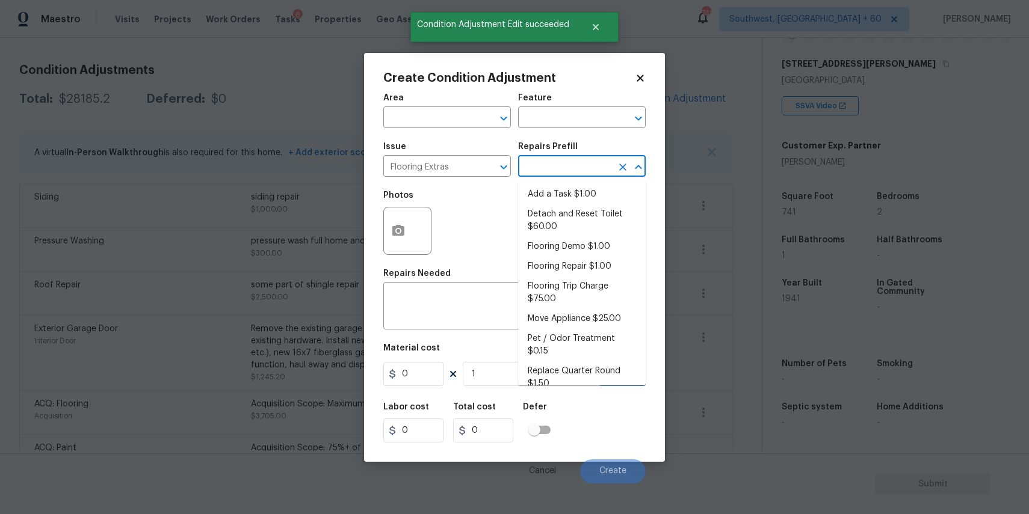
click at [553, 158] on input "text" at bounding box center [565, 167] width 94 height 19
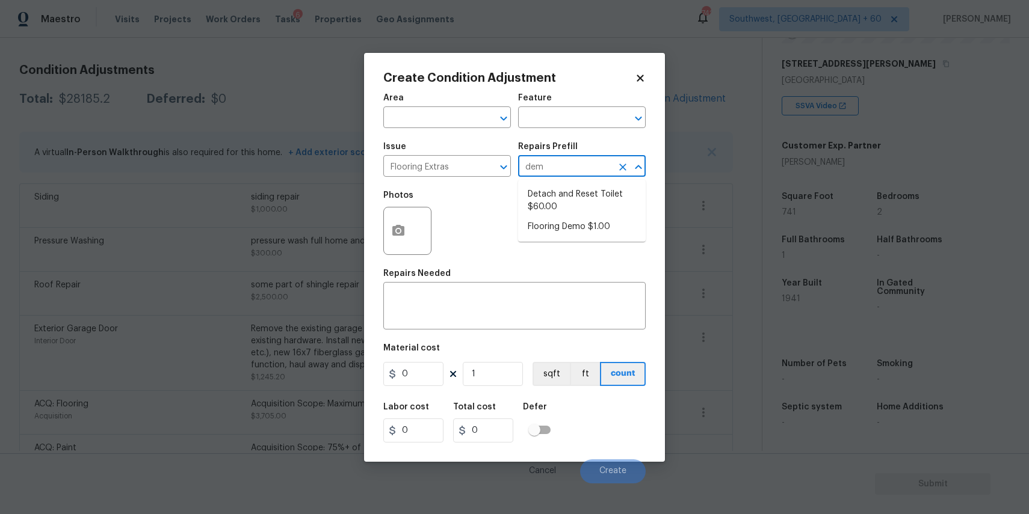
type input "demo"
click at [572, 195] on li "Flooring Demo $1.00" at bounding box center [582, 195] width 128 height 20
type input "Overall Flooring"
type textarea "Demo existing flooring."
type input "1"
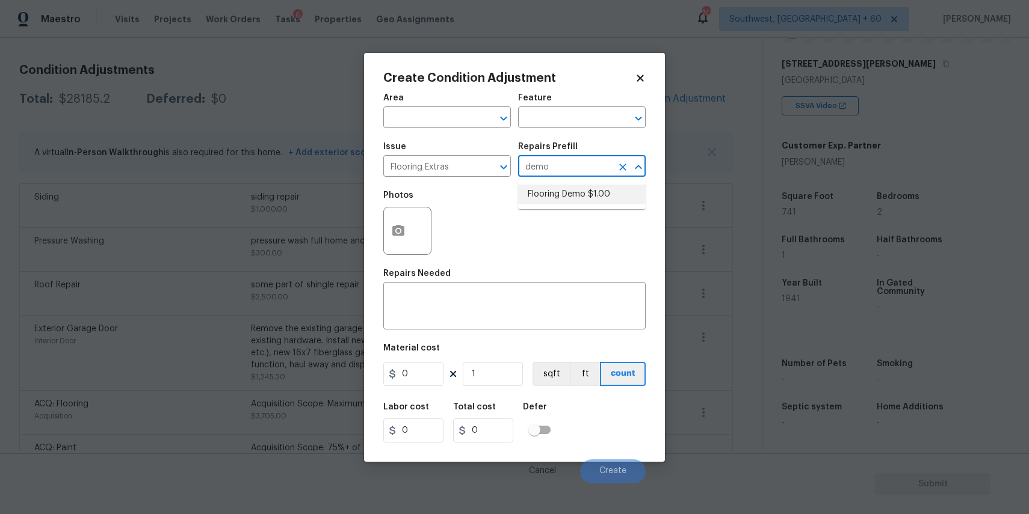
type input "1"
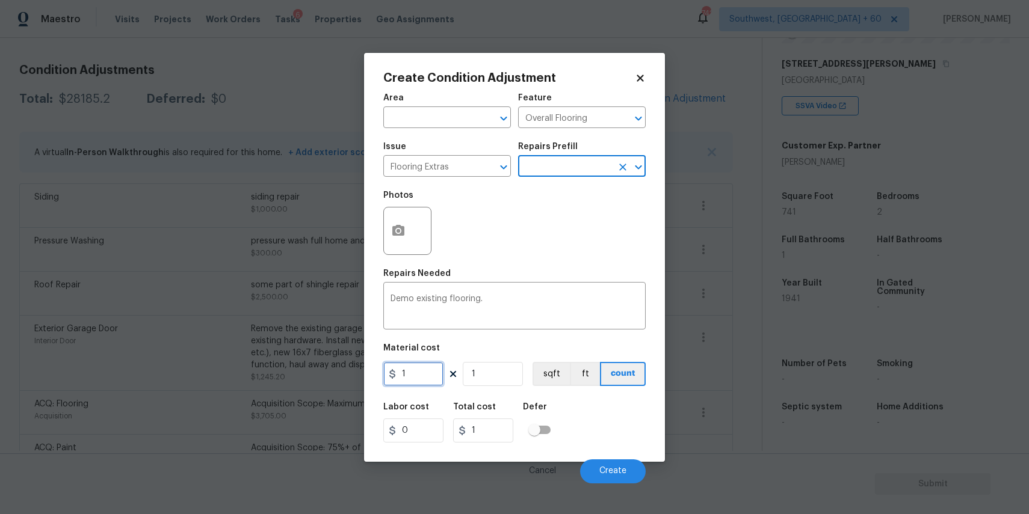
click at [422, 384] on input "1" at bounding box center [413, 374] width 60 height 24
type input "2"
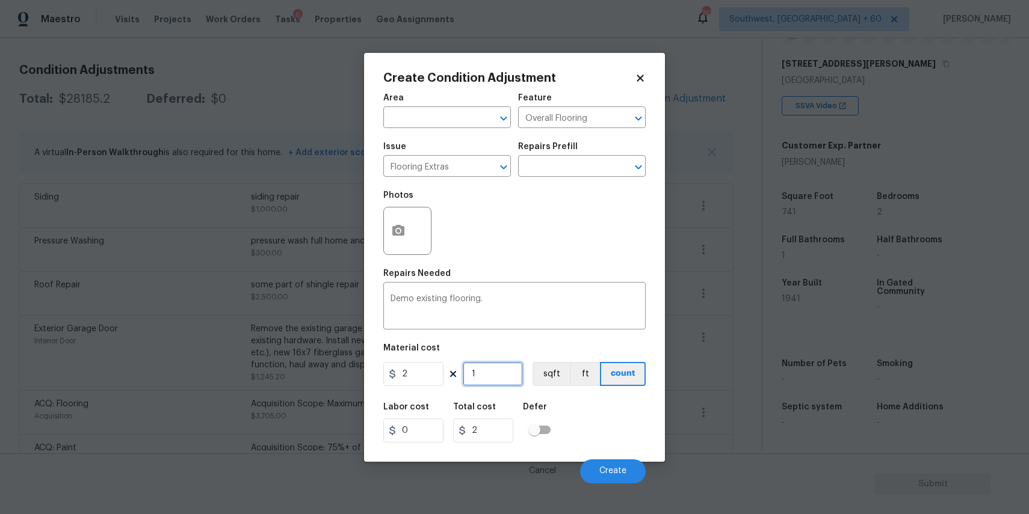
click at [488, 378] on input "1" at bounding box center [493, 374] width 60 height 24
type input "7"
type input "14"
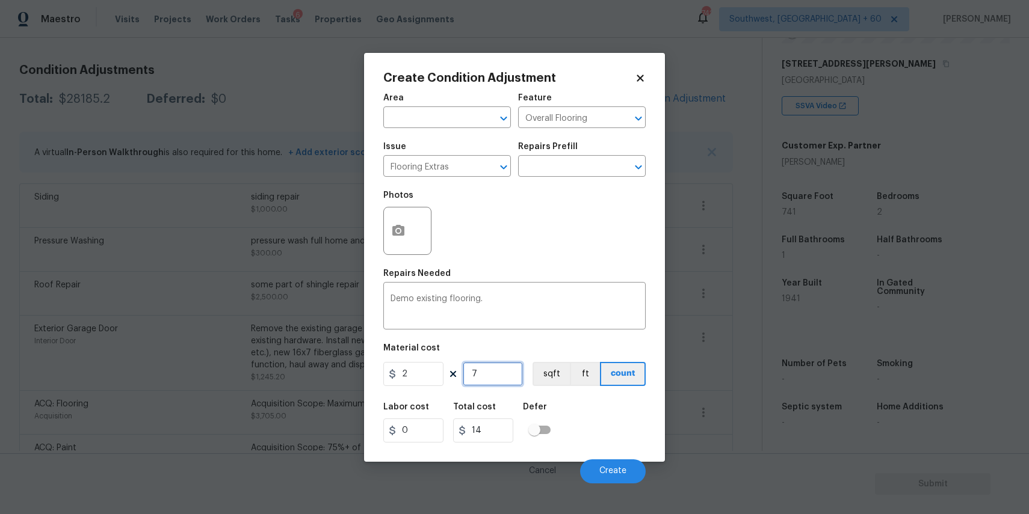
type input "75"
type input "150"
type input "7"
type input "14"
type input "74"
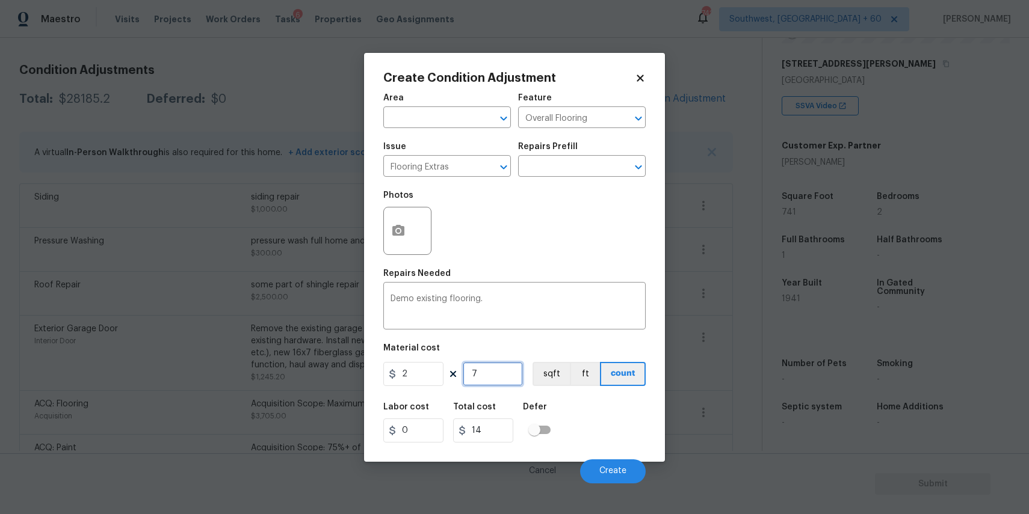
type input "148"
type input "741"
type input "1482"
type input "741"
click at [412, 240] on div at bounding box center [407, 231] width 48 height 48
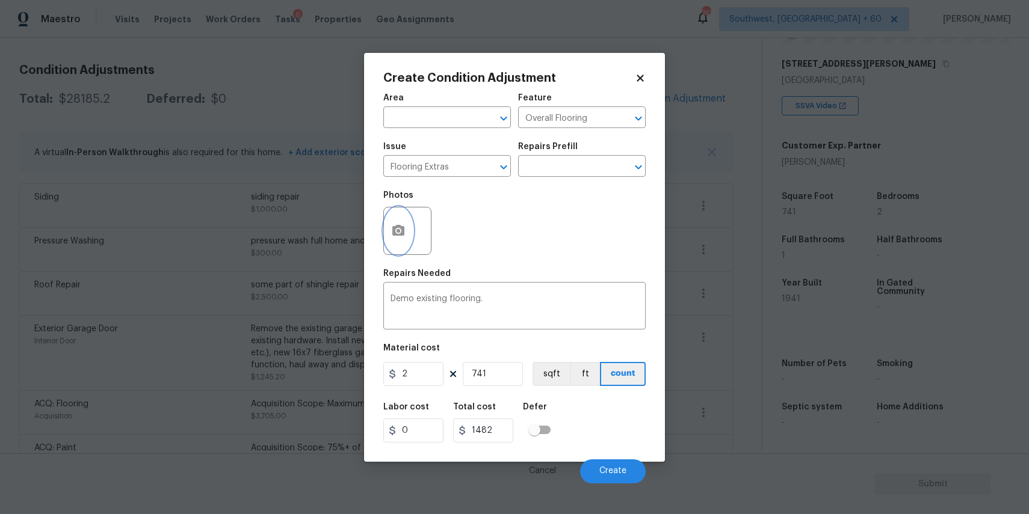
click at [399, 234] on icon "button" at bounding box center [398, 230] width 12 height 11
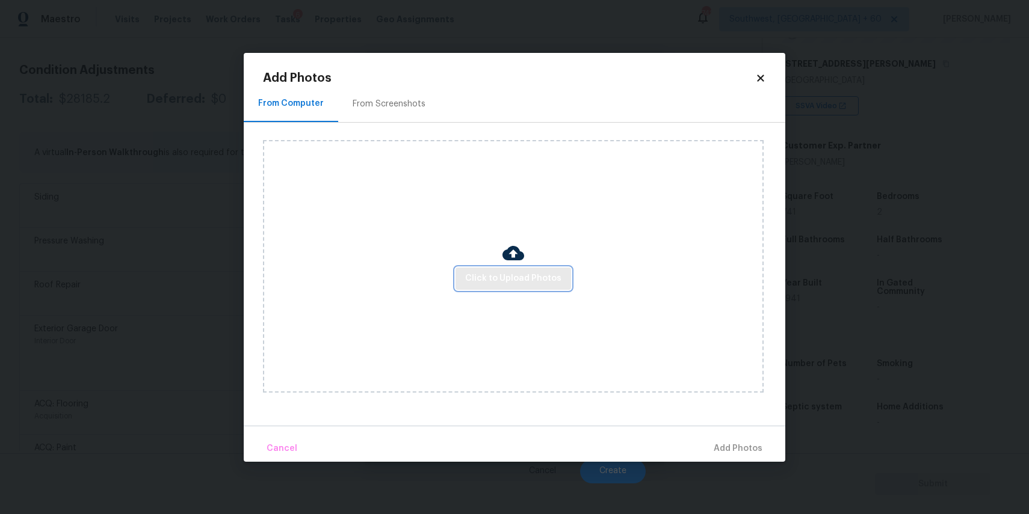
click at [498, 269] on button "Click to Upload Photos" at bounding box center [512, 279] width 115 height 22
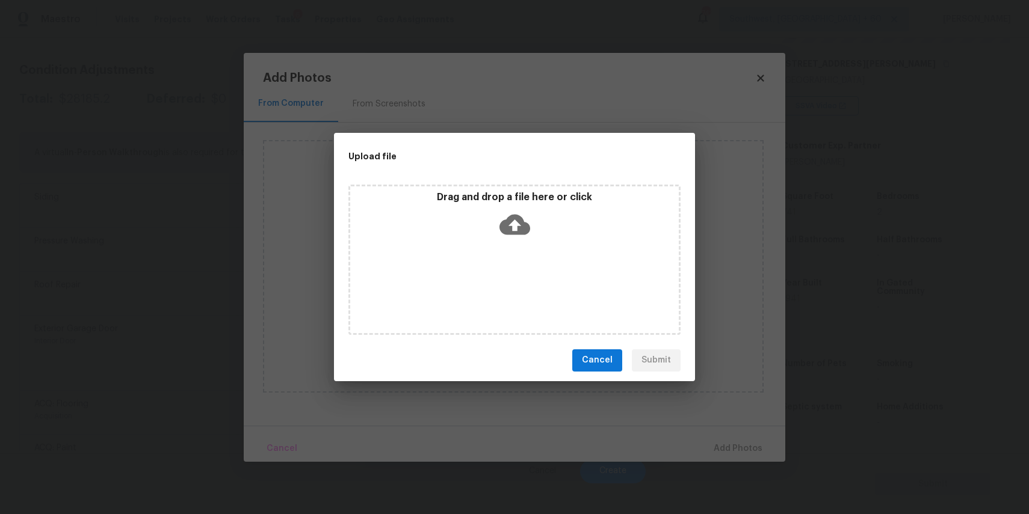
click at [498, 269] on div "Drag and drop a file here or click" at bounding box center [514, 260] width 332 height 150
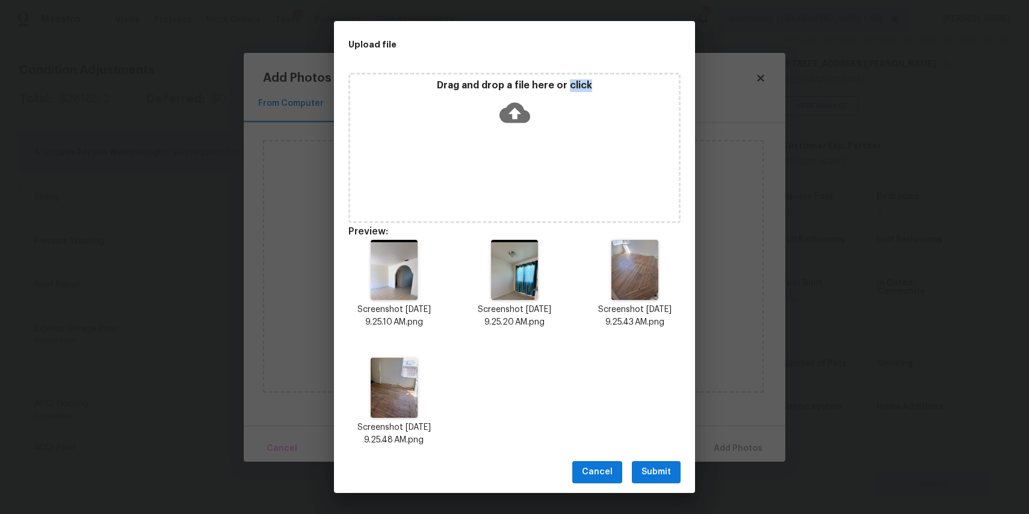
click at [651, 463] on button "Submit" at bounding box center [656, 472] width 49 height 22
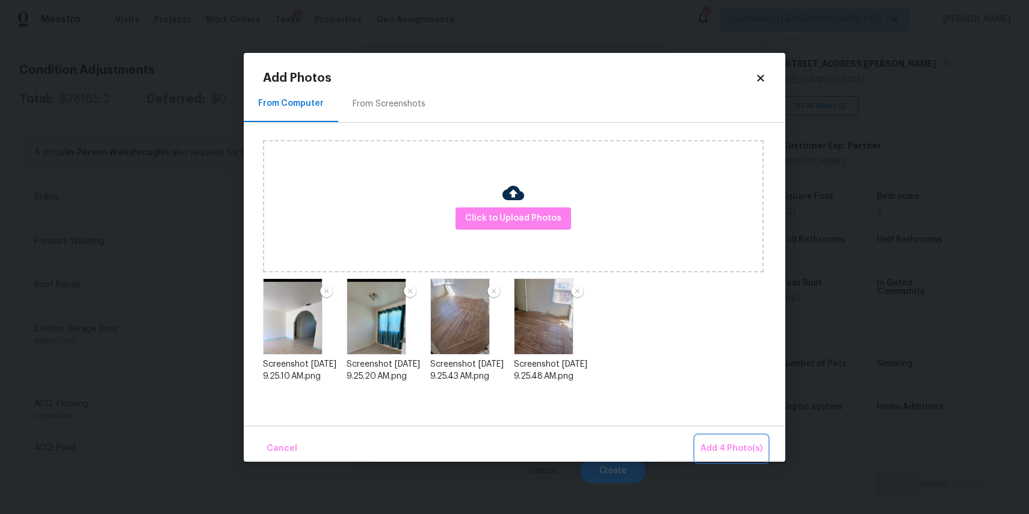
click at [730, 448] on span "Add 4 Photo(s)" at bounding box center [731, 449] width 62 height 15
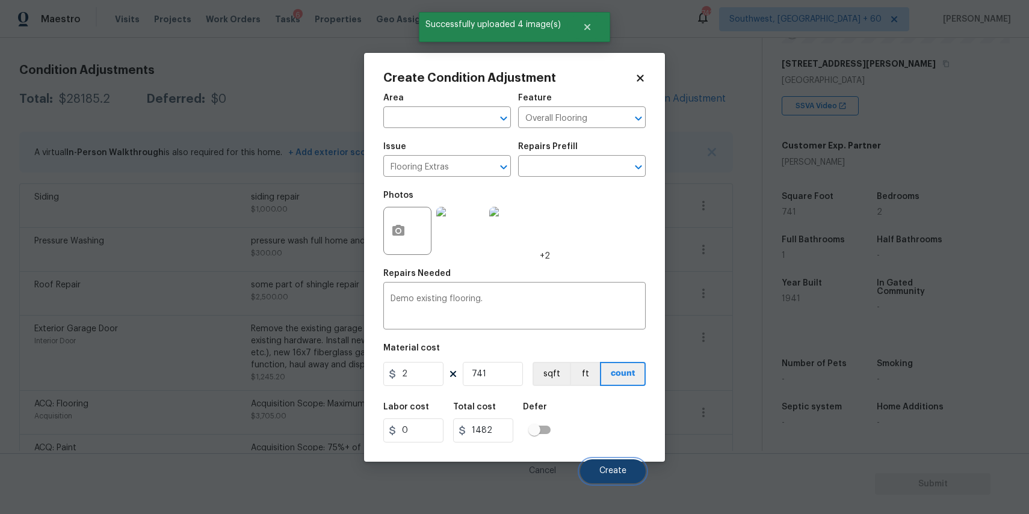
click at [621, 463] on button "Create" at bounding box center [613, 472] width 66 height 24
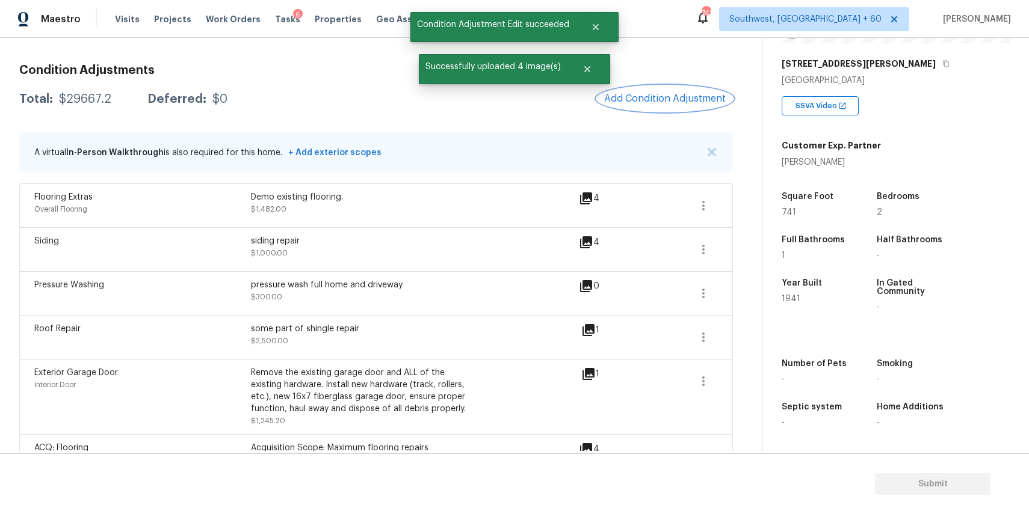
click at [683, 87] on button "Add Condition Adjustment" at bounding box center [665, 98] width 136 height 25
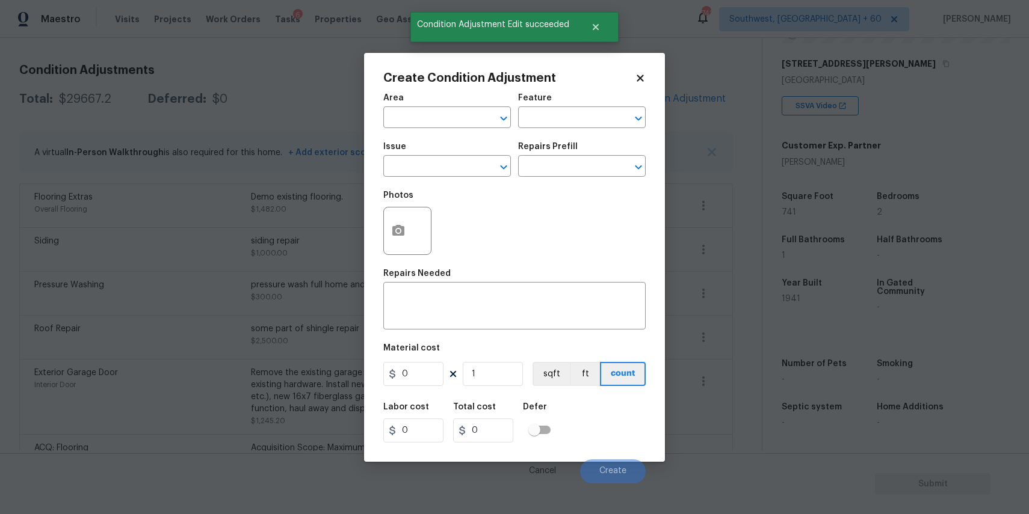
click at [437, 156] on div "Issue" at bounding box center [447, 151] width 128 height 16
click at [453, 159] on input "text" at bounding box center [430, 167] width 94 height 19
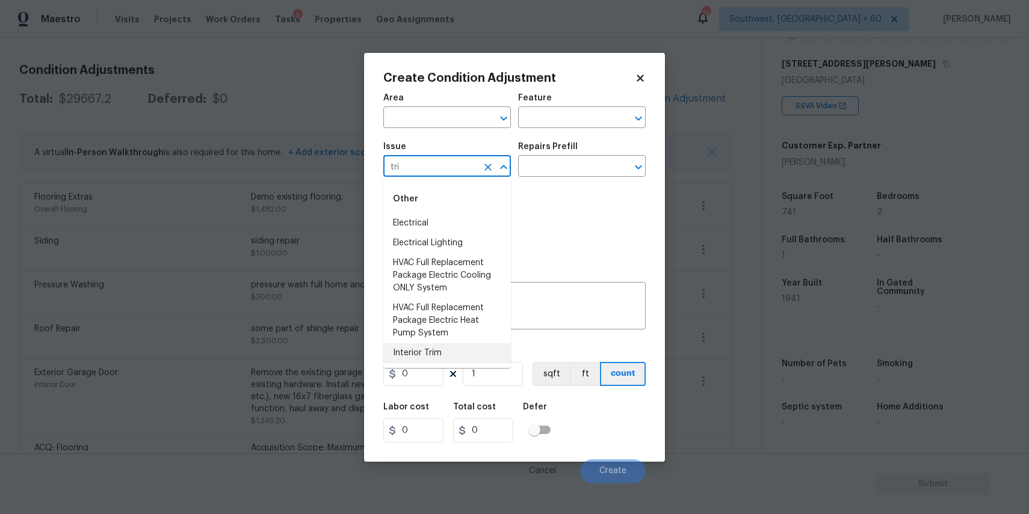
click at [461, 350] on li "Interior Trim" at bounding box center [447, 353] width 128 height 20
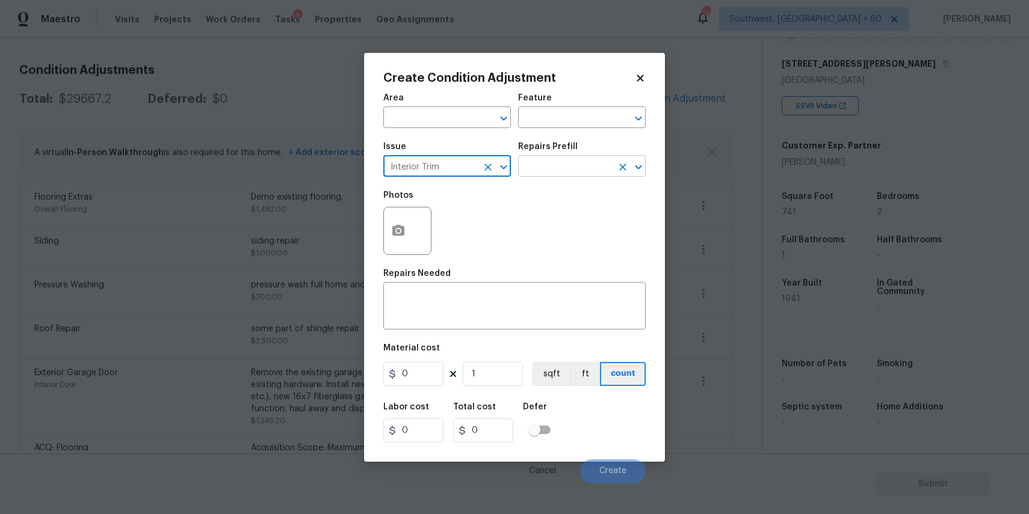
type input "Interior Trim"
click at [571, 164] on input "text" at bounding box center [565, 167] width 94 height 19
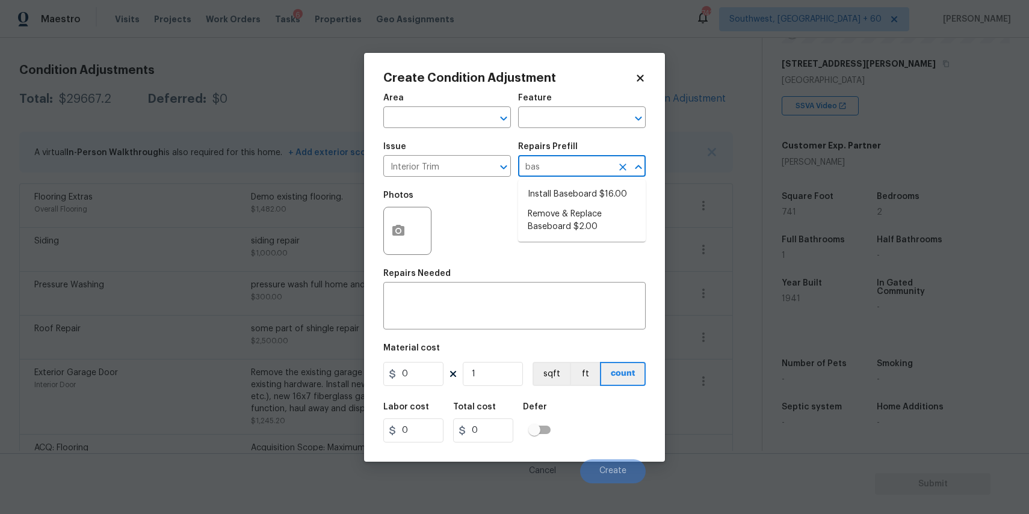
type input "base"
click at [628, 214] on li "Remove & Replace Baseboard $2.00" at bounding box center [582, 221] width 128 height 32
type input "Interior Trim"
type textarea "Remove the existing baseboard (if present) and install new. Ensure that the new…"
type input "2"
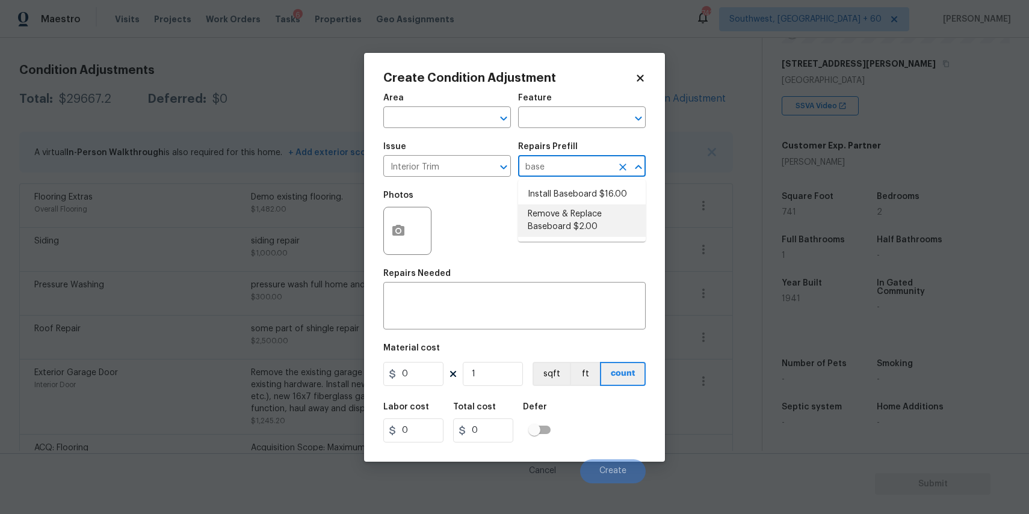
type input "2"
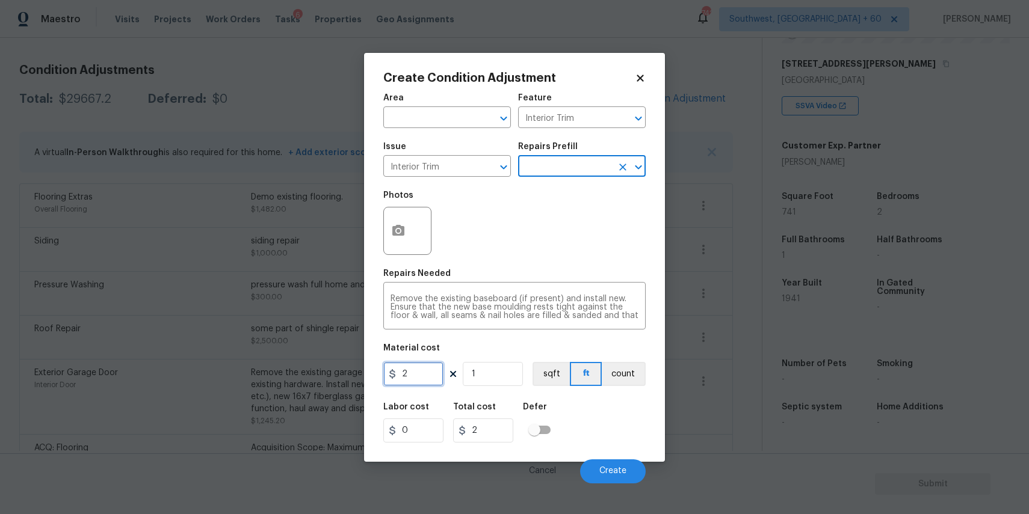
click at [422, 377] on input "2" at bounding box center [413, 374] width 60 height 24
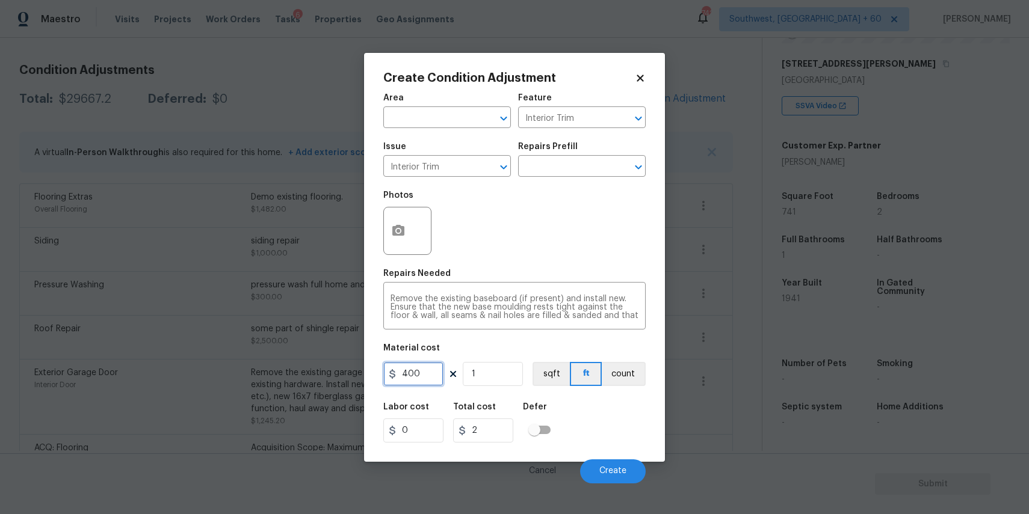
type input "400"
click at [389, 228] on button "button" at bounding box center [398, 231] width 29 height 47
type input "400"
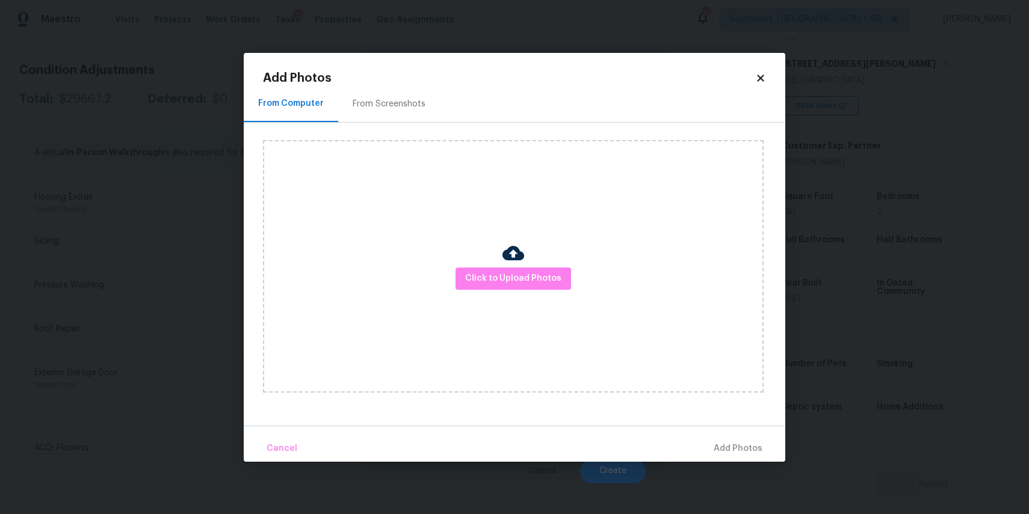
click at [473, 264] on div "Click to Upload Photos" at bounding box center [513, 266] width 500 height 253
click at [477, 267] on div "Click to Upload Photos" at bounding box center [513, 266] width 500 height 253
click at [482, 274] on span "Click to Upload Photos" at bounding box center [513, 278] width 96 height 15
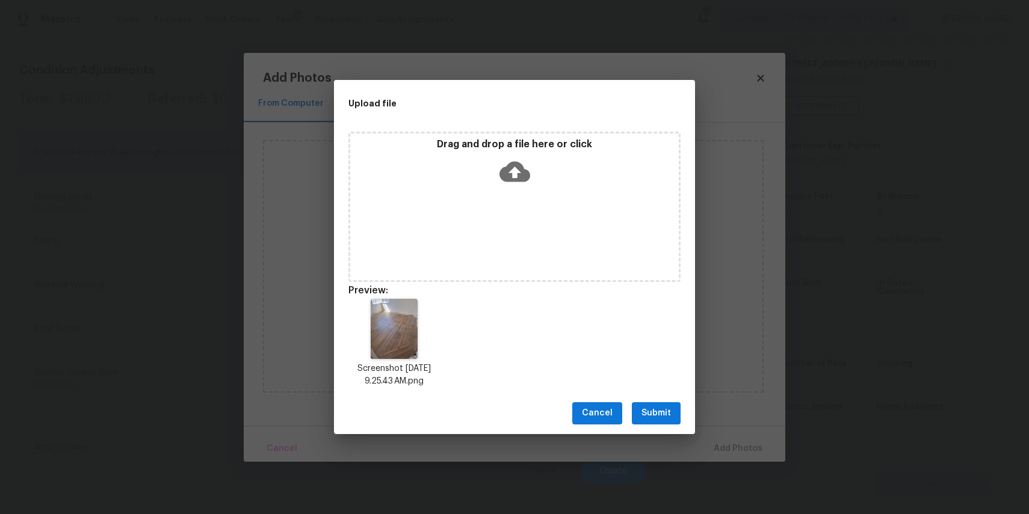
click at [676, 411] on button "Submit" at bounding box center [656, 413] width 49 height 22
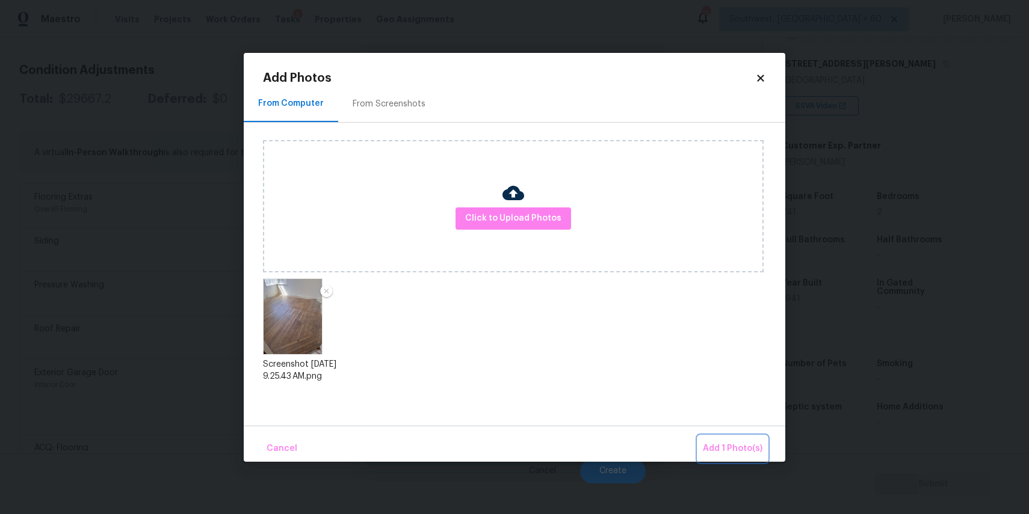
click at [757, 443] on span "Add 1 Photo(s)" at bounding box center [733, 449] width 60 height 15
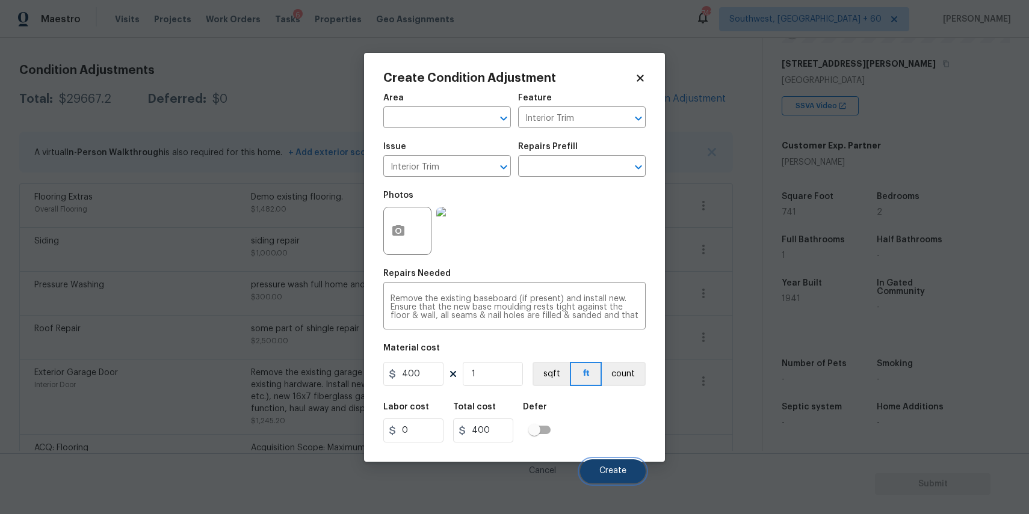
click at [608, 472] on span "Create" at bounding box center [612, 471] width 27 height 9
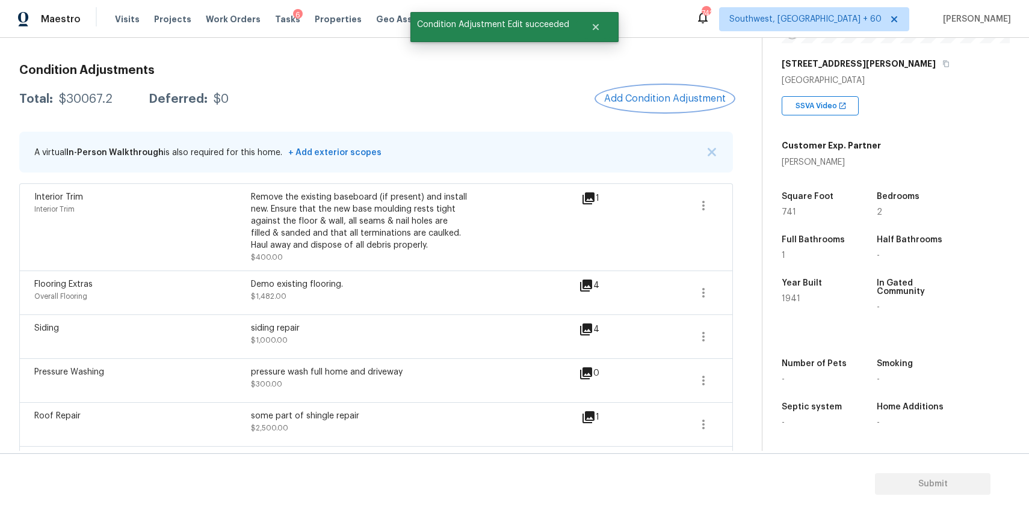
click at [636, 100] on span "Add Condition Adjustment" at bounding box center [665, 98] width 122 height 11
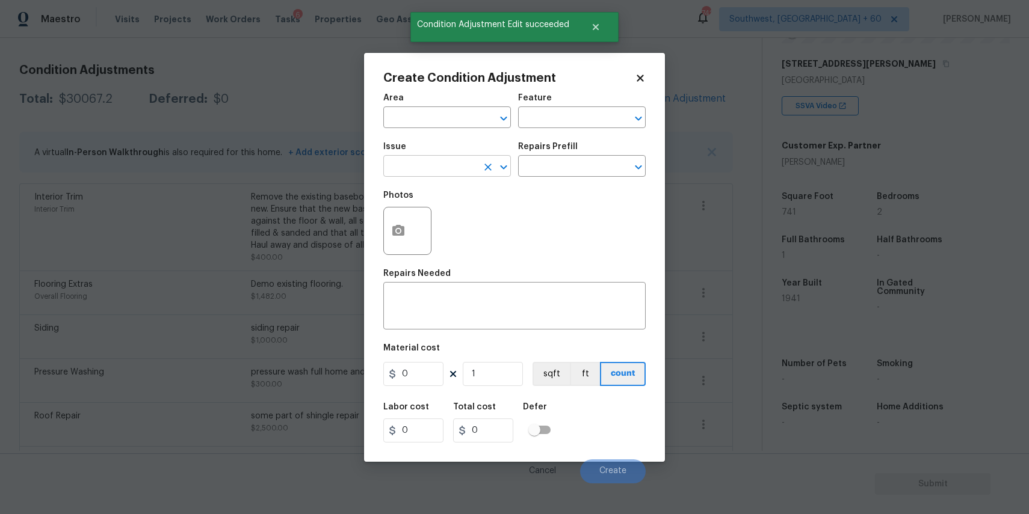
click at [433, 165] on input "text" at bounding box center [430, 167] width 94 height 19
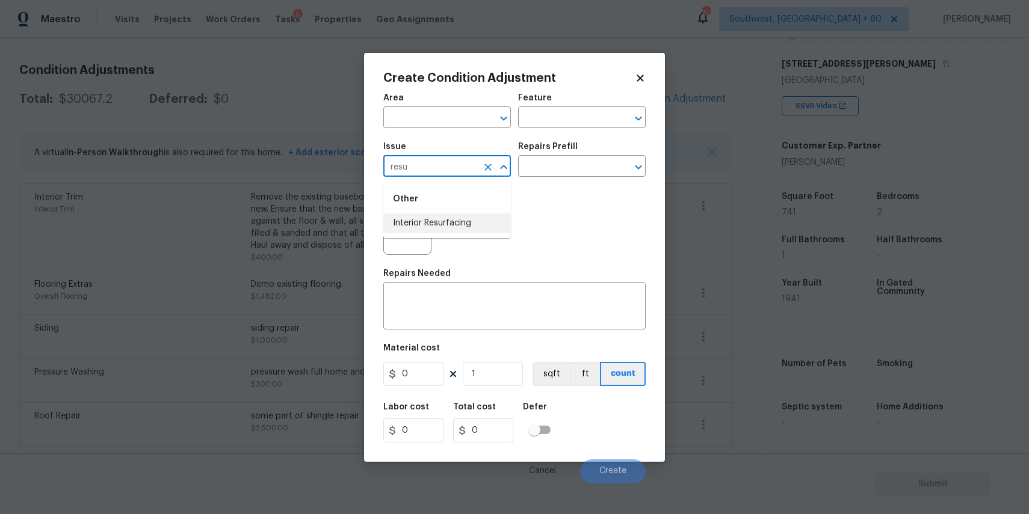
click at [448, 219] on li "Interior Resurfacing" at bounding box center [447, 224] width 128 height 20
type input "Interior Resurfacing"
click at [540, 180] on div "Issue Interior Resurfacing ​ Repairs Prefill ​" at bounding box center [514, 159] width 262 height 49
click at [562, 165] on input "text" at bounding box center [565, 167] width 94 height 19
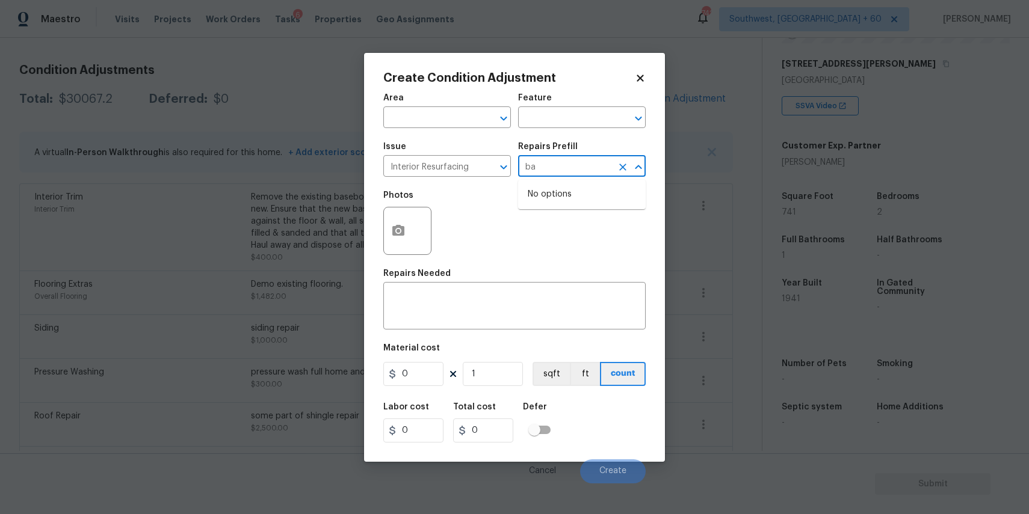
type input "b"
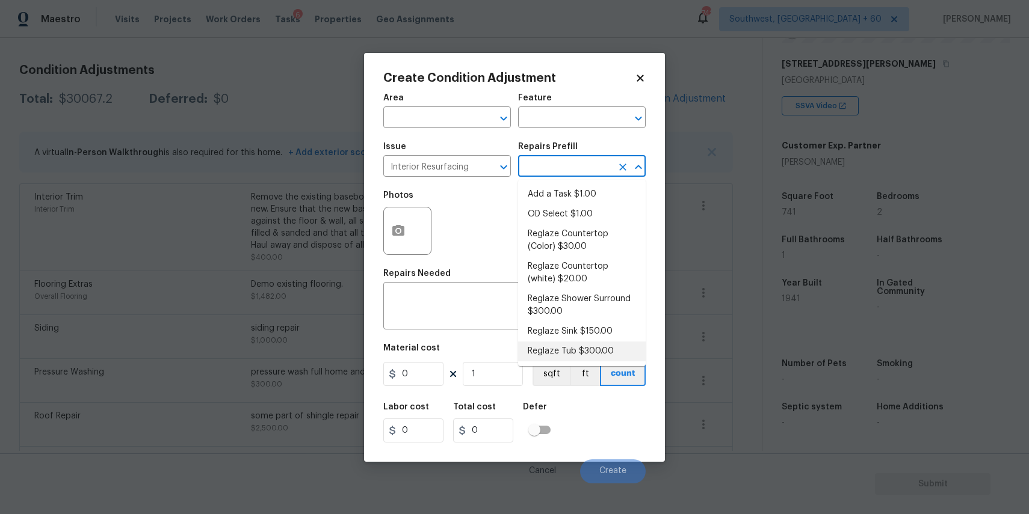
click at [595, 347] on li "Reglaze Tub $300.00" at bounding box center [582, 352] width 128 height 20
type textarea "Prep, mask, clean and reglaze the tub (white) both on the in and outer sides. H…"
type input "300"
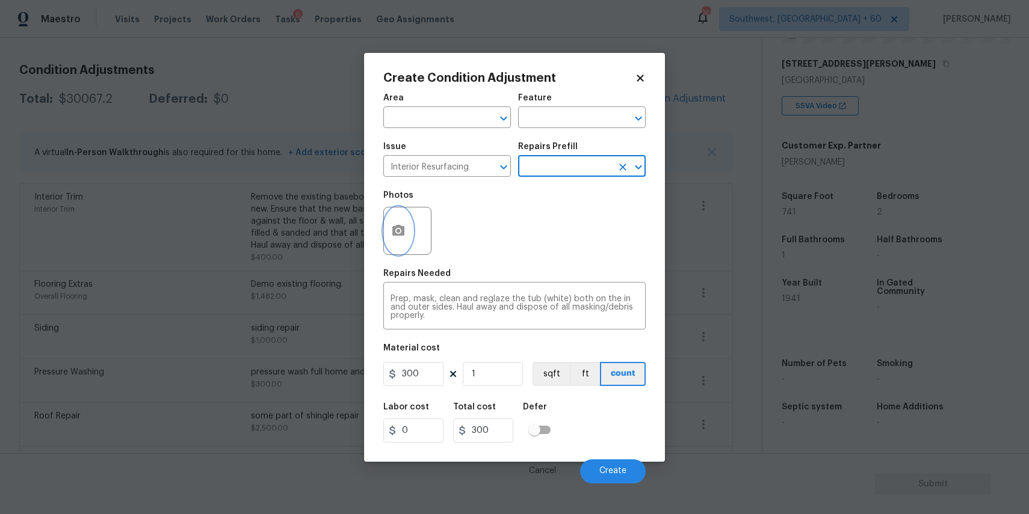
click at [402, 233] on icon "button" at bounding box center [398, 230] width 12 height 11
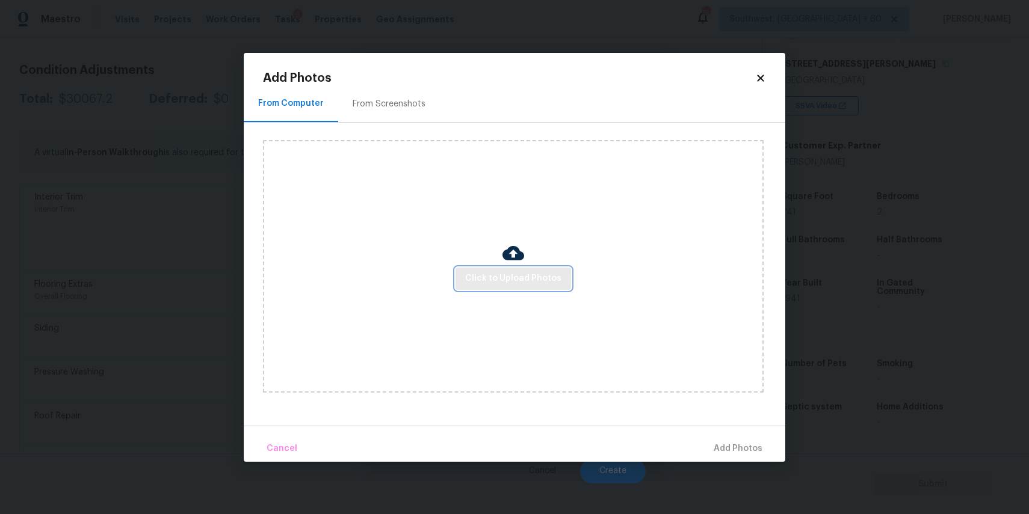
click at [531, 285] on span "Click to Upload Photos" at bounding box center [513, 278] width 96 height 15
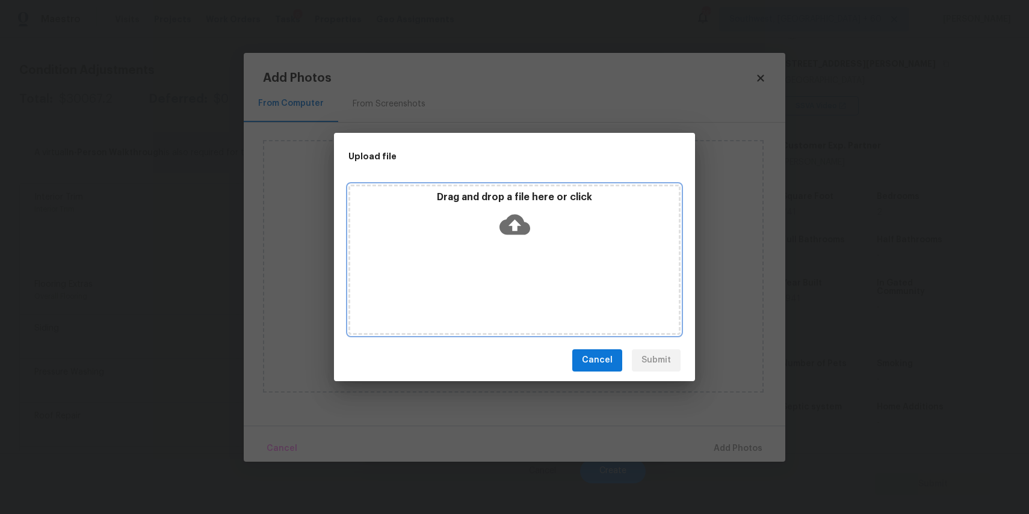
click at [531, 285] on div "Drag and drop a file here or click" at bounding box center [514, 260] width 332 height 150
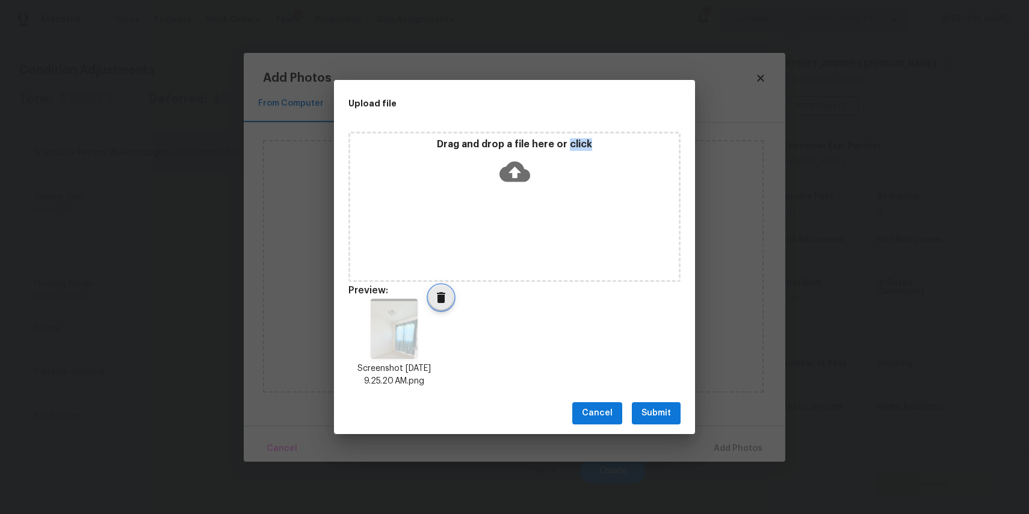
click at [433, 295] on span "Delete" at bounding box center [441, 298] width 24 height 14
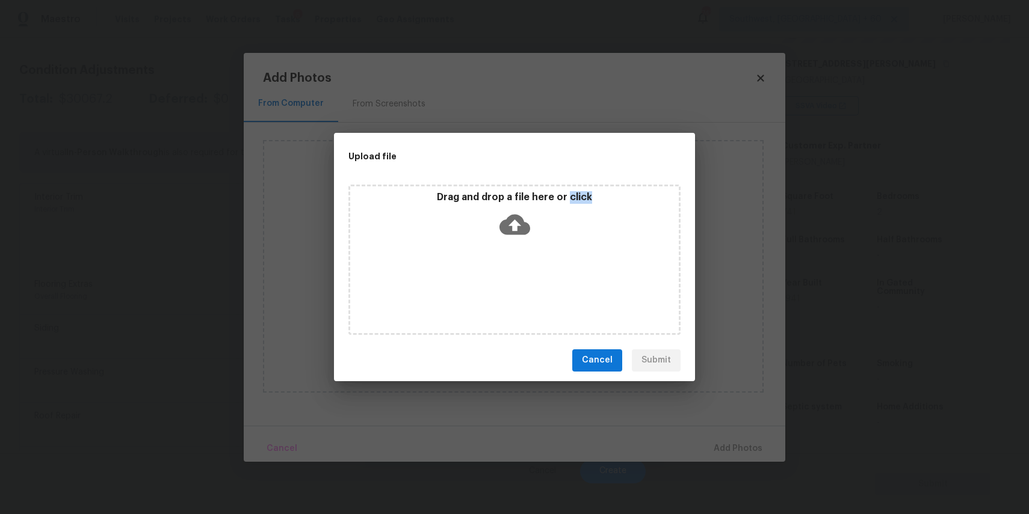
click at [475, 239] on div "Drag and drop a file here or click" at bounding box center [514, 217] width 328 height 52
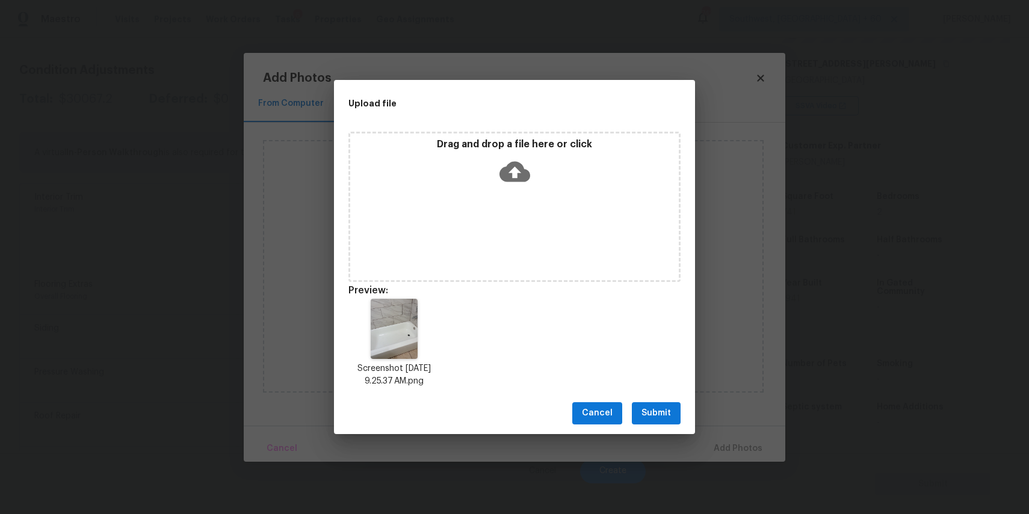
click at [646, 408] on span "Submit" at bounding box center [655, 413] width 29 height 15
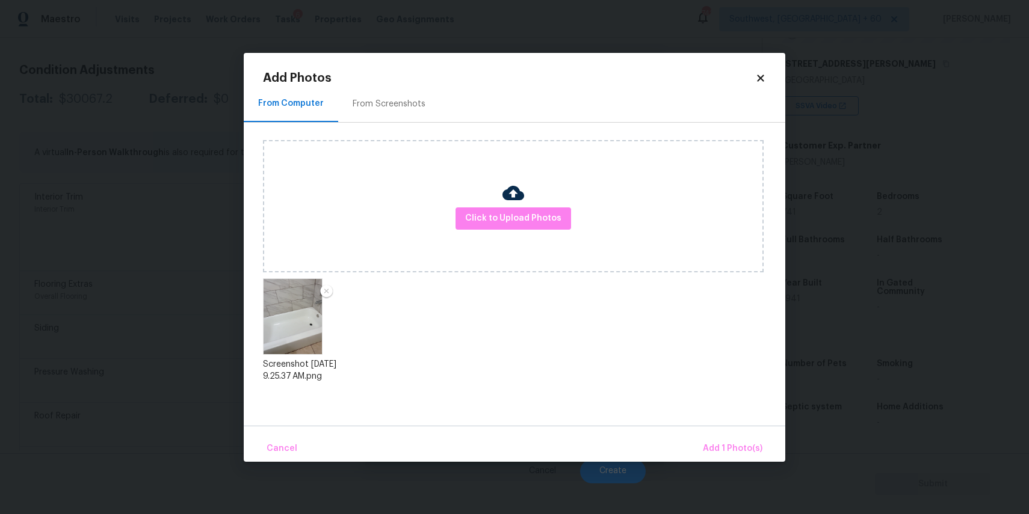
click at [731, 434] on div "Cancel Add 1 Photo(s)" at bounding box center [514, 444] width 541 height 36
click at [731, 437] on button "Add 1 Photo(s)" at bounding box center [732, 449] width 69 height 26
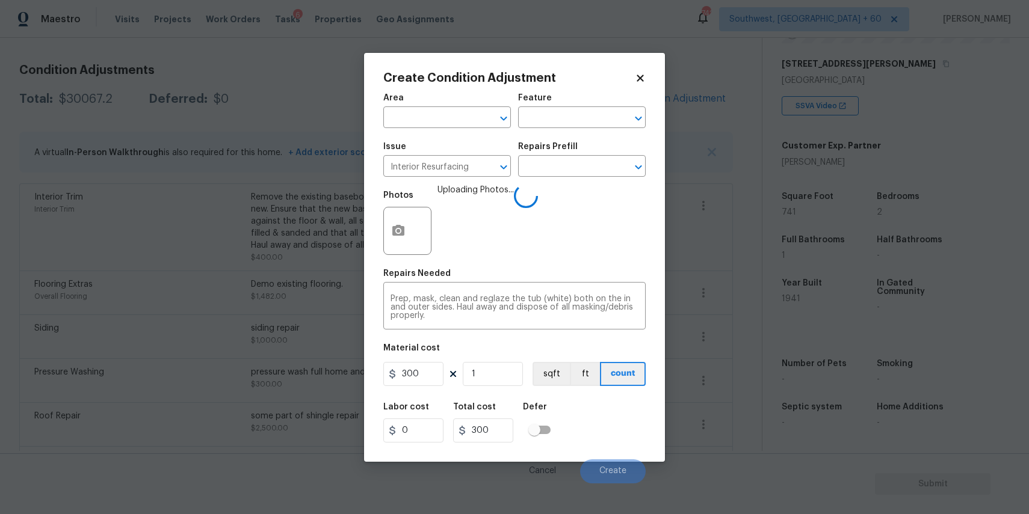
click at [731, 437] on body "Maestro Visits Projects Work Orders Tasks 6 Properties Geo Assignments 742 Sout…" at bounding box center [514, 257] width 1029 height 514
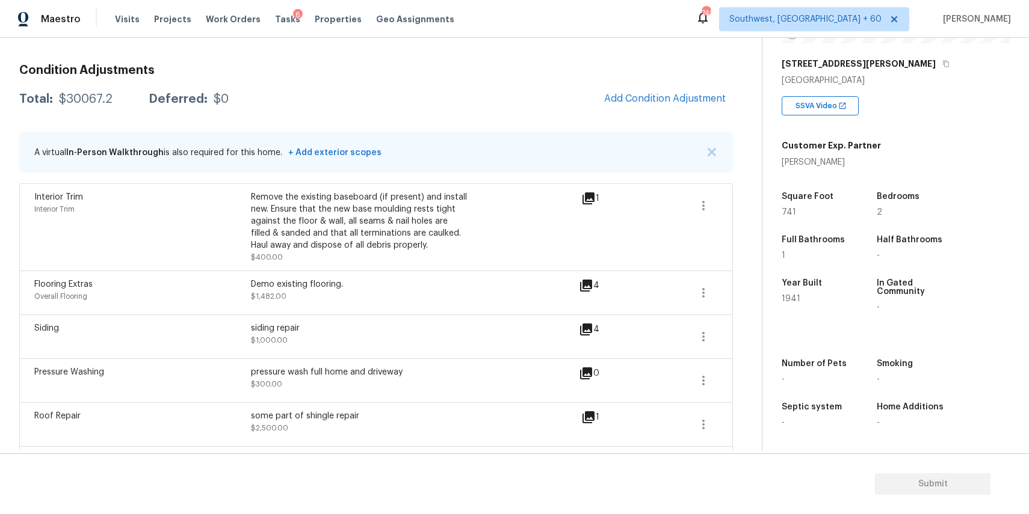
click at [654, 111] on span "Add Condition Adjustment" at bounding box center [665, 99] width 136 height 26
click at [689, 97] on span "Add Condition Adjustment" at bounding box center [665, 98] width 122 height 11
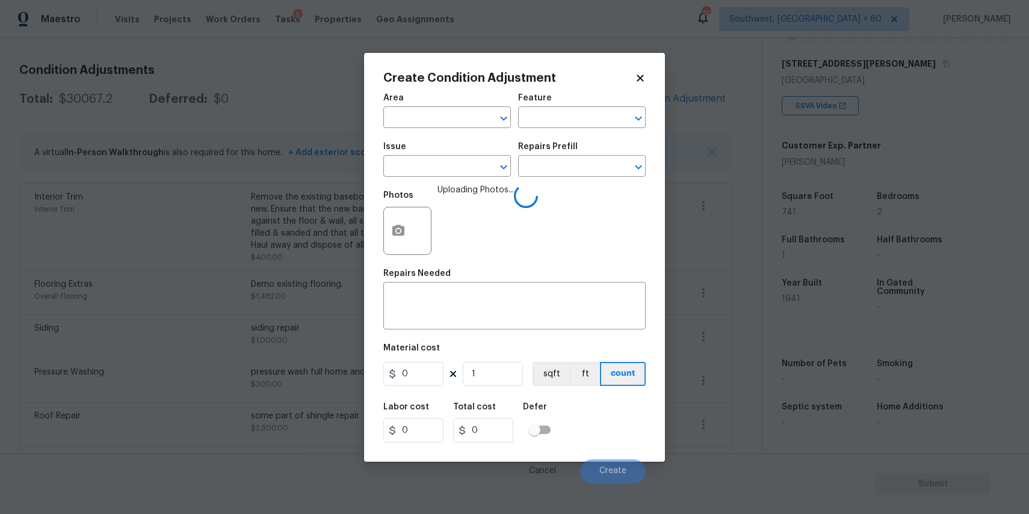
click at [445, 177] on span "Issue ​" at bounding box center [447, 159] width 128 height 49
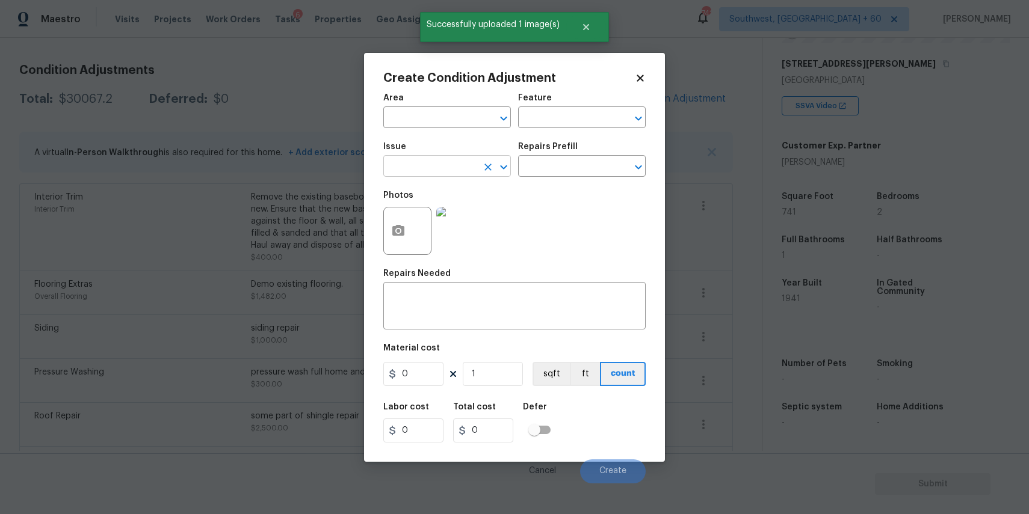
click at [427, 165] on input "text" at bounding box center [430, 167] width 94 height 19
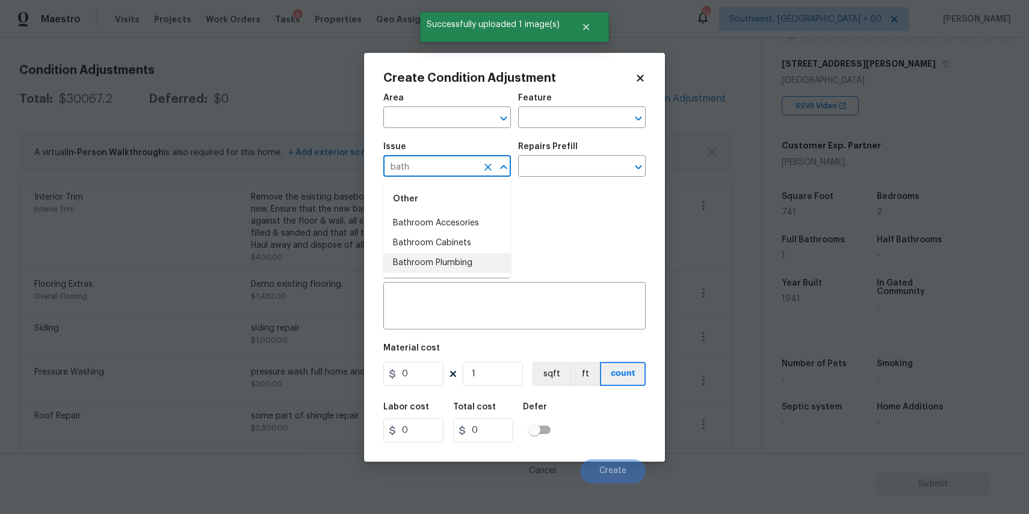
click at [479, 260] on li "Bathroom Plumbing" at bounding box center [447, 263] width 128 height 20
type input "Bathroom Plumbing"
click at [485, 159] on div at bounding box center [494, 167] width 31 height 17
click at [488, 167] on icon "Clear" at bounding box center [487, 167] width 7 height 7
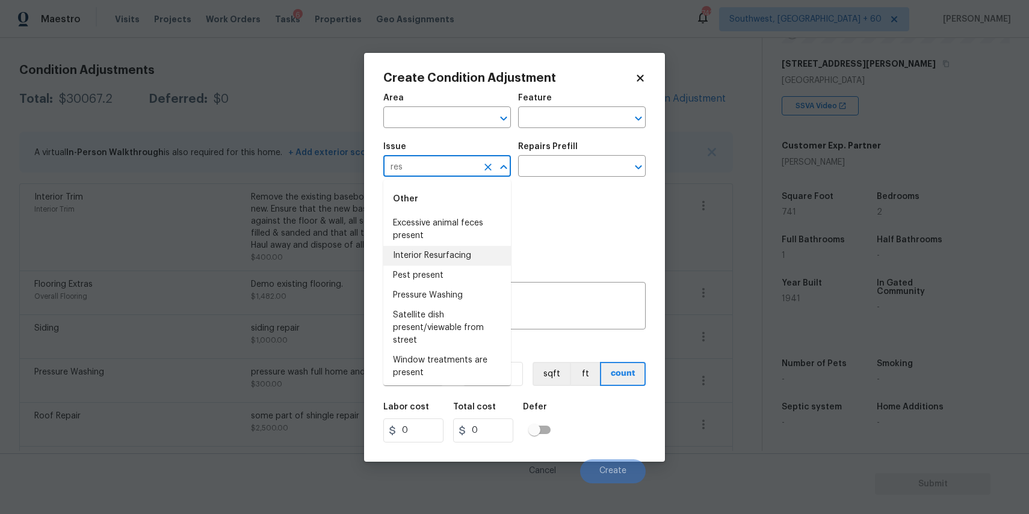
click at [473, 258] on li "Interior Resurfacing" at bounding box center [447, 256] width 128 height 20
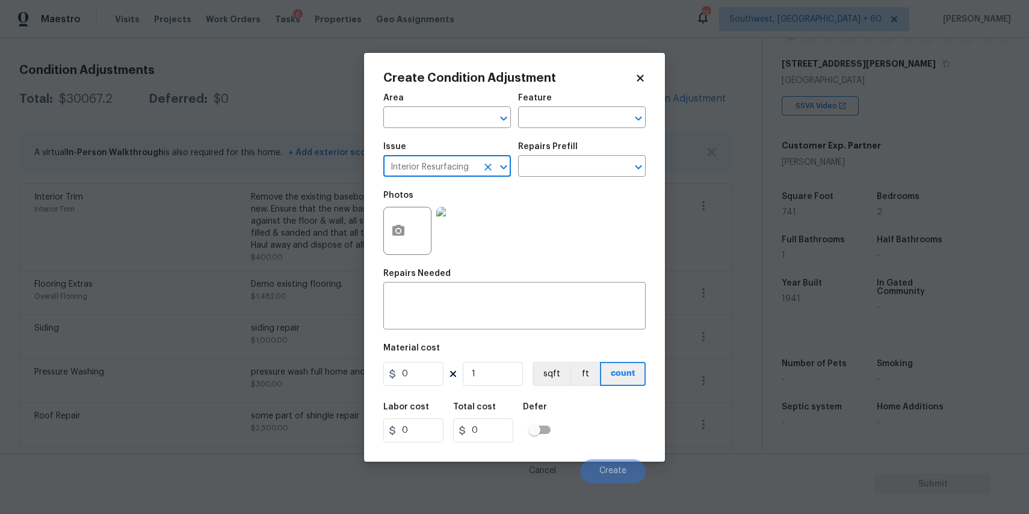
type input "Interior Resurfacing"
click at [546, 183] on div "Issue Interior Resurfacing ​ Repairs Prefill ​" at bounding box center [514, 159] width 262 height 49
click at [576, 156] on div "Repairs Prefill" at bounding box center [582, 151] width 128 height 16
click at [591, 166] on input "text" at bounding box center [565, 167] width 94 height 19
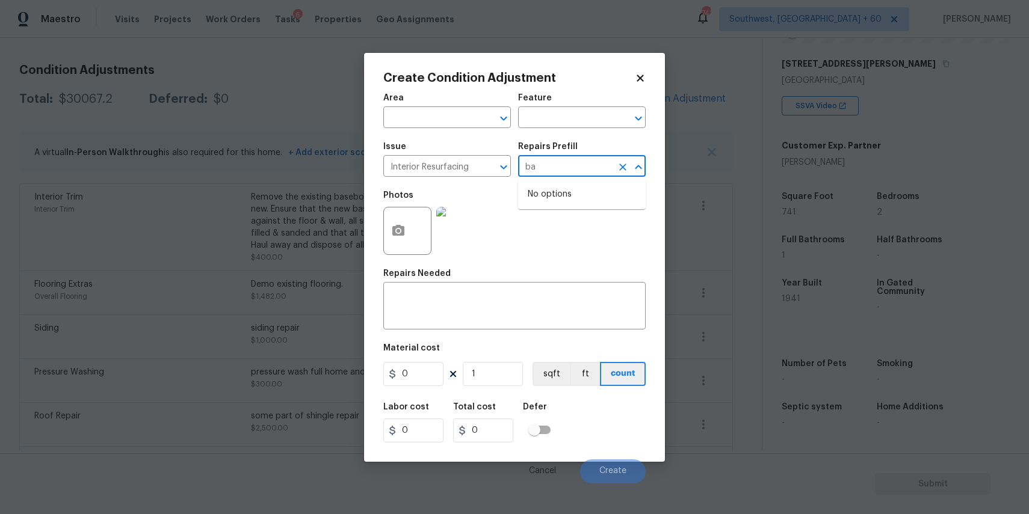
type input "b"
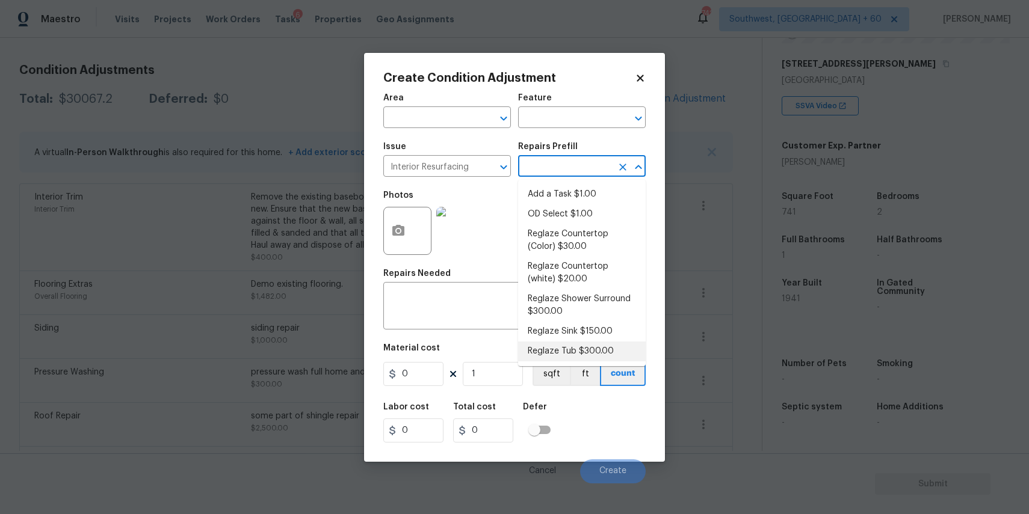
click at [599, 346] on li "Reglaze Tub $300.00" at bounding box center [582, 352] width 128 height 20
type textarea "Prep, mask, clean and reglaze the tub (white) both on the in and outer sides. H…"
type input "300"
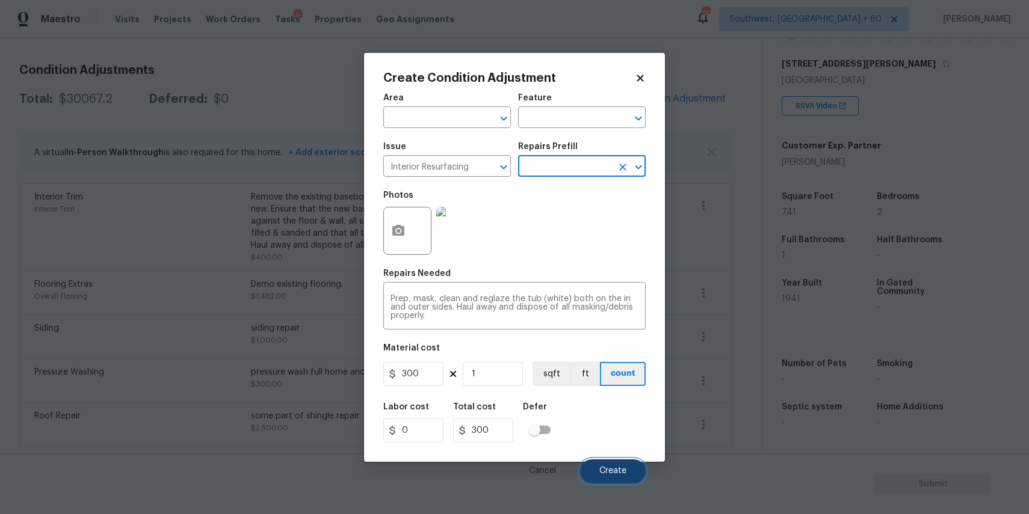
click at [604, 474] on span "Create" at bounding box center [612, 471] width 27 height 9
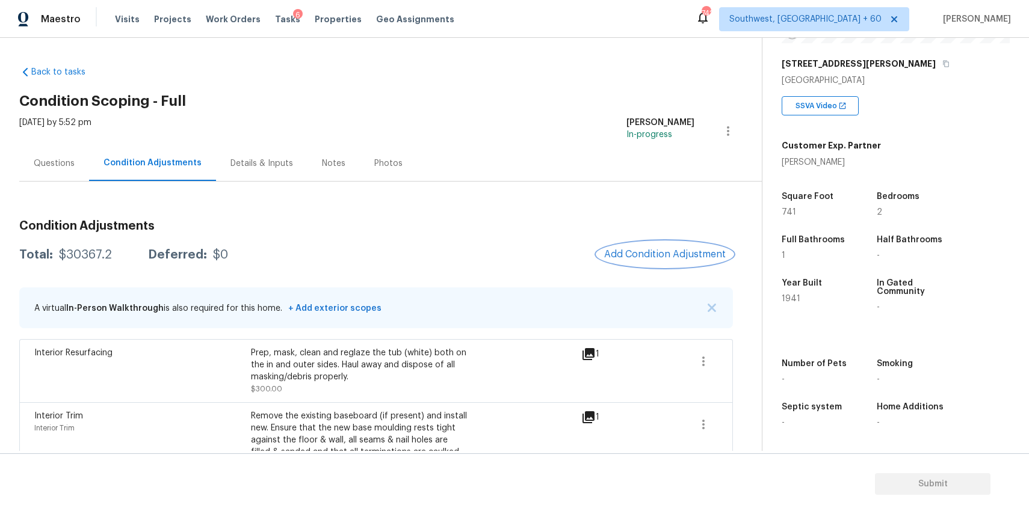
scroll to position [0, 0]
click at [94, 245] on div "Total: $30367.2 Deferred: $0 Add Condition Adjustment" at bounding box center [375, 255] width 713 height 26
copy div "$30367.2"
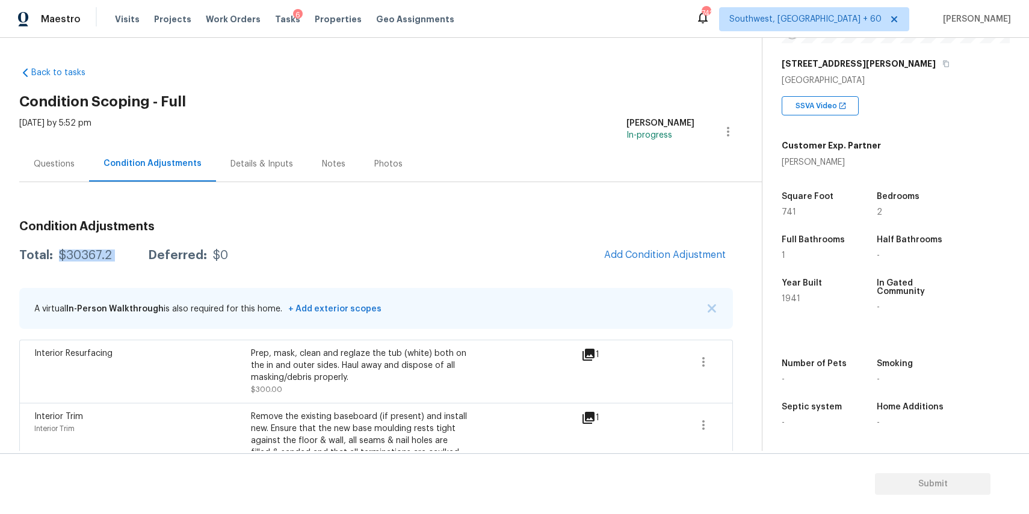
click at [45, 161] on div "Questions" at bounding box center [54, 164] width 41 height 12
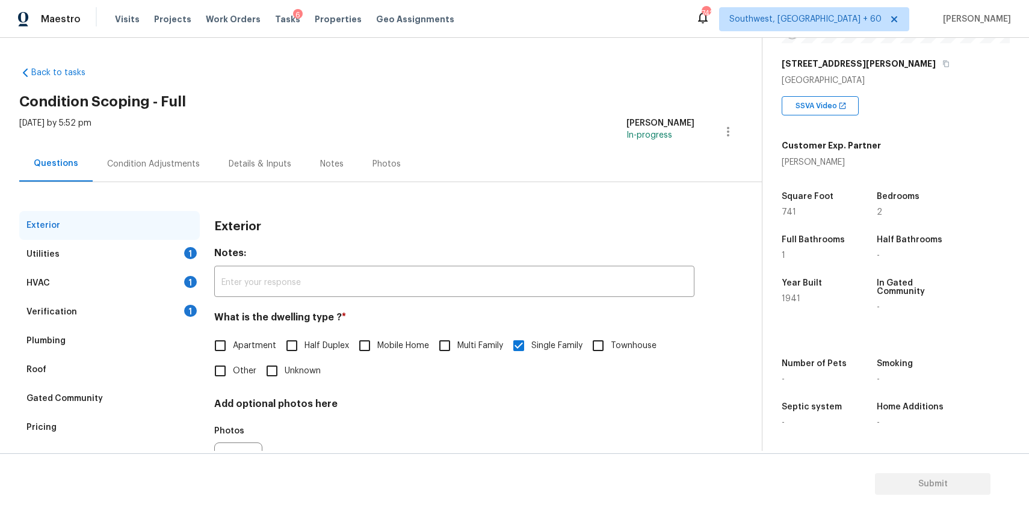
click at [152, 295] on div "HVAC 1" at bounding box center [109, 283] width 180 height 29
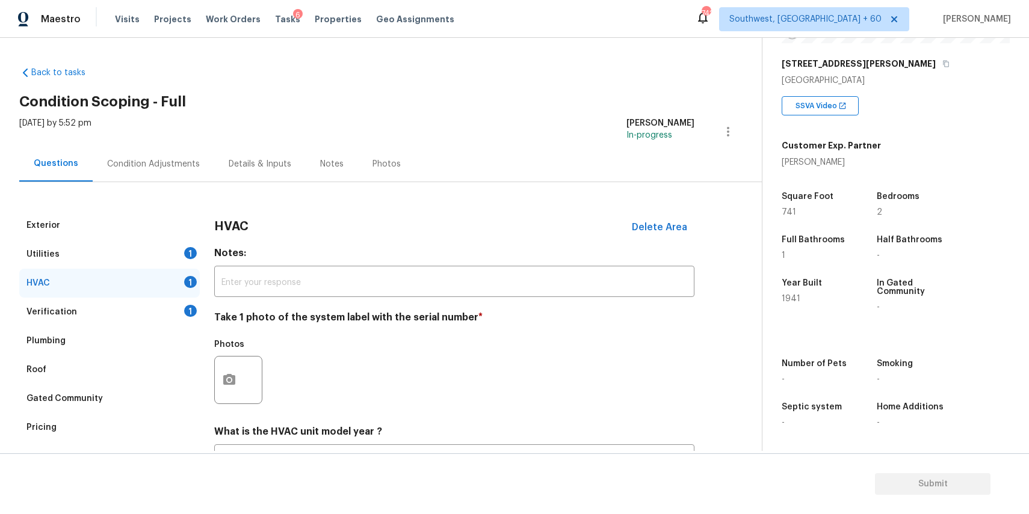
click at [182, 314] on div "Verification 1" at bounding box center [109, 312] width 180 height 29
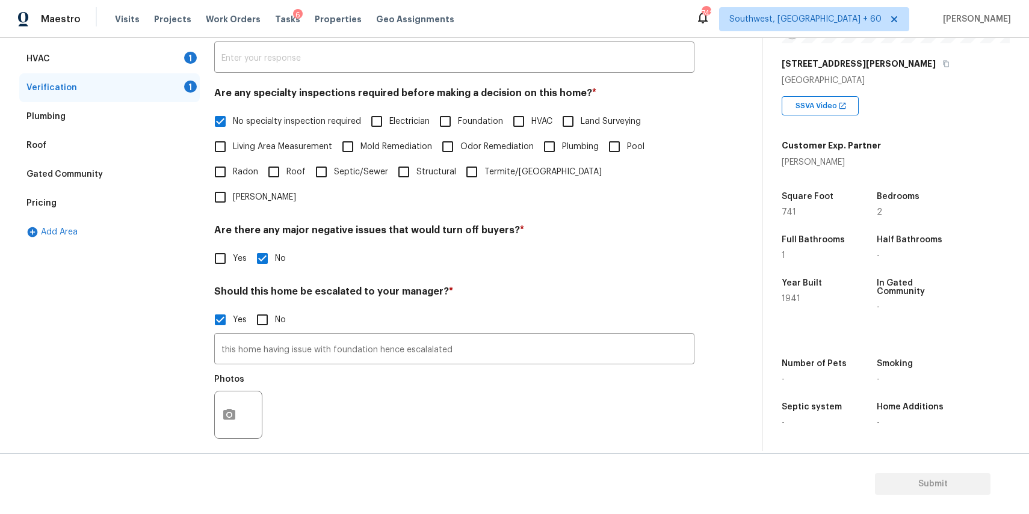
scroll to position [286, 0]
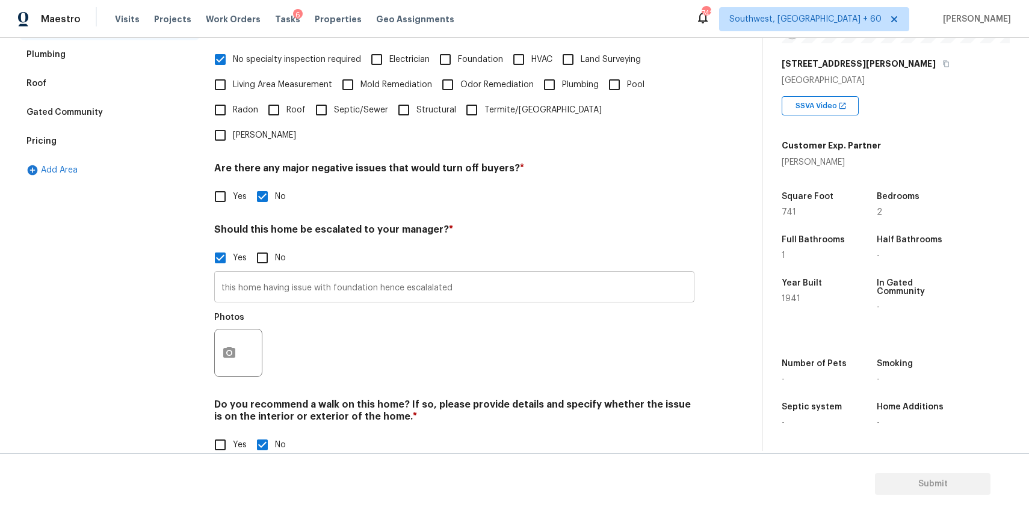
click at [500, 274] on input "this home having issue with foundation hence escalalated" at bounding box center [454, 288] width 480 height 28
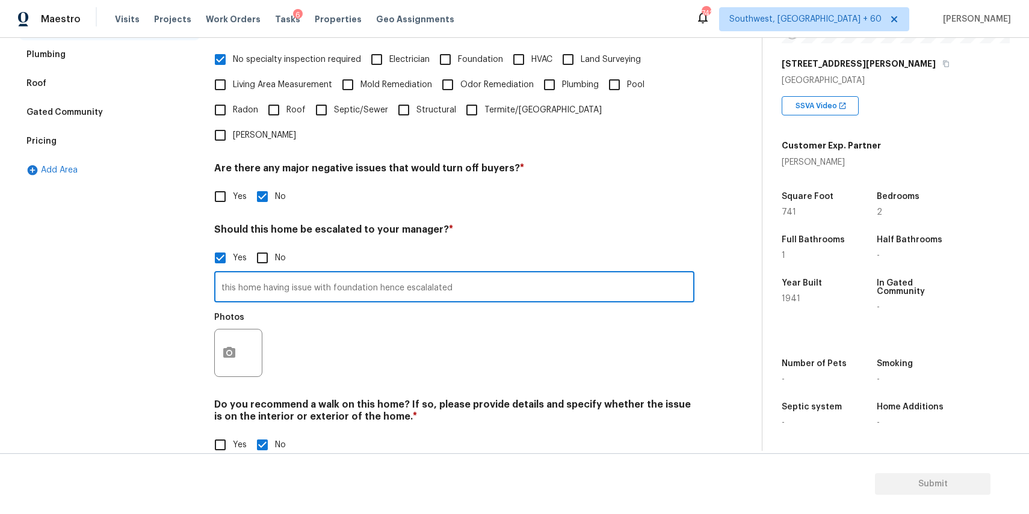
click at [484, 274] on input "this home having issue with foundation hence escalalated" at bounding box center [454, 288] width 480 height 28
click at [375, 274] on input "this home having issue with foundation hence escalalated" at bounding box center [454, 288] width 480 height 28
type input "this home having issue with foundation @ 0.05 hence escalalated"
click at [222, 330] on button "button" at bounding box center [229, 353] width 29 height 47
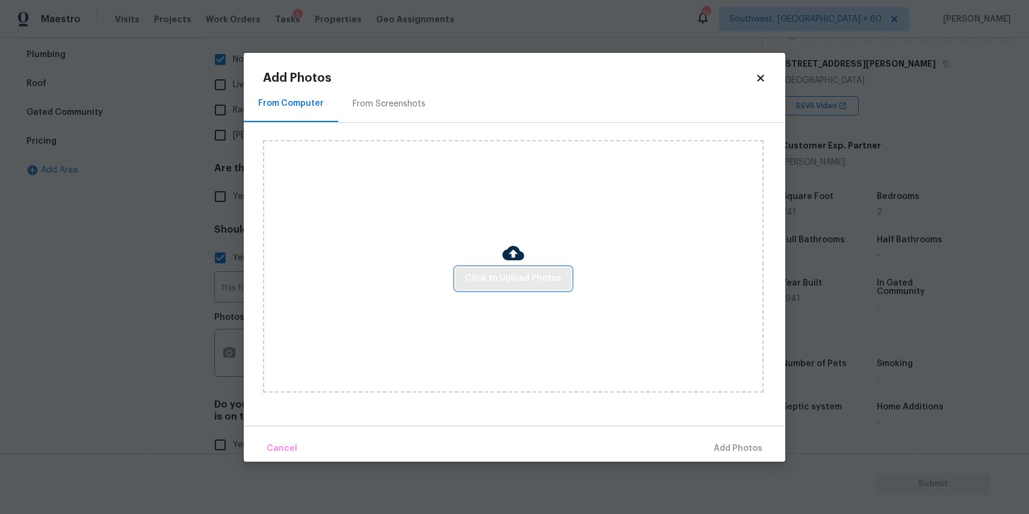
click at [543, 276] on span "Click to Upload Photos" at bounding box center [513, 278] width 96 height 15
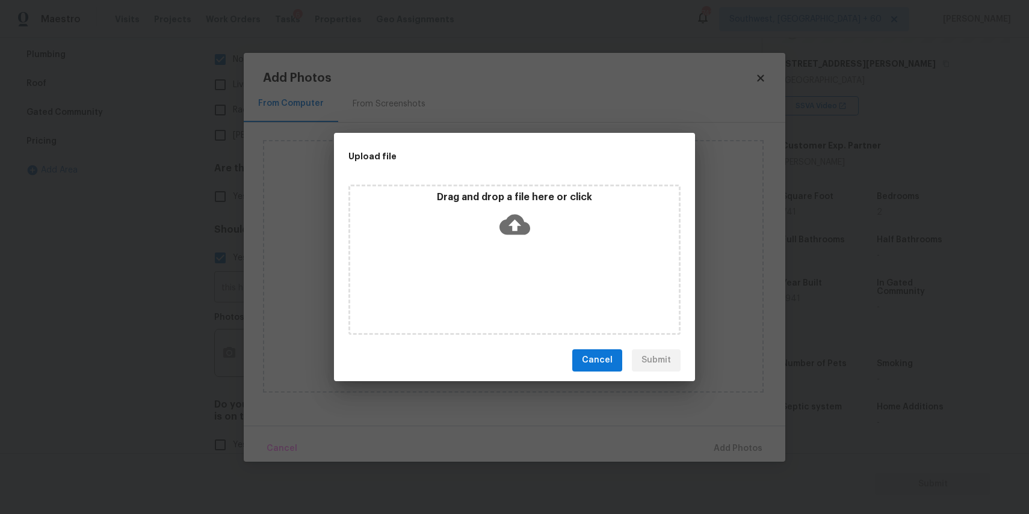
click at [543, 276] on div "Drag and drop a file here or click" at bounding box center [514, 260] width 332 height 150
